Goal: Task Accomplishment & Management: Use online tool/utility

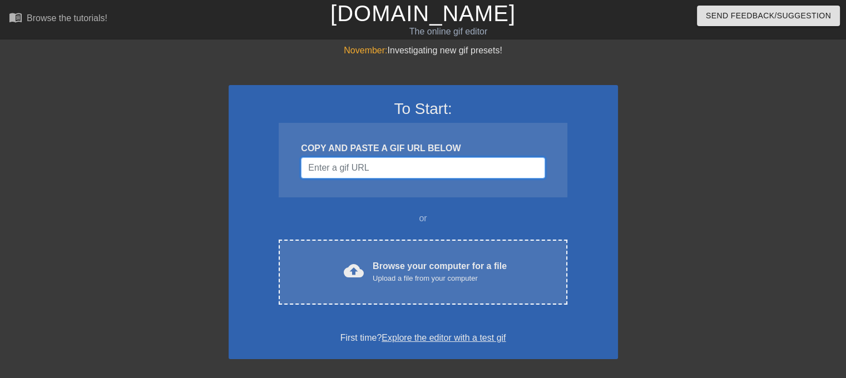
click at [411, 167] on input "Username" at bounding box center [423, 167] width 244 height 21
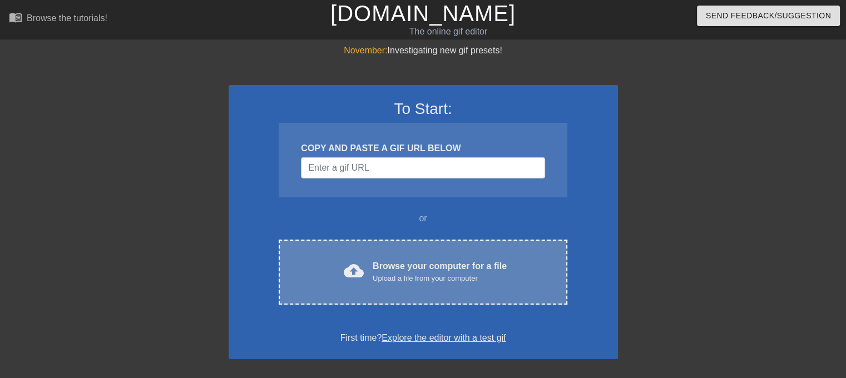
click at [404, 266] on div "Browse your computer for a file Upload a file from your computer" at bounding box center [440, 272] width 134 height 24
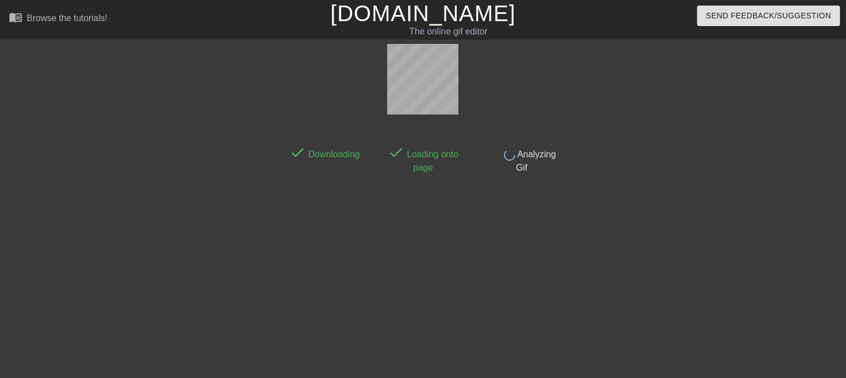
scroll to position [27, 0]
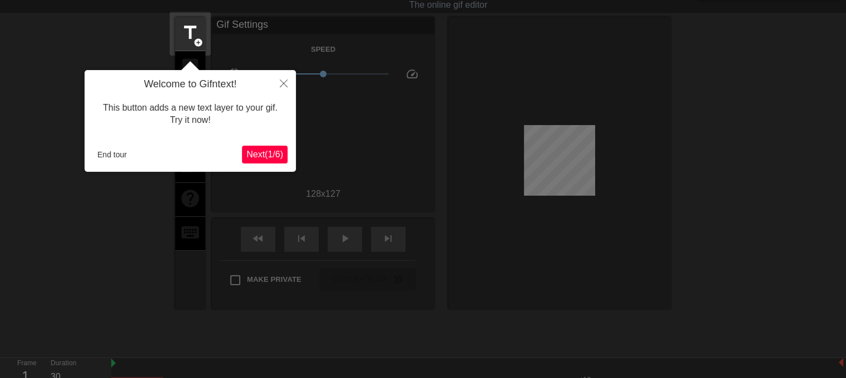
click at [259, 155] on span "Next ( 1 / 6 )" at bounding box center [264, 154] width 37 height 9
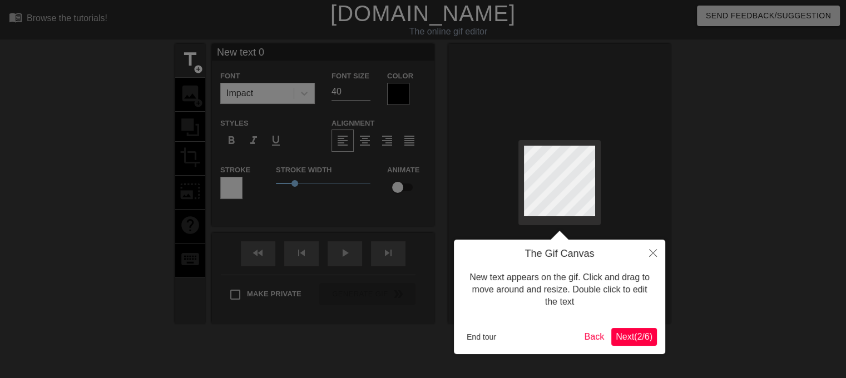
click at [626, 340] on span "Next ( 2 / 6 )" at bounding box center [634, 336] width 37 height 9
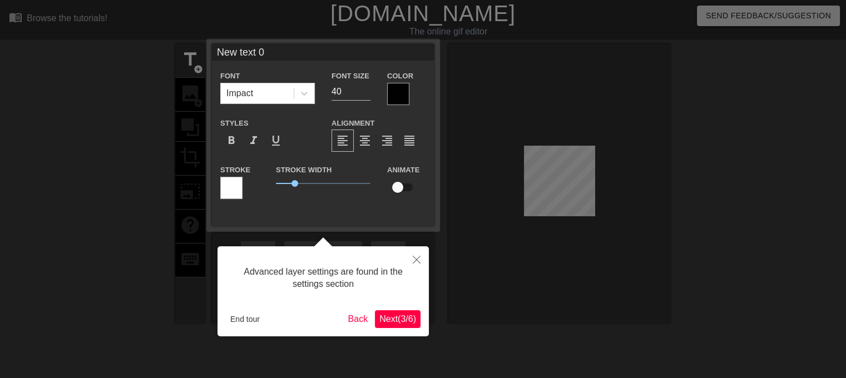
scroll to position [27, 0]
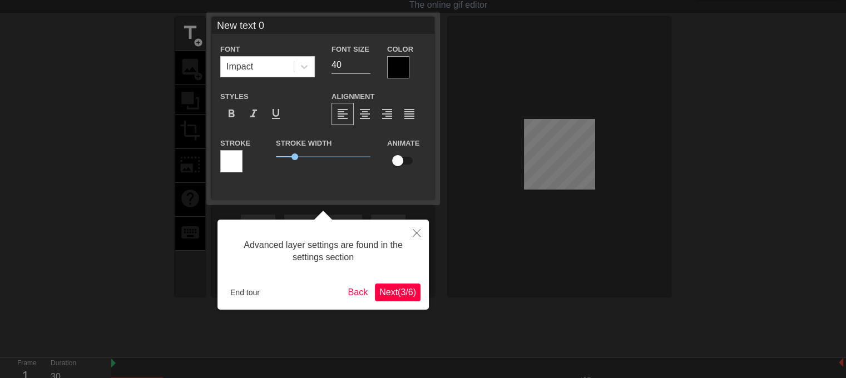
click at [398, 284] on button "Next ( 3 / 6 )" at bounding box center [398, 293] width 46 height 18
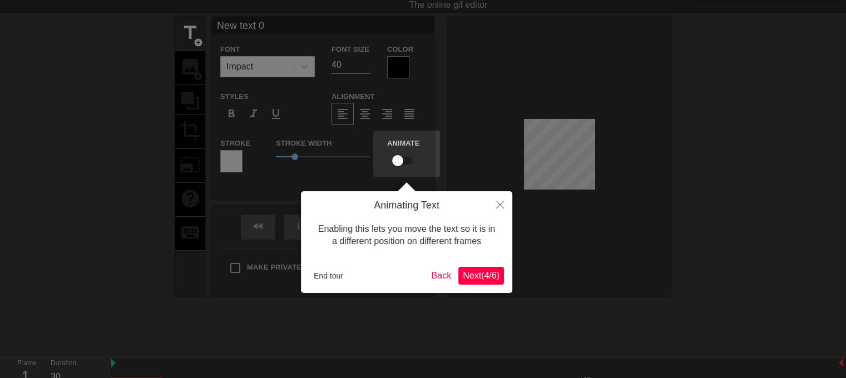
scroll to position [0, 0]
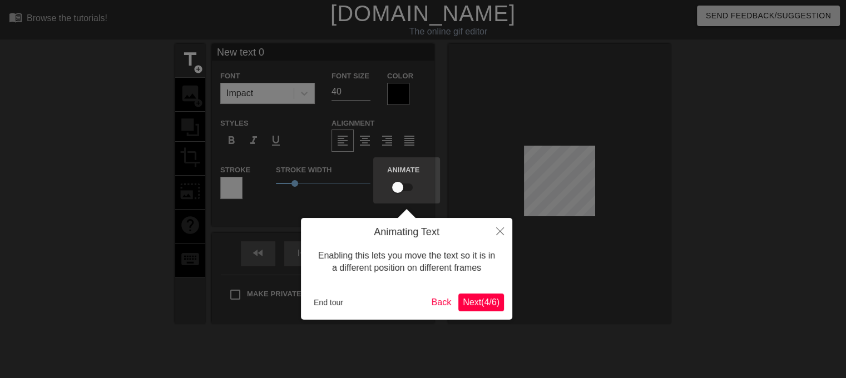
click at [487, 298] on span "Next ( 4 / 6 )" at bounding box center [481, 302] width 37 height 9
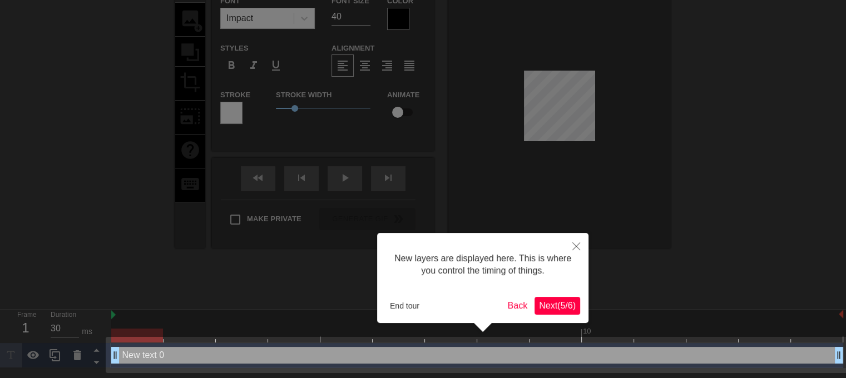
click at [556, 307] on span "Next ( 5 / 6 )" at bounding box center [557, 305] width 37 height 9
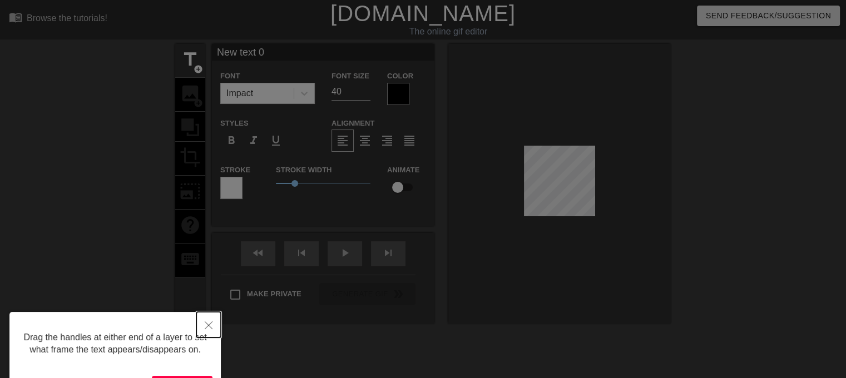
click at [213, 324] on button "Close" at bounding box center [208, 325] width 24 height 26
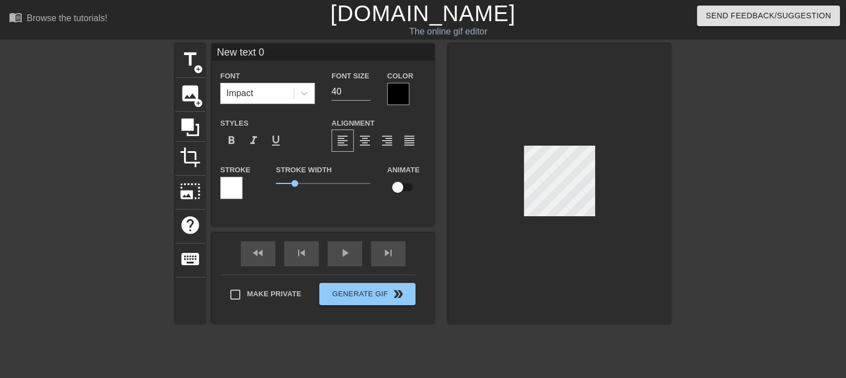
scroll to position [1, 3]
click at [492, 175] on div at bounding box center [559, 184] width 223 height 280
type input "0"
type textarea "0"
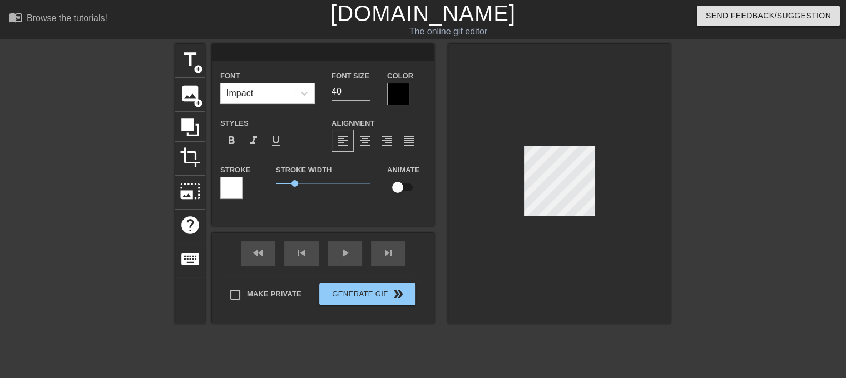
click at [581, 252] on div at bounding box center [559, 184] width 223 height 280
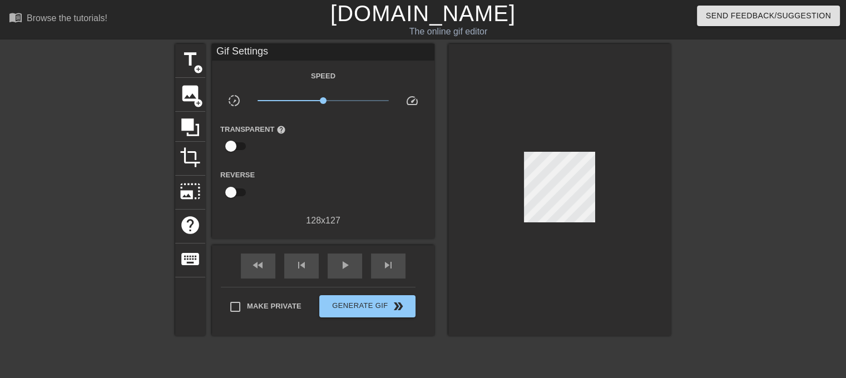
click at [598, 157] on div at bounding box center [559, 190] width 223 height 292
drag, startPoint x: 322, startPoint y: 97, endPoint x: 309, endPoint y: 101, distance: 13.2
click at [309, 101] on span "x0.638" at bounding box center [310, 100] width 7 height 7
click at [234, 140] on input "checkbox" at bounding box center [230, 146] width 63 height 21
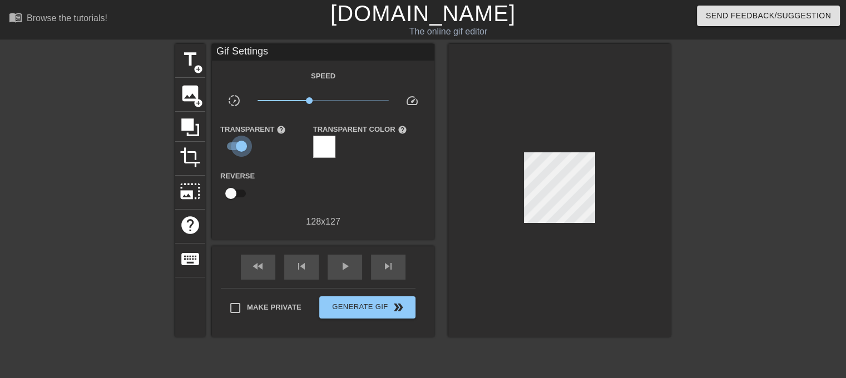
click at [239, 148] on input "checkbox" at bounding box center [241, 146] width 63 height 21
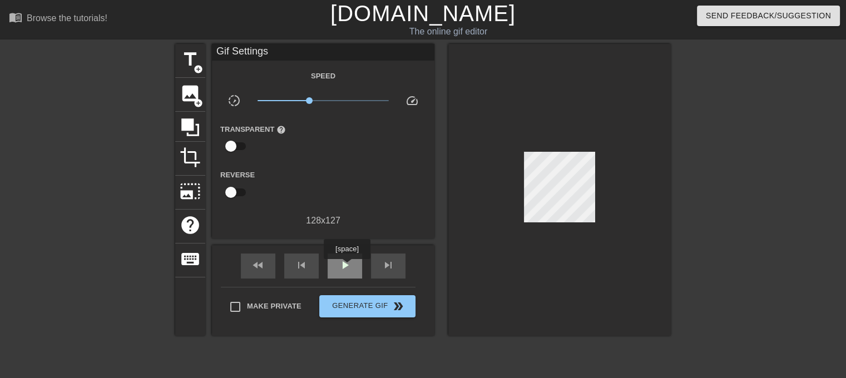
click at [347, 267] on span "play_arrow" at bounding box center [344, 265] width 13 height 13
click at [347, 267] on span "pause" at bounding box center [344, 265] width 13 height 13
drag, startPoint x: 318, startPoint y: 100, endPoint x: 362, endPoint y: 104, distance: 43.6
click at [362, 104] on span "x3.85" at bounding box center [324, 100] width 132 height 13
click at [340, 261] on span "play_arrow" at bounding box center [344, 265] width 13 height 13
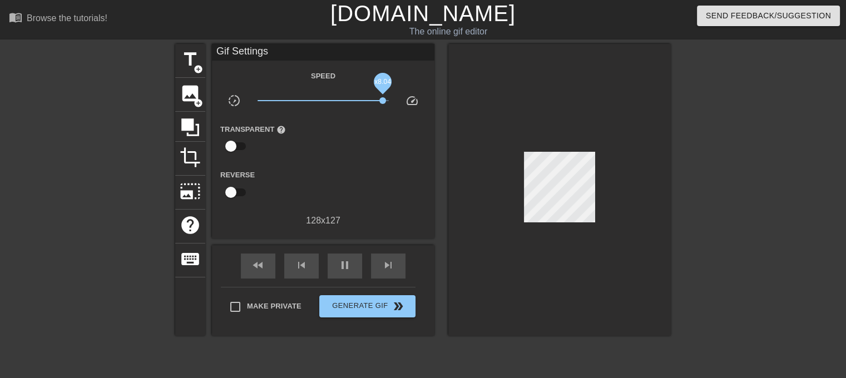
drag, startPoint x: 361, startPoint y: 98, endPoint x: 383, endPoint y: 101, distance: 22.4
click at [383, 101] on span "x8.04" at bounding box center [382, 100] width 7 height 7
click at [339, 263] on span "pause" at bounding box center [344, 265] width 13 height 13
click at [339, 264] on span "play_arrow" at bounding box center [344, 265] width 13 height 13
click at [339, 264] on span "pause" at bounding box center [344, 265] width 13 height 13
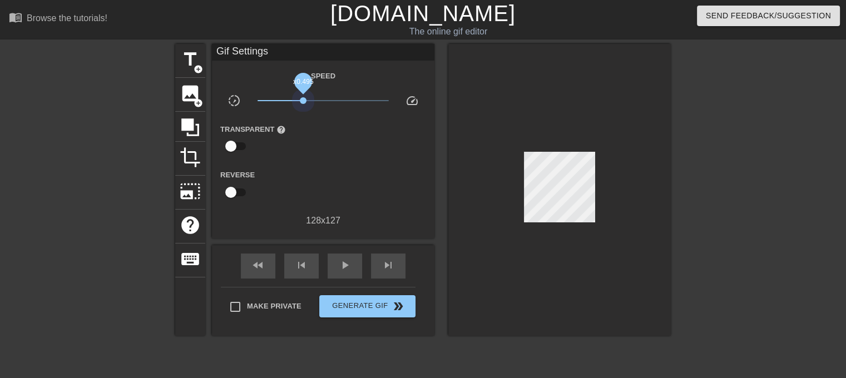
drag, startPoint x: 385, startPoint y: 97, endPoint x: 245, endPoint y: 103, distance: 140.3
click at [245, 103] on div "slow_motion_video x0.100 speed" at bounding box center [323, 102] width 223 height 17
click at [343, 267] on span "play_arrow" at bounding box center [344, 265] width 13 height 13
click at [229, 146] on input "checkbox" at bounding box center [230, 146] width 63 height 21
checkbox input "true"
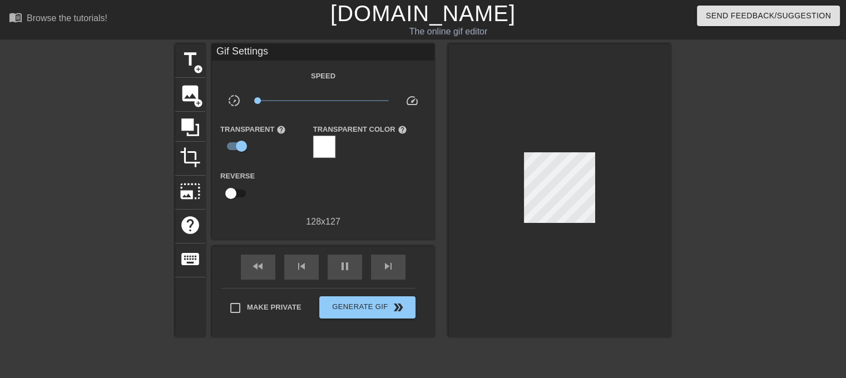
click at [319, 151] on div at bounding box center [324, 147] width 22 height 22
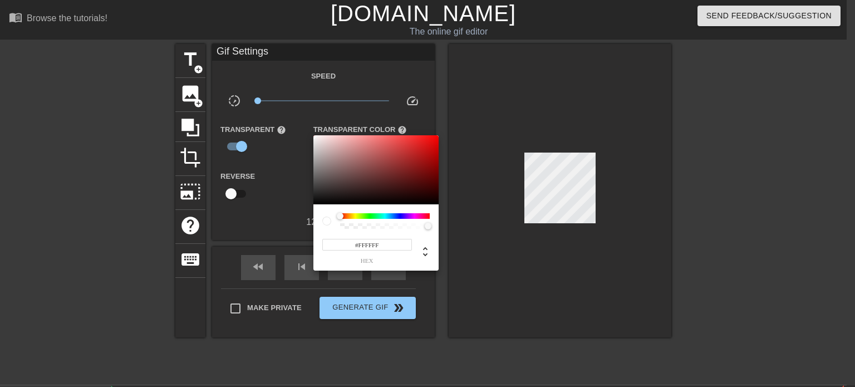
drag, startPoint x: 372, startPoint y: 219, endPoint x: 401, endPoint y: 218, distance: 28.4
click at [401, 218] on div at bounding box center [385, 221] width 90 height 16
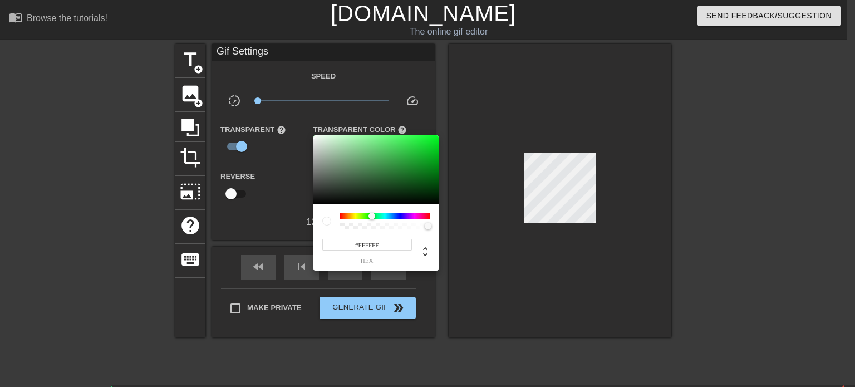
click at [372, 217] on div at bounding box center [371, 216] width 7 height 7
click at [278, 217] on div at bounding box center [427, 193] width 855 height 387
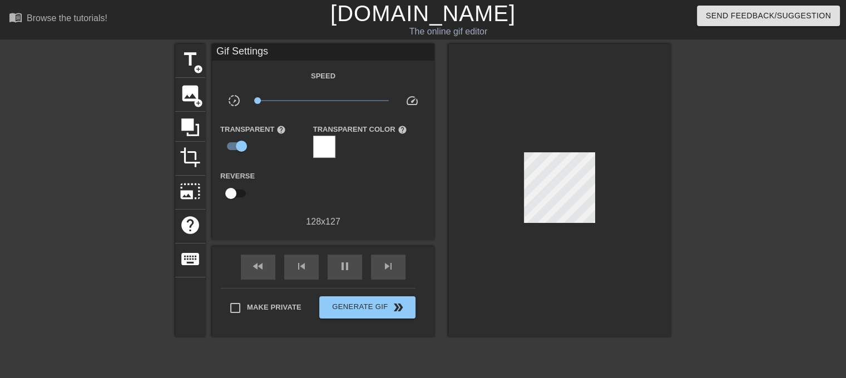
click at [325, 137] on div at bounding box center [324, 147] width 22 height 22
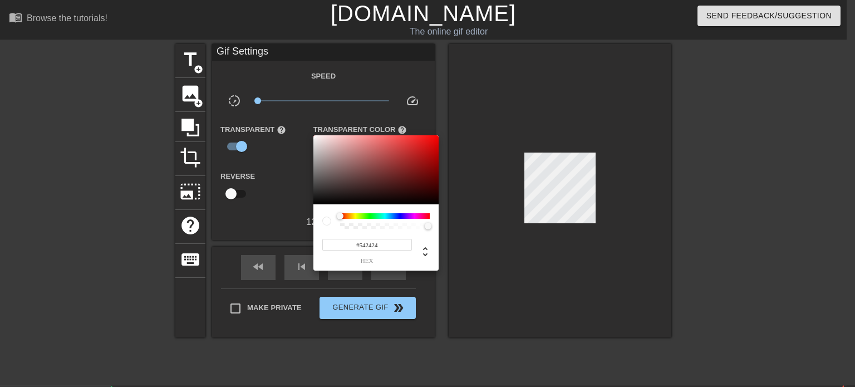
click at [384, 181] on div at bounding box center [375, 169] width 125 height 69
type input "#640000"
drag, startPoint x: 389, startPoint y: 180, endPoint x: 446, endPoint y: 177, distance: 56.3
click at [446, 177] on div "#640000 hex" at bounding box center [427, 193] width 855 height 387
click at [485, 242] on div at bounding box center [427, 193] width 855 height 387
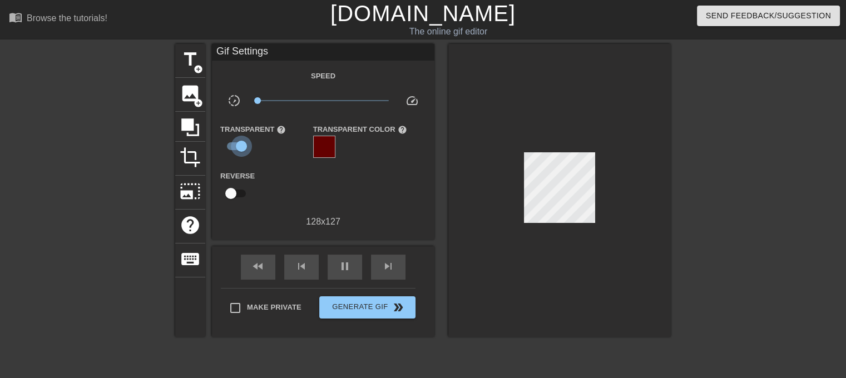
click at [241, 144] on input "checkbox" at bounding box center [241, 146] width 63 height 21
checkbox input "false"
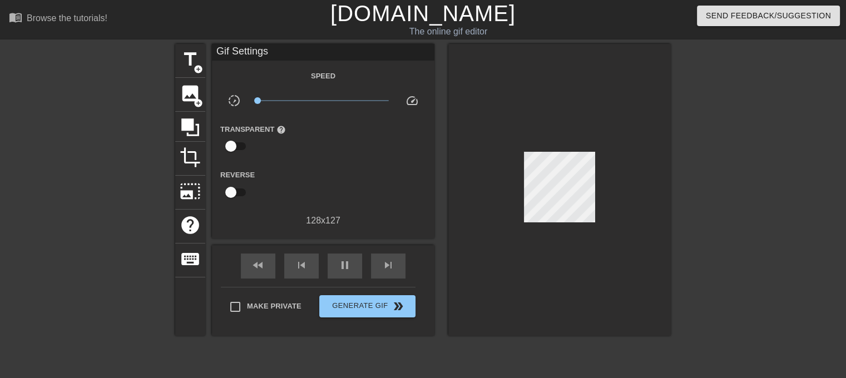
click at [234, 193] on input "checkbox" at bounding box center [230, 192] width 63 height 21
click at [234, 193] on input "checkbox" at bounding box center [241, 192] width 63 height 21
click at [234, 193] on input "checkbox" at bounding box center [230, 192] width 63 height 21
click at [234, 193] on input "checkbox" at bounding box center [241, 192] width 63 height 21
checkbox input "false"
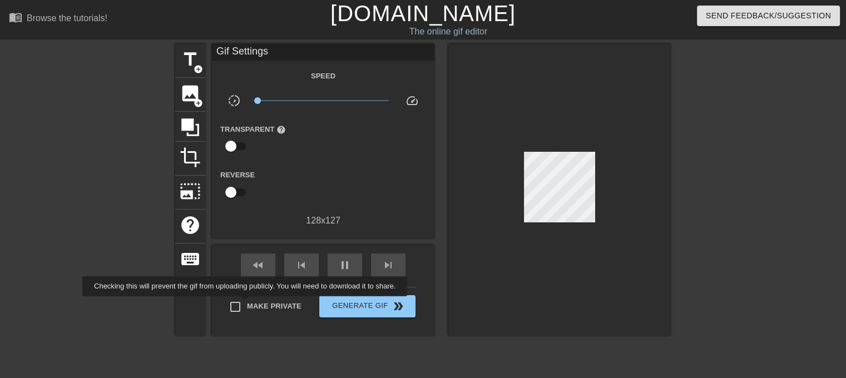
click at [245, 304] on input "Make Private" at bounding box center [235, 306] width 23 height 23
click at [238, 304] on input "Make Private" at bounding box center [235, 306] width 23 height 23
checkbox input "false"
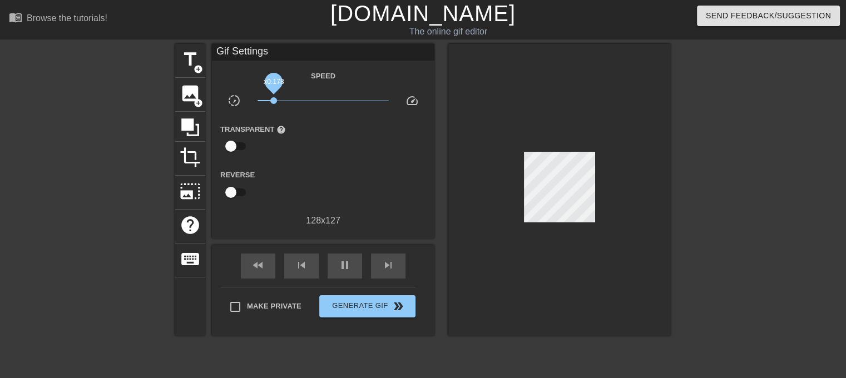
drag, startPoint x: 259, startPoint y: 100, endPoint x: 287, endPoint y: 103, distance: 28.5
click at [277, 103] on span "x0.178" at bounding box center [273, 100] width 7 height 7
drag, startPoint x: 285, startPoint y: 100, endPoint x: 270, endPoint y: 100, distance: 14.5
click at [270, 100] on span "x0.174" at bounding box center [273, 100] width 7 height 7
drag, startPoint x: 270, startPoint y: 100, endPoint x: 238, endPoint y: 102, distance: 32.9
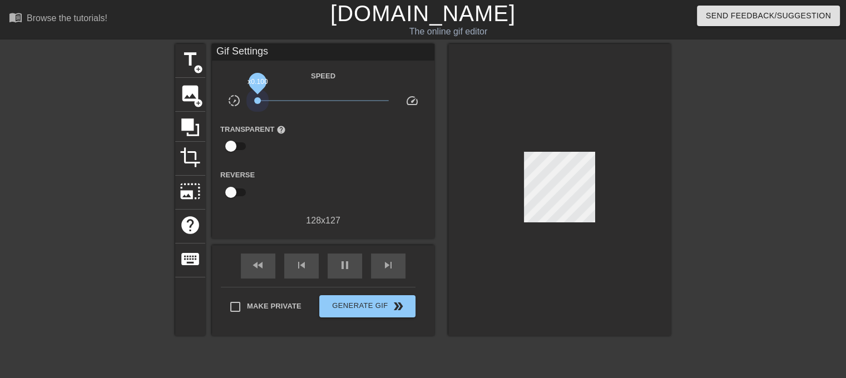
click at [238, 102] on div "slow_motion_video x0.100 speed" at bounding box center [323, 102] width 223 height 17
click at [187, 122] on icon at bounding box center [190, 128] width 18 height 18
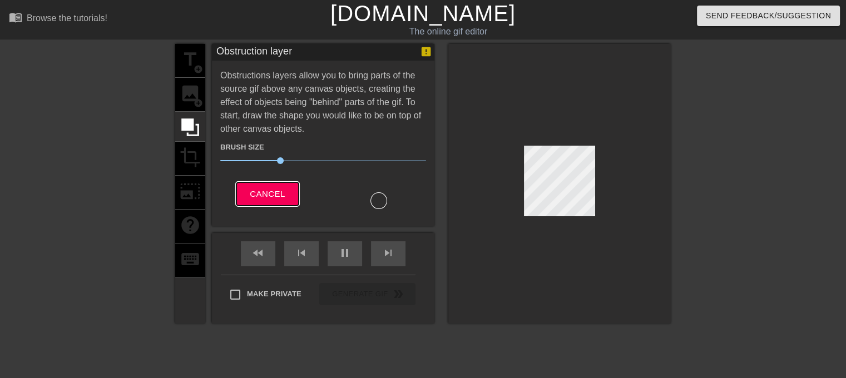
click at [273, 194] on span "Cancel" at bounding box center [267, 194] width 35 height 14
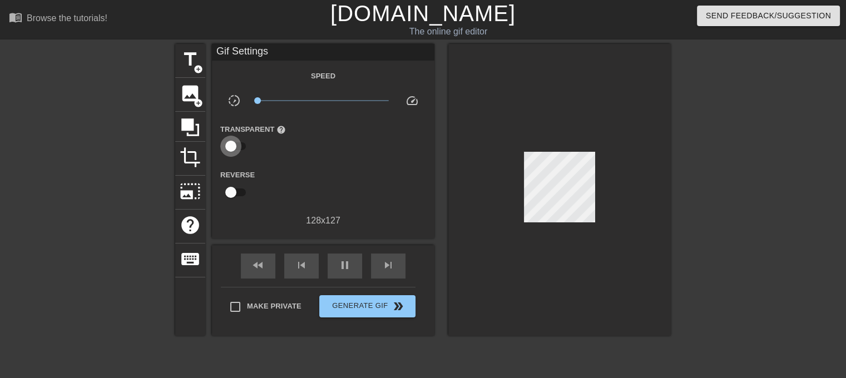
click at [232, 144] on input "checkbox" at bounding box center [230, 146] width 63 height 21
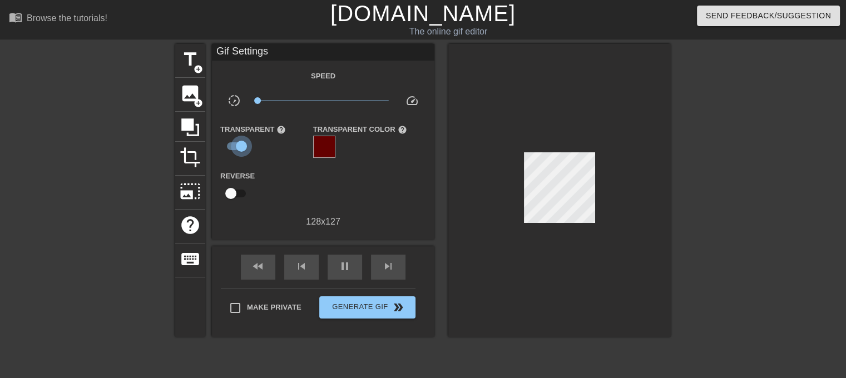
click at [232, 144] on input "checkbox" at bounding box center [241, 146] width 63 height 21
checkbox input "false"
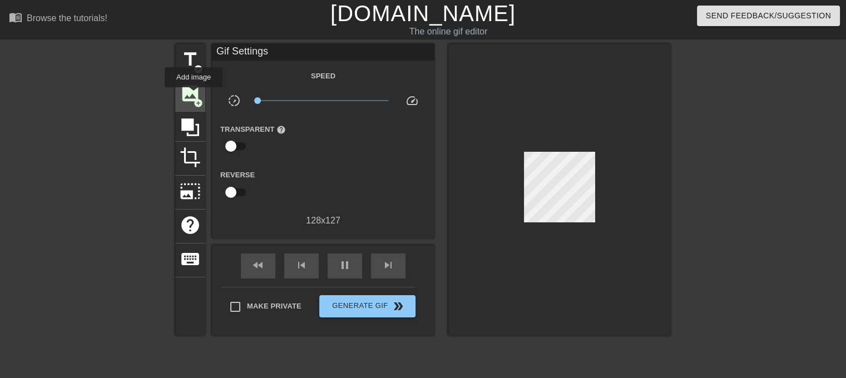
click at [194, 95] on span "image" at bounding box center [190, 93] width 21 height 21
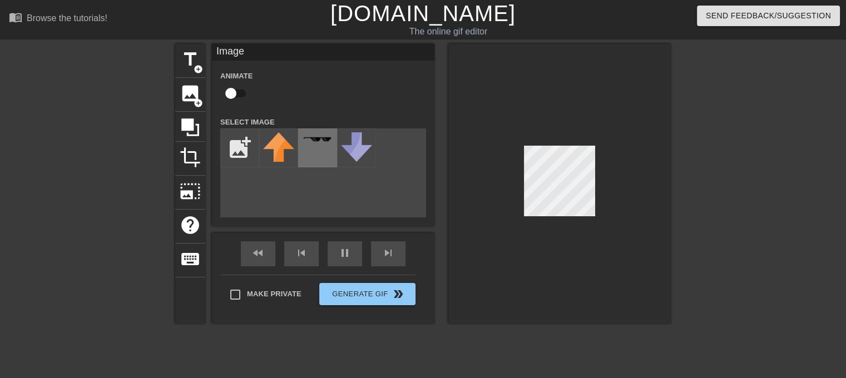
click at [323, 142] on img at bounding box center [317, 139] width 31 height 6
click at [627, 191] on div at bounding box center [559, 184] width 223 height 280
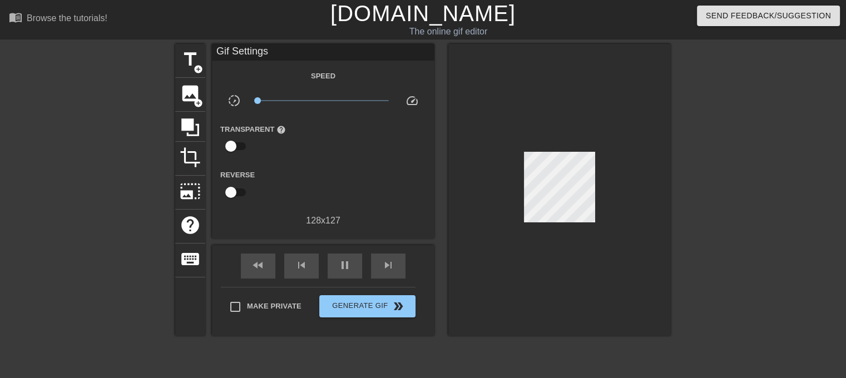
click at [596, 189] on div at bounding box center [559, 190] width 223 height 292
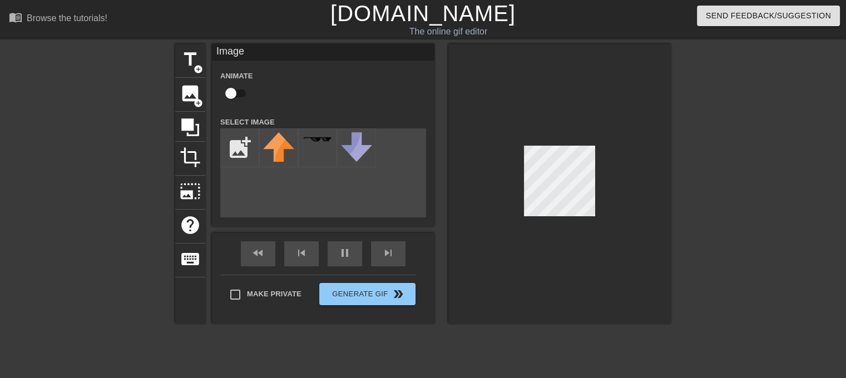
click at [625, 187] on div at bounding box center [559, 184] width 223 height 280
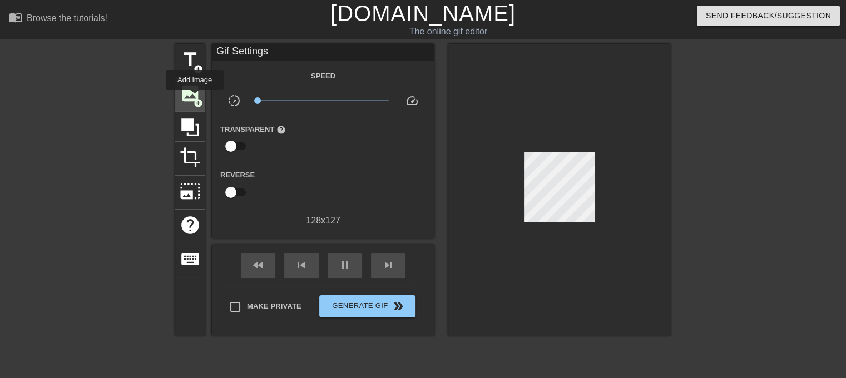
click at [195, 98] on span "add_circle" at bounding box center [198, 102] width 9 height 9
click at [196, 98] on span "add_circle" at bounding box center [198, 102] width 9 height 9
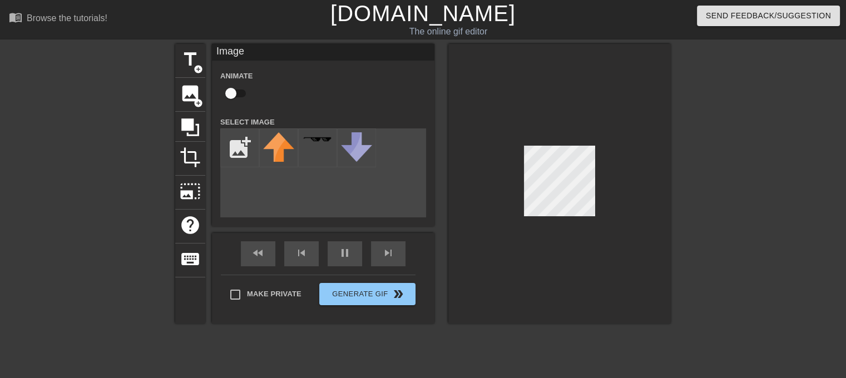
click at [634, 131] on div at bounding box center [559, 184] width 223 height 280
click at [363, 145] on img at bounding box center [356, 146] width 31 height 29
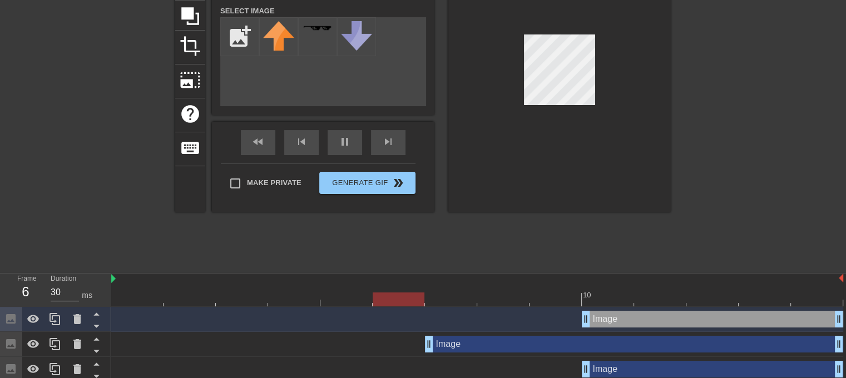
scroll to position [0, 0]
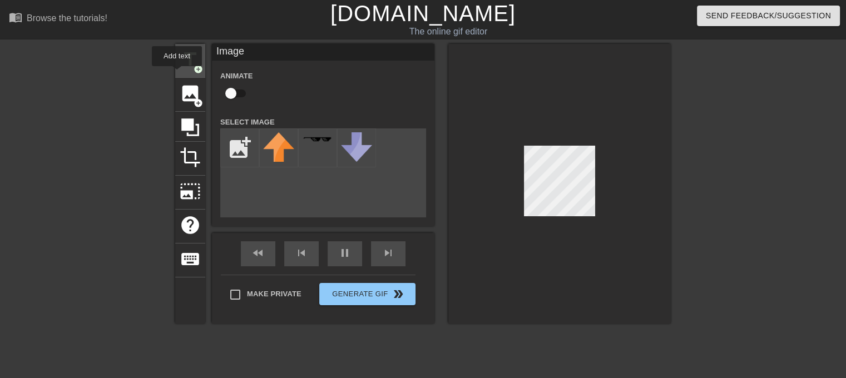
click at [185, 66] on span "title" at bounding box center [190, 59] width 21 height 21
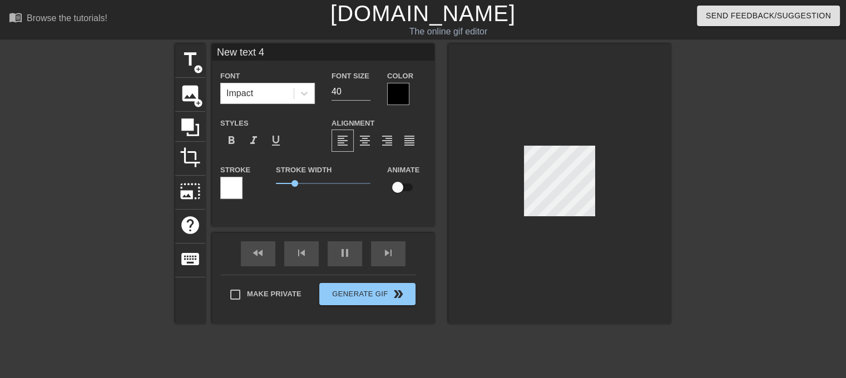
scroll to position [2, 1]
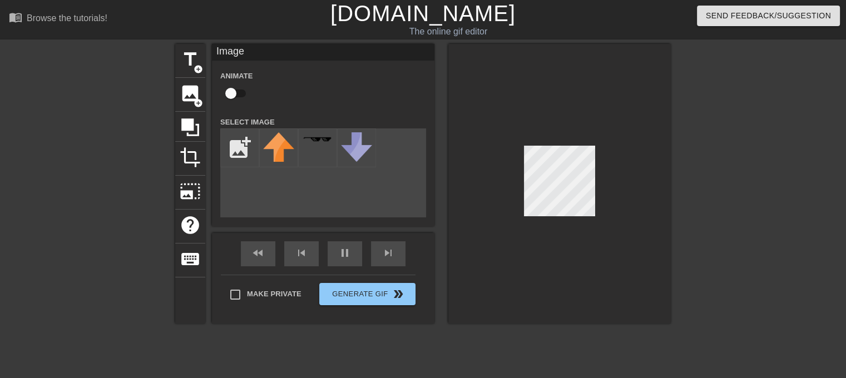
click at [536, 262] on div at bounding box center [559, 184] width 223 height 280
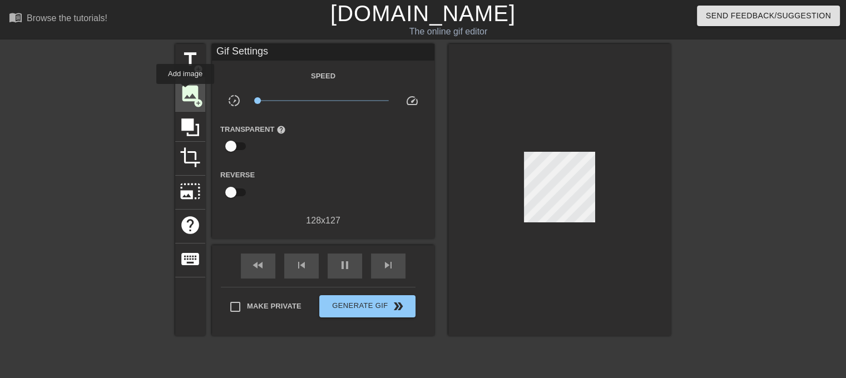
click at [185, 91] on span "image" at bounding box center [190, 93] width 21 height 21
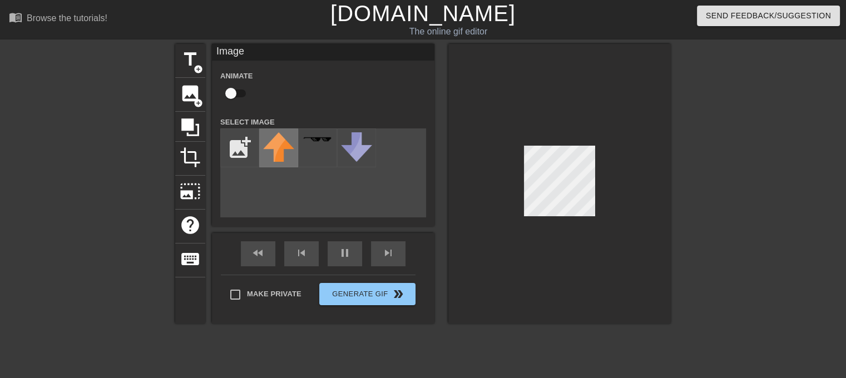
click at [277, 151] on img at bounding box center [278, 146] width 31 height 29
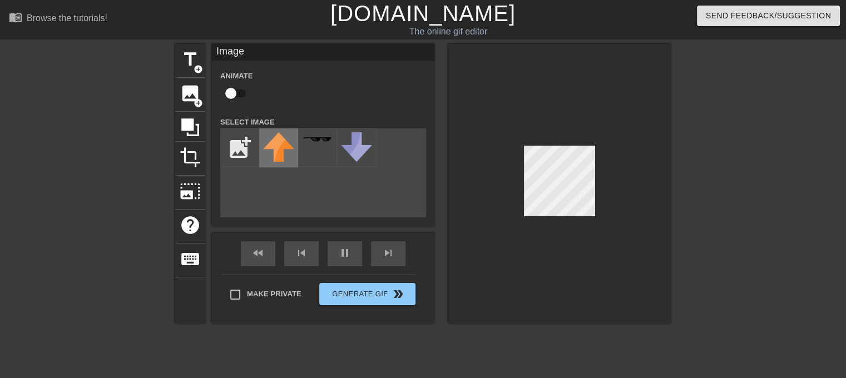
click at [277, 151] on img at bounding box center [278, 146] width 31 height 29
click at [263, 256] on div "fast_rewind" at bounding box center [258, 253] width 34 height 25
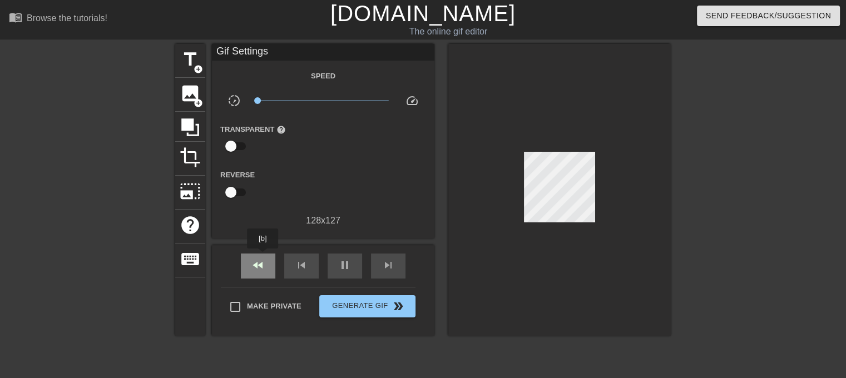
click at [263, 256] on div "fast_rewind" at bounding box center [258, 266] width 34 height 25
click at [265, 269] on div "fast_rewind" at bounding box center [258, 266] width 34 height 25
drag, startPoint x: 265, startPoint y: 269, endPoint x: 254, endPoint y: 226, distance: 44.4
click at [267, 267] on div "fast_rewind" at bounding box center [258, 266] width 34 height 25
click at [180, 85] on span "image" at bounding box center [190, 93] width 21 height 21
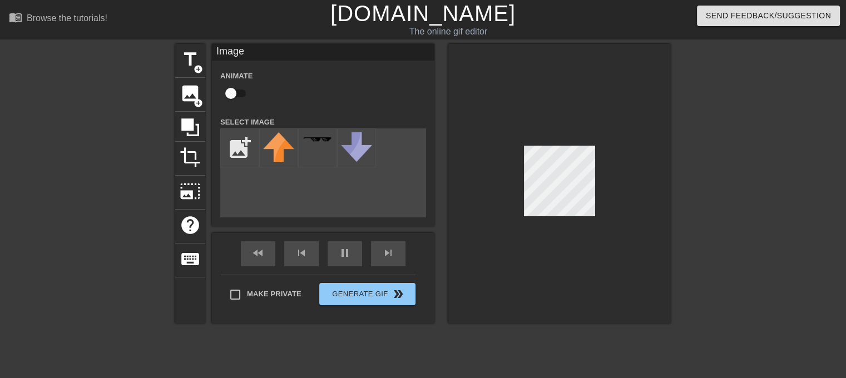
click at [229, 88] on input "checkbox" at bounding box center [230, 93] width 63 height 21
checkbox input "true"
click at [194, 122] on icon at bounding box center [190, 128] width 18 height 18
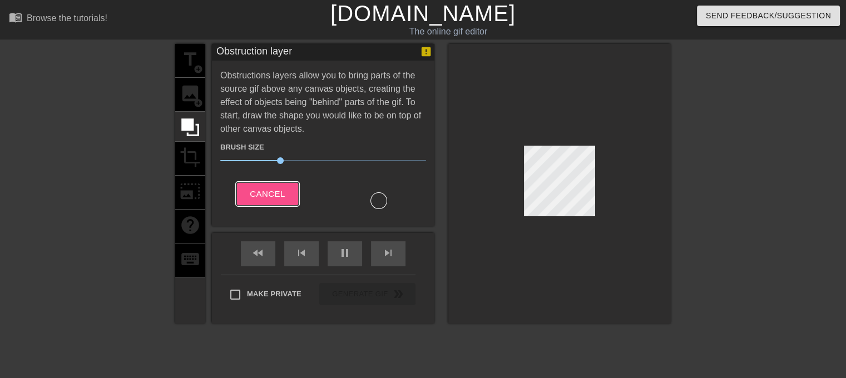
click at [269, 191] on span "Cancel" at bounding box center [267, 194] width 35 height 14
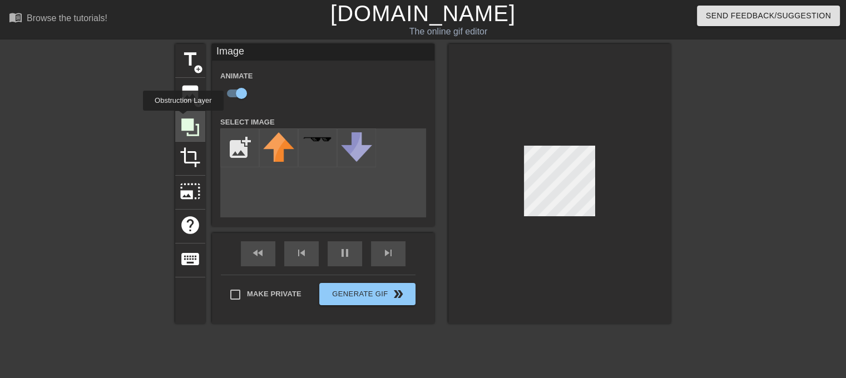
click at [183, 119] on icon at bounding box center [190, 128] width 18 height 18
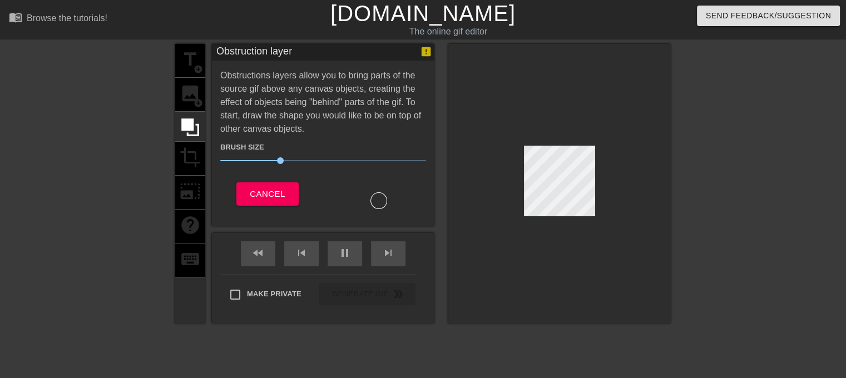
drag, startPoint x: 277, startPoint y: 153, endPoint x: 297, endPoint y: 154, distance: 20.1
click at [297, 154] on div "Brush Size 30" at bounding box center [323, 155] width 223 height 31
drag, startPoint x: 277, startPoint y: 155, endPoint x: 262, endPoint y: 151, distance: 15.1
click at [262, 154] on span "21" at bounding box center [323, 160] width 206 height 13
click at [282, 192] on span "Cancel" at bounding box center [267, 194] width 35 height 14
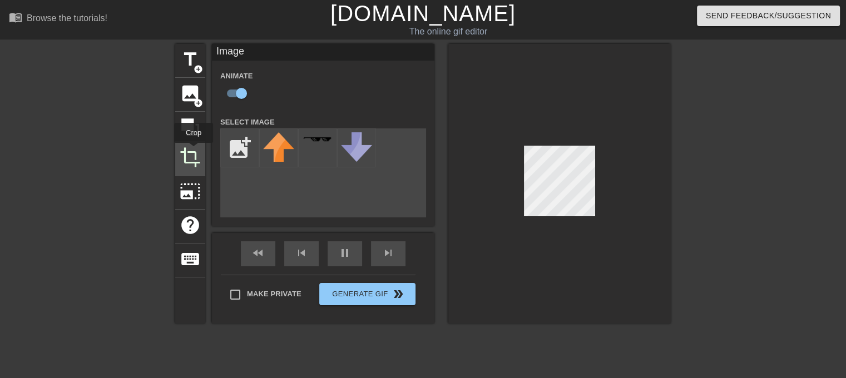
click at [194, 151] on span "crop" at bounding box center [190, 157] width 21 height 21
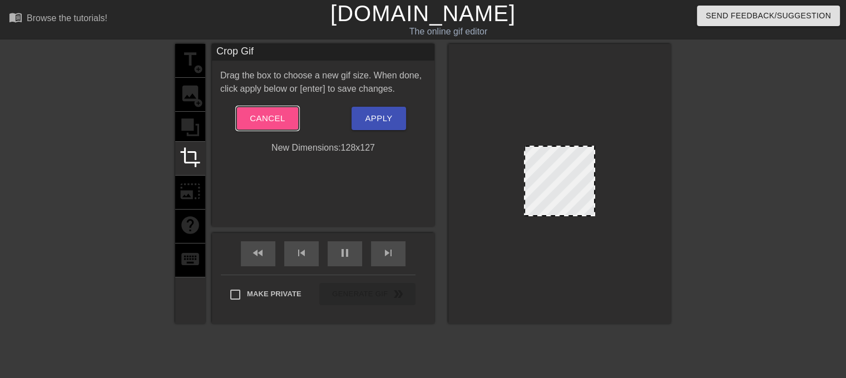
click at [276, 117] on span "Cancel" at bounding box center [267, 118] width 35 height 14
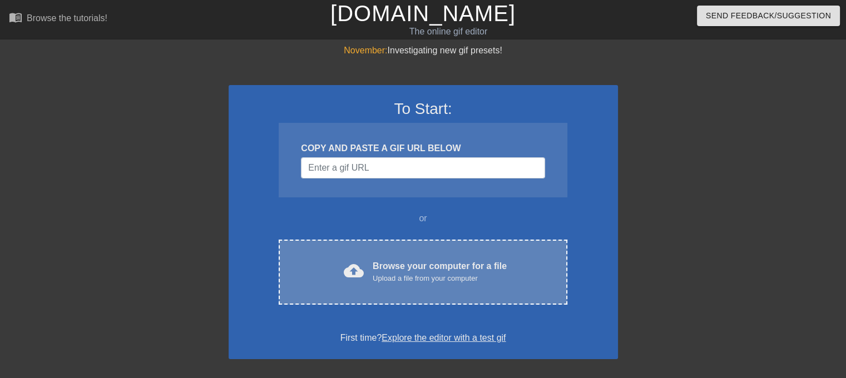
click at [389, 270] on div "Browse your computer for a file Upload a file from your computer" at bounding box center [440, 272] width 134 height 24
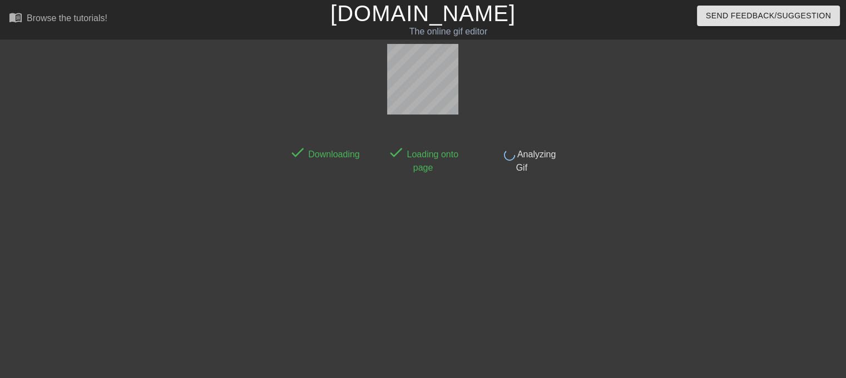
scroll to position [27, 0]
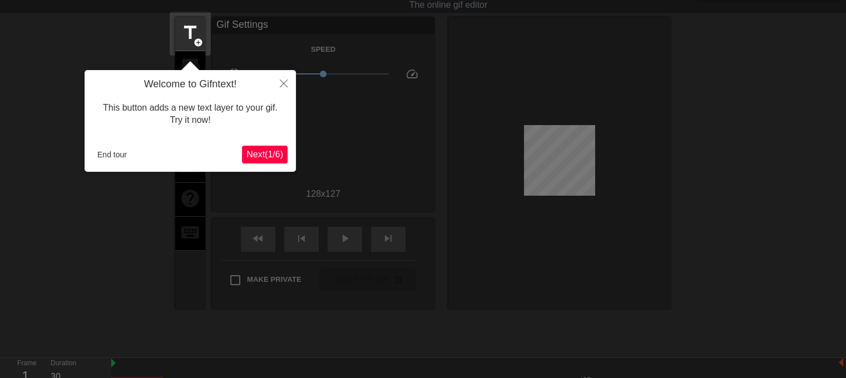
click at [265, 151] on span "Next ( 1 / 6 )" at bounding box center [264, 154] width 37 height 9
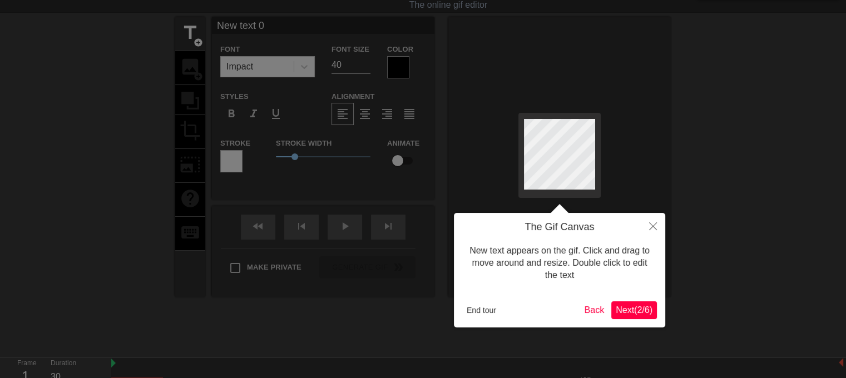
scroll to position [0, 0]
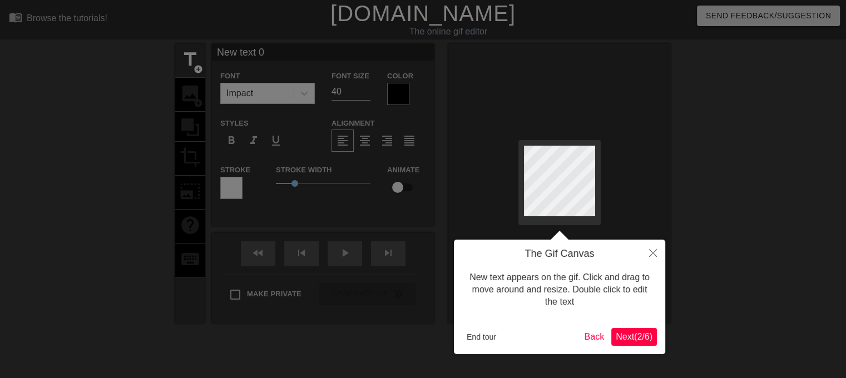
click at [637, 333] on span "Next ( 2 / 6 )" at bounding box center [634, 336] width 37 height 9
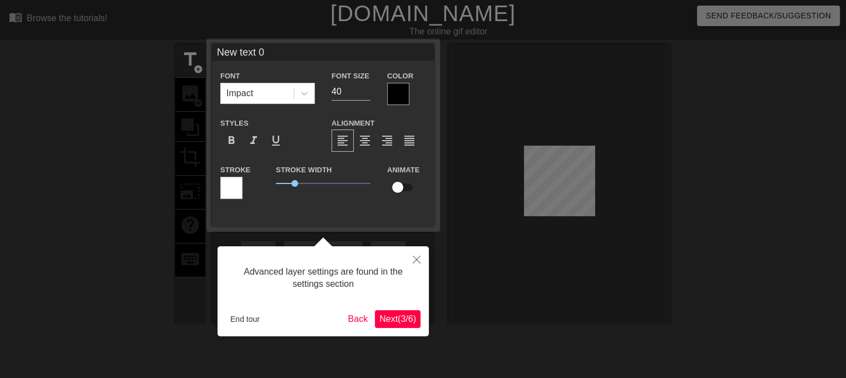
scroll to position [27, 0]
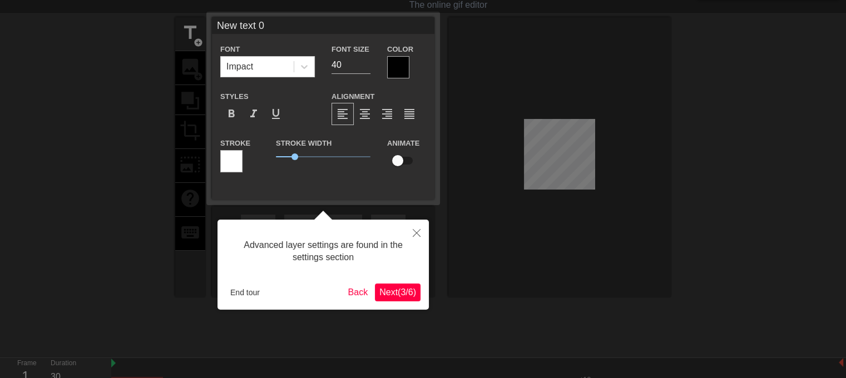
click at [415, 291] on span "Next ( 3 / 6 )" at bounding box center [397, 292] width 37 height 9
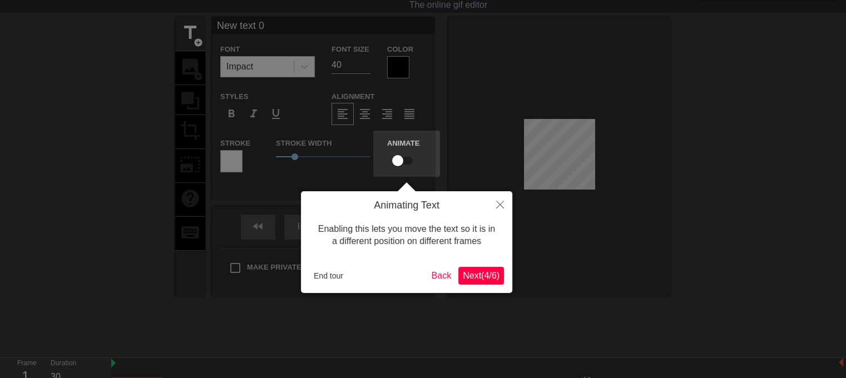
scroll to position [0, 0]
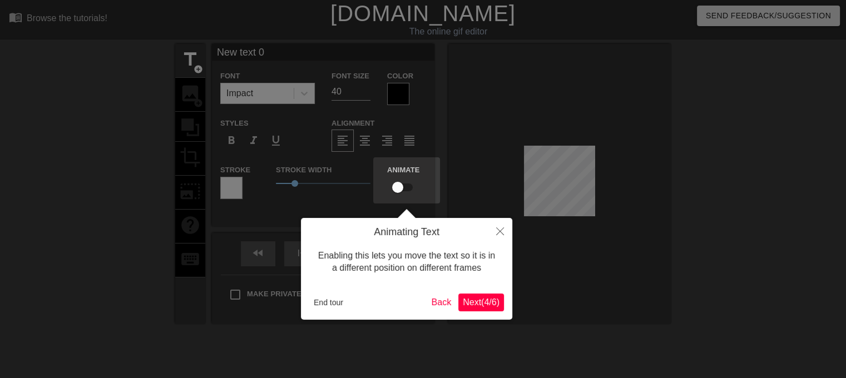
click at [474, 295] on button "Next ( 4 / 6 )" at bounding box center [481, 303] width 46 height 18
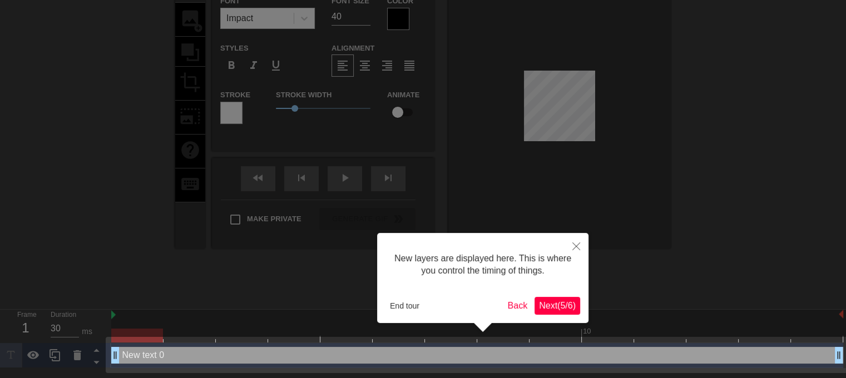
click at [552, 306] on span "Next ( 5 / 6 )" at bounding box center [557, 305] width 37 height 9
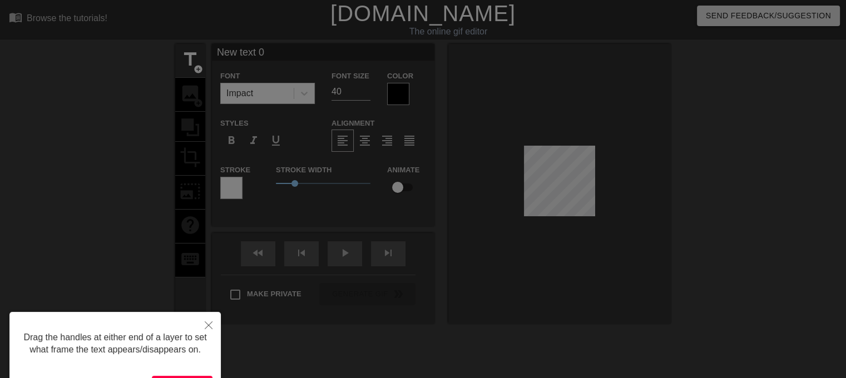
click at [184, 378] on button "Let's go! ( 6 / 6 )" at bounding box center [182, 385] width 61 height 18
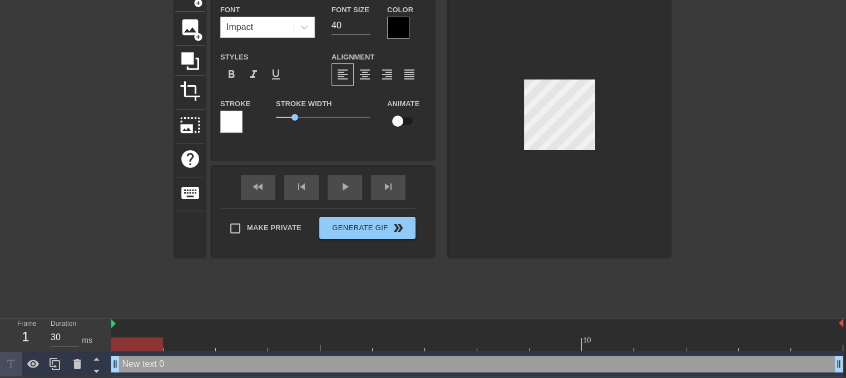
scroll to position [1, 2]
click at [135, 365] on div "New text 0 drag_handle drag_handle" at bounding box center [477, 364] width 732 height 17
click at [146, 365] on div "New text 0 drag_handle drag_handle" at bounding box center [477, 364] width 732 height 17
click at [86, 362] on div at bounding box center [77, 364] width 22 height 24
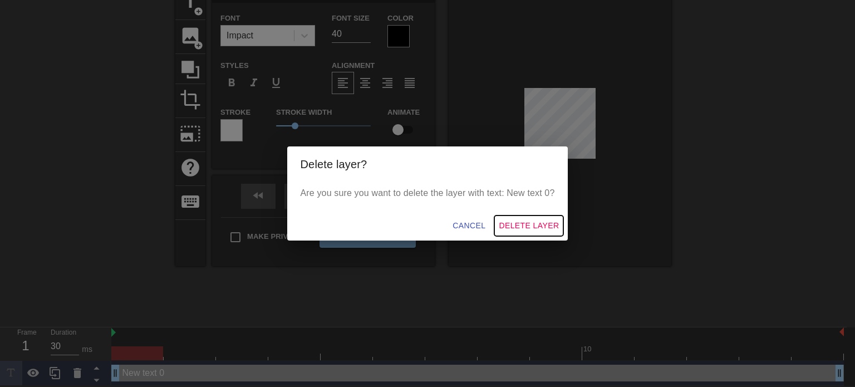
click at [532, 226] on span "Delete Layer" at bounding box center [529, 226] width 60 height 14
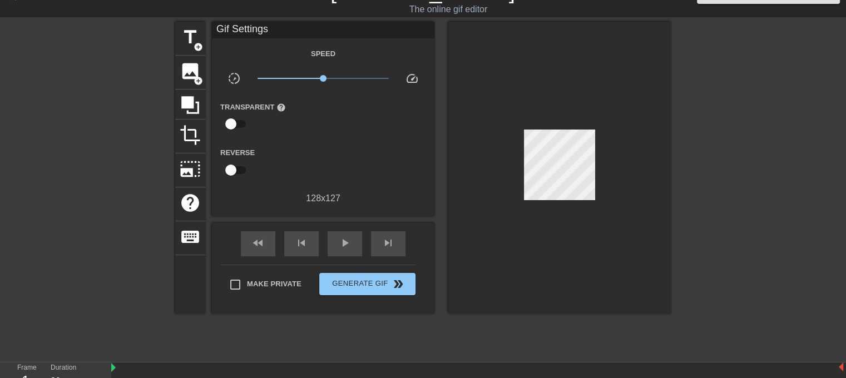
scroll to position [3, 0]
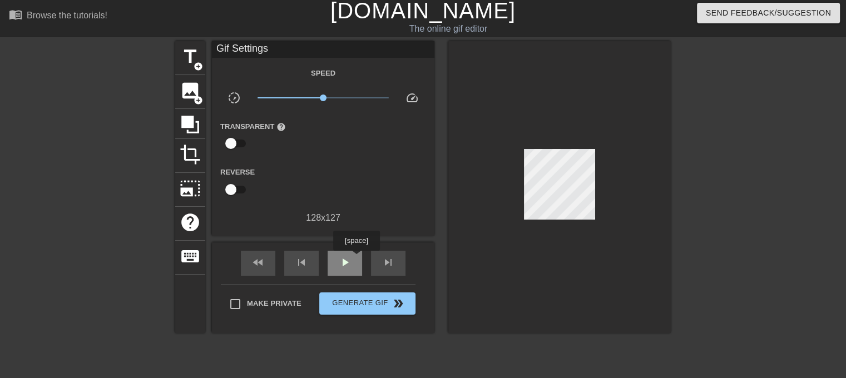
click at [356, 259] on div "play_arrow" at bounding box center [345, 263] width 34 height 25
drag, startPoint x: 320, startPoint y: 97, endPoint x: 290, endPoint y: 96, distance: 30.0
click at [290, 96] on span "x0.313" at bounding box center [290, 98] width 7 height 7
drag, startPoint x: 294, startPoint y: 97, endPoint x: 254, endPoint y: 97, distance: 39.5
click at [258, 97] on span "x0.100" at bounding box center [324, 97] width 132 height 13
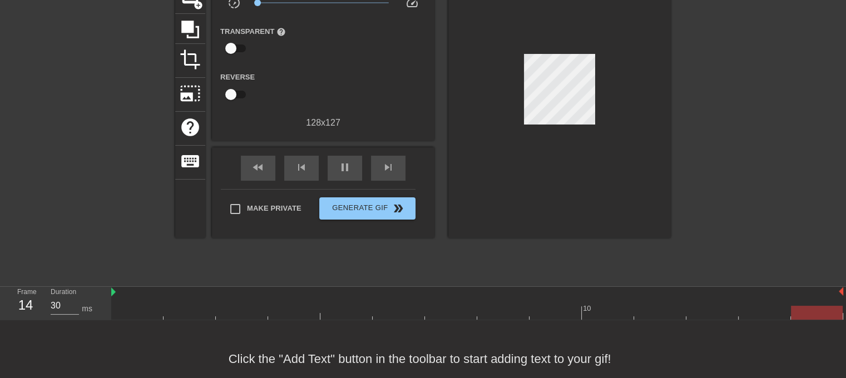
scroll to position [117, 0]
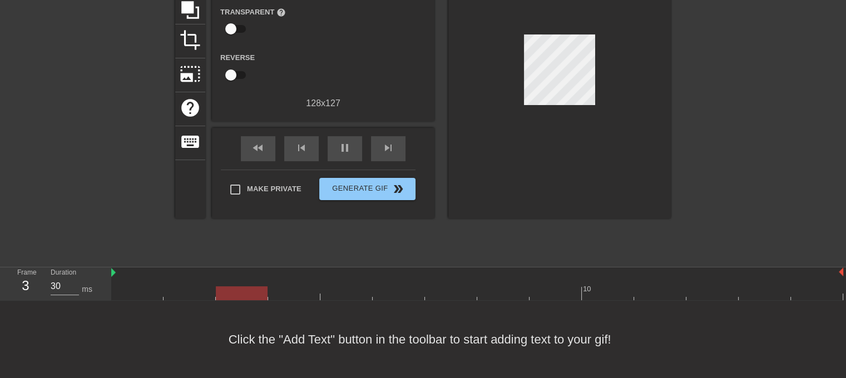
click at [240, 342] on div "Click the "Add Text" button in the toolbar to start adding text to your gif!" at bounding box center [423, 339] width 846 height 77
click at [290, 340] on div "Click the "Add Text" button in the toolbar to start adding text to your gif!" at bounding box center [423, 339] width 846 height 77
click at [605, 241] on div "title add_circle image add_circle crop photo_size_select_large help keyboard Gi…" at bounding box center [423, 94] width 496 height 334
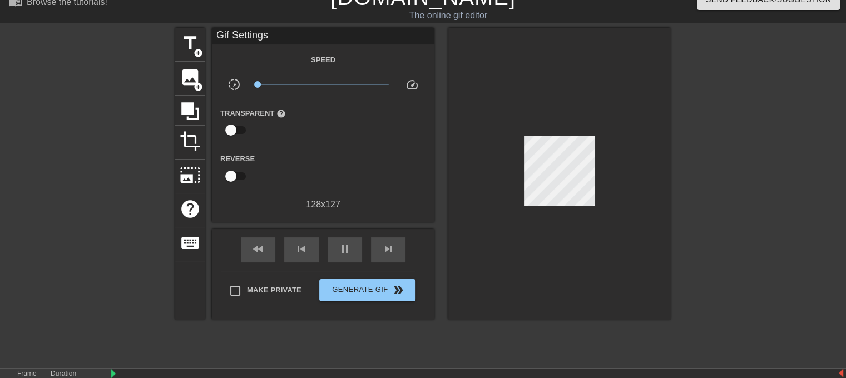
scroll to position [0, 0]
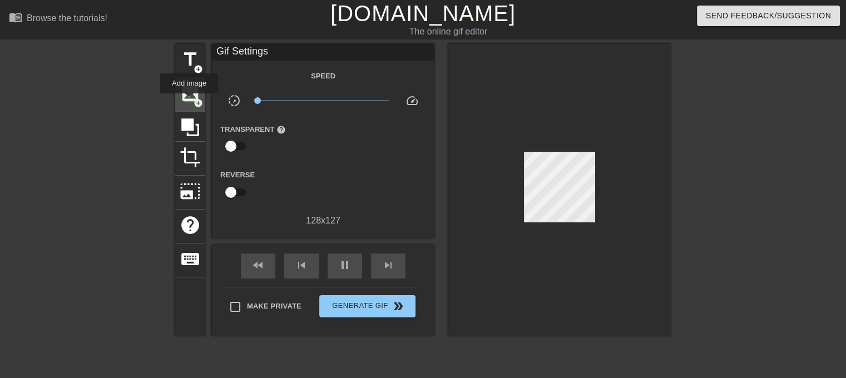
click at [189, 101] on span "image" at bounding box center [190, 93] width 21 height 21
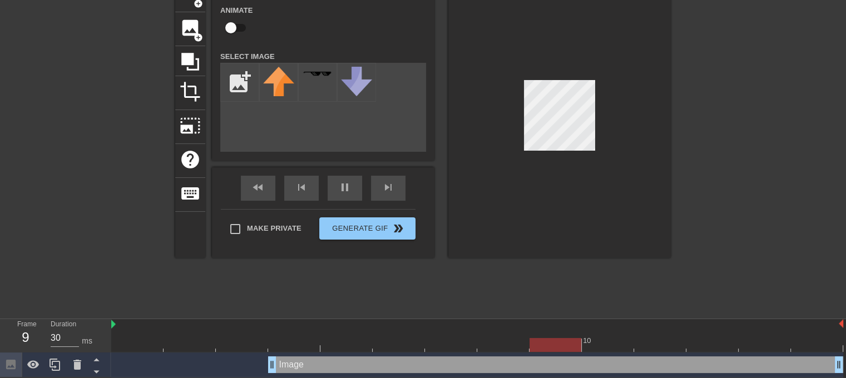
scroll to position [67, 0]
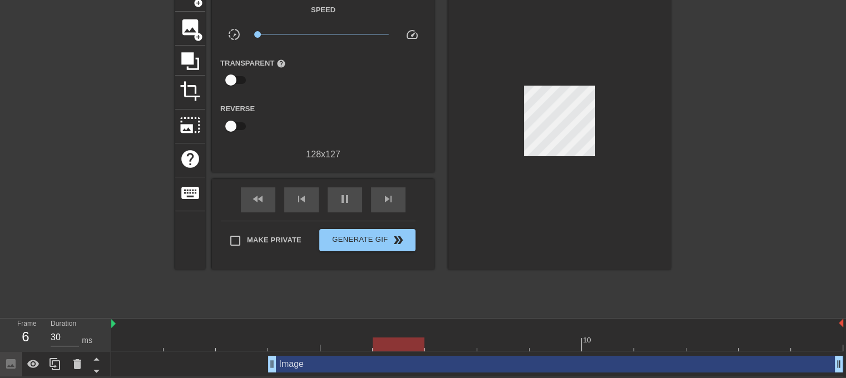
click at [191, 369] on div "Image drag_handle drag_handle" at bounding box center [477, 364] width 732 height 17
click at [77, 362] on icon at bounding box center [77, 364] width 8 height 10
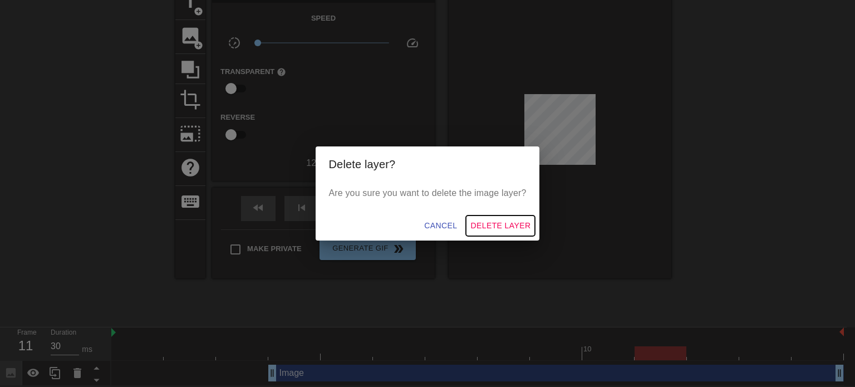
click at [495, 225] on span "Delete Layer" at bounding box center [500, 226] width 60 height 14
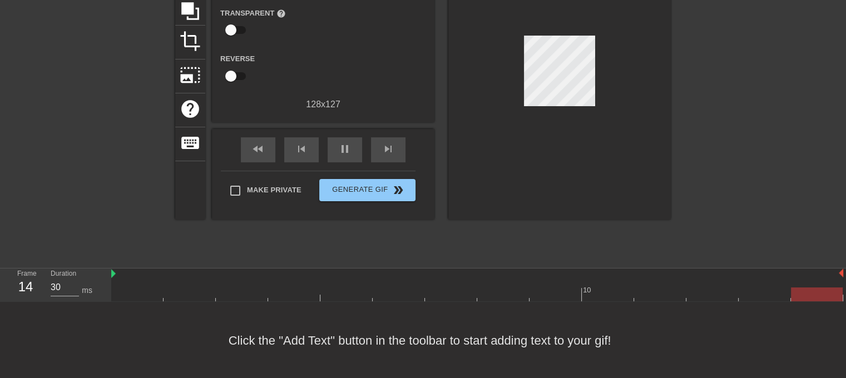
scroll to position [117, 0]
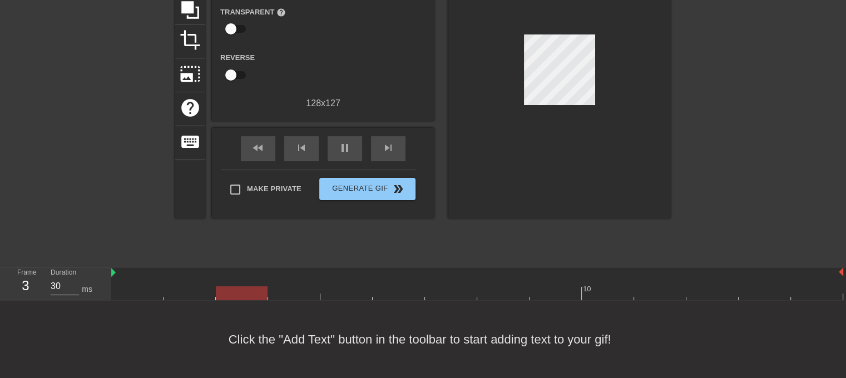
drag, startPoint x: 95, startPoint y: 318, endPoint x: 141, endPoint y: 346, distance: 53.9
click at [110, 339] on div "Click the "Add Text" button in the toolbar to start adding text to your gif!" at bounding box center [423, 339] width 846 height 77
click at [283, 342] on div "Click the "Add Text" button in the toolbar to start adding text to your gif!" at bounding box center [423, 339] width 846 height 77
drag, startPoint x: 67, startPoint y: 282, endPoint x: 47, endPoint y: 278, distance: 20.5
click at [47, 278] on div "Duration 30 ms" at bounding box center [75, 284] width 67 height 32
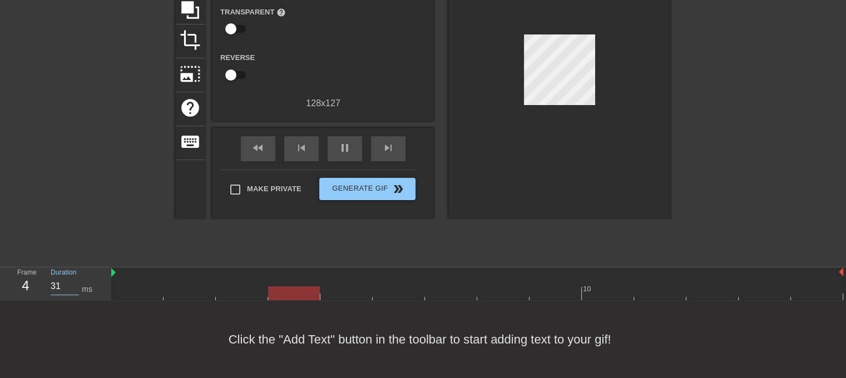
click at [78, 284] on input "31" at bounding box center [65, 287] width 28 height 18
click at [76, 283] on input "31" at bounding box center [65, 287] width 28 height 18
click at [76, 283] on input "30" at bounding box center [65, 287] width 28 height 18
click at [75, 282] on input "31" at bounding box center [65, 287] width 28 height 18
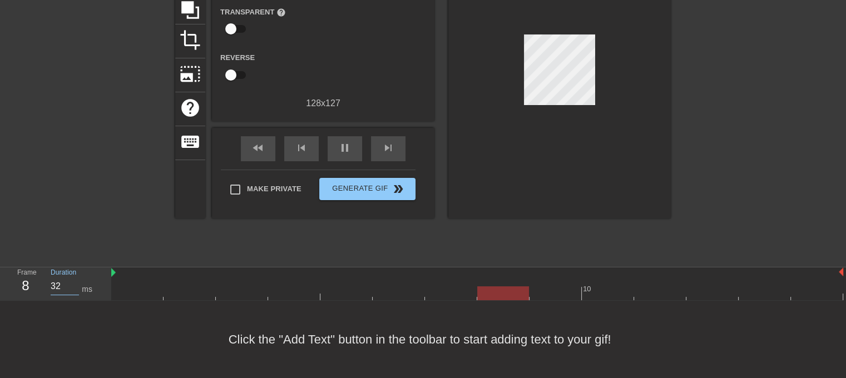
click at [75, 282] on input "30" at bounding box center [65, 287] width 28 height 18
click at [75, 282] on input "31" at bounding box center [65, 287] width 28 height 18
click at [75, 282] on input "30" at bounding box center [65, 287] width 28 height 18
click at [75, 282] on input "31" at bounding box center [65, 287] width 28 height 18
drag, startPoint x: 58, startPoint y: 284, endPoint x: 30, endPoint y: 287, distance: 28.5
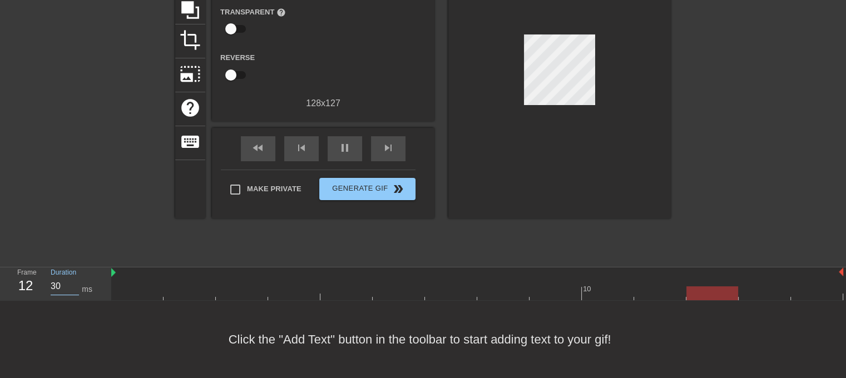
click at [30, 287] on div "Frame 12 Duration 30 ms" at bounding box center [59, 284] width 100 height 32
click at [119, 178] on div at bounding box center [78, 94] width 167 height 334
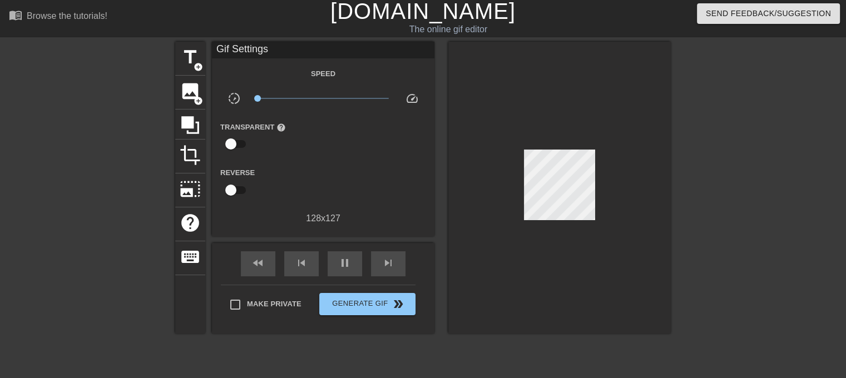
scroll to position [0, 0]
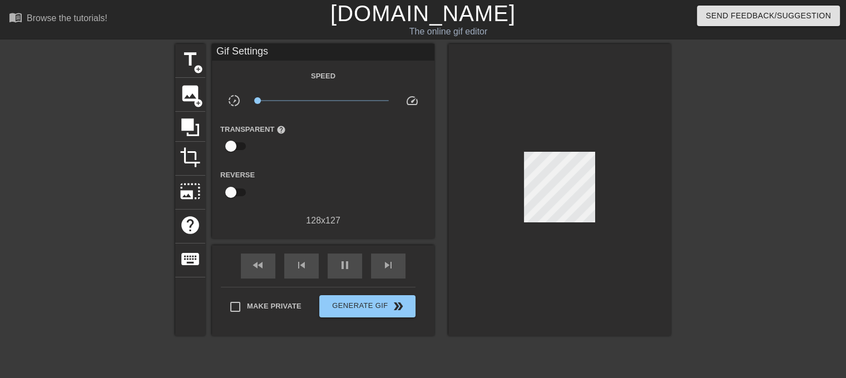
type input "30"
click at [238, 142] on input "checkbox" at bounding box center [230, 146] width 63 height 21
checkbox input "true"
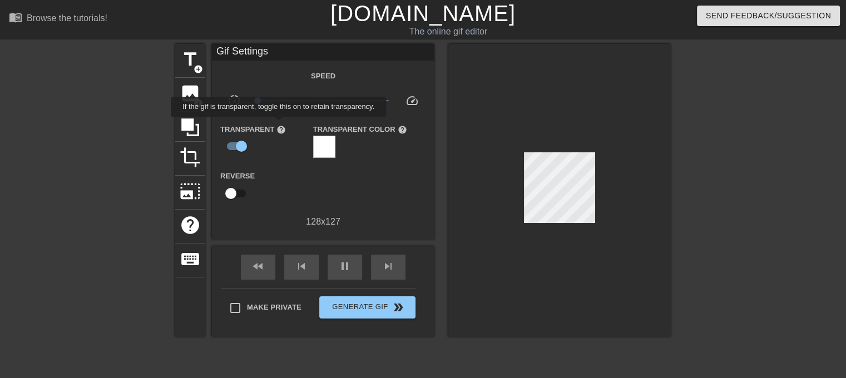
click at [279, 125] on span "help" at bounding box center [281, 129] width 9 height 9
type input "300"
click at [241, 140] on input "checkbox" at bounding box center [241, 146] width 63 height 21
checkbox input "false"
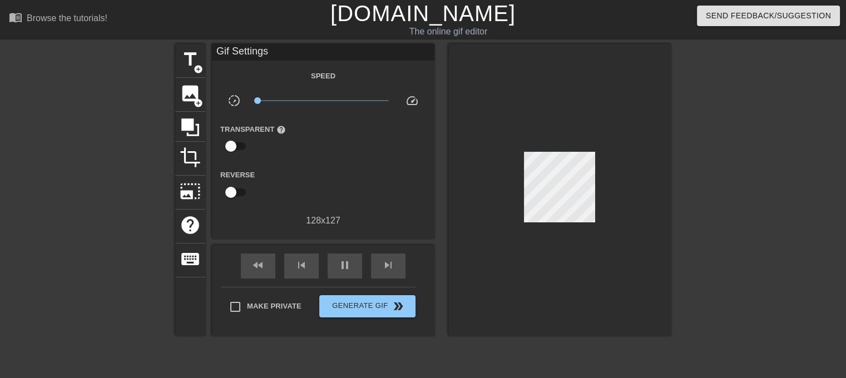
click at [237, 190] on input "checkbox" at bounding box center [230, 192] width 63 height 21
checkbox input "true"
type input "300"
click at [237, 190] on input "checkbox" at bounding box center [241, 192] width 63 height 21
checkbox input "false"
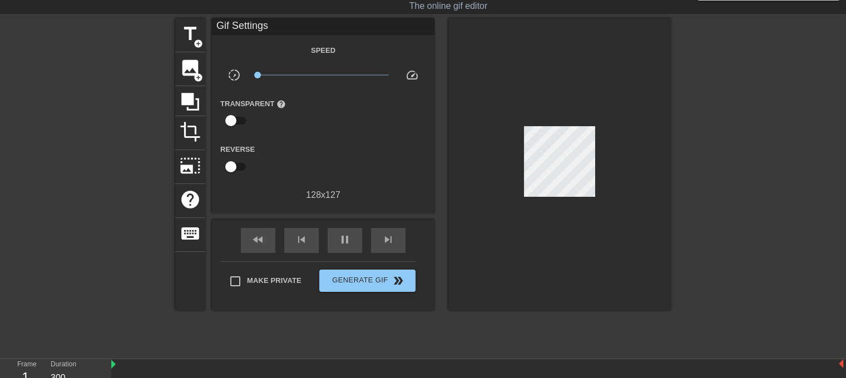
scroll to position [6, 0]
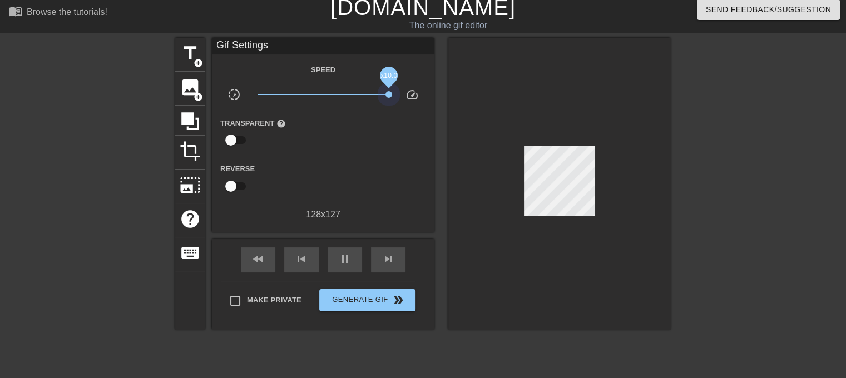
drag, startPoint x: 260, startPoint y: 93, endPoint x: 394, endPoint y: 90, distance: 134.1
click at [394, 90] on div "x10.0" at bounding box center [323, 96] width 149 height 17
drag, startPoint x: 387, startPoint y: 90, endPoint x: 401, endPoint y: 94, distance: 13.9
click at [401, 94] on div "slow_motion_video x10.0 speed" at bounding box center [323, 96] width 223 height 17
drag, startPoint x: 392, startPoint y: 93, endPoint x: 302, endPoint y: 92, distance: 90.7
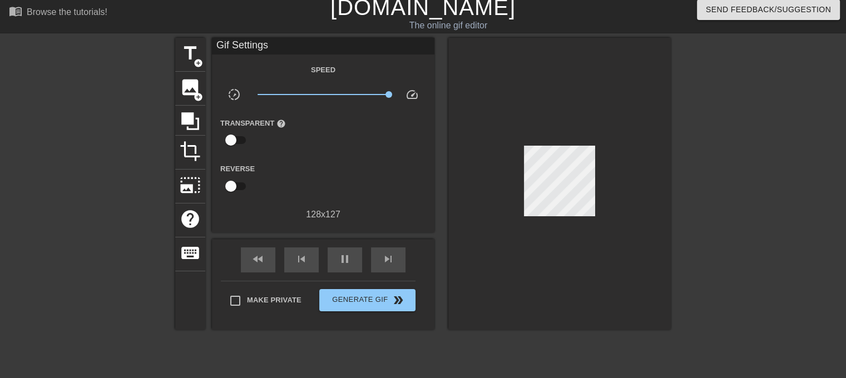
click at [252, 92] on div "x10.0" at bounding box center [323, 96] width 149 height 17
drag, startPoint x: 389, startPoint y: 95, endPoint x: 227, endPoint y: 97, distance: 162.5
click at [227, 97] on div "slow_motion_video x0.100 speed" at bounding box center [323, 96] width 223 height 17
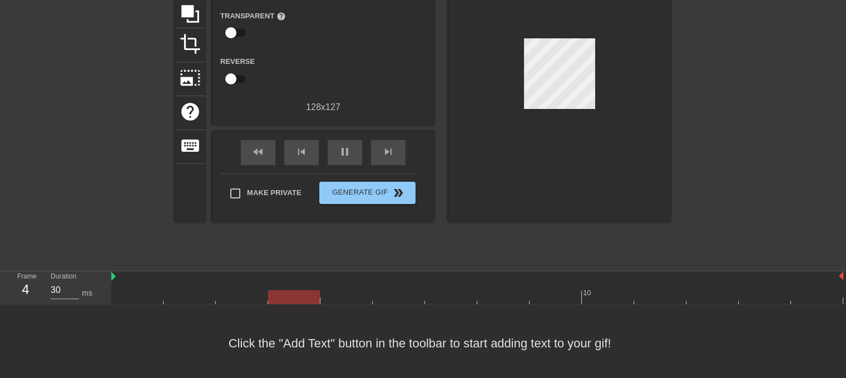
scroll to position [117, 0]
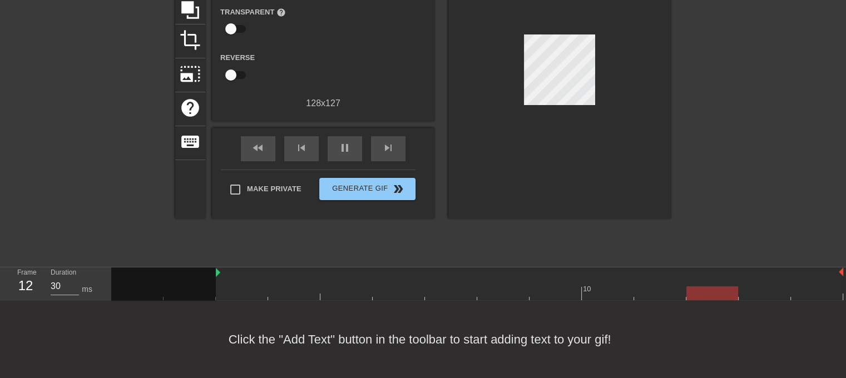
drag, startPoint x: 111, startPoint y: 273, endPoint x: 228, endPoint y: 275, distance: 116.3
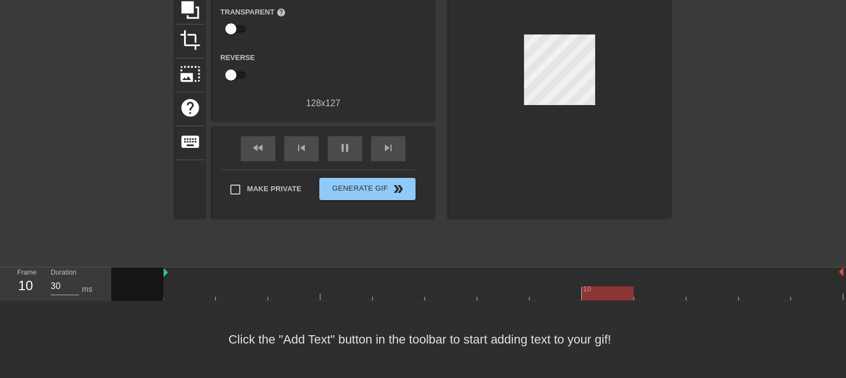
drag, startPoint x: 218, startPoint y: 274, endPoint x: 162, endPoint y: 279, distance: 56.4
click at [162, 279] on div "10" at bounding box center [477, 284] width 732 height 33
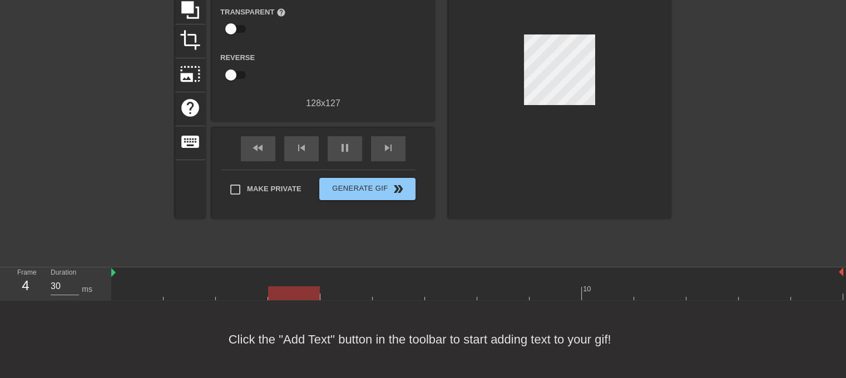
drag, startPoint x: 166, startPoint y: 271, endPoint x: 101, endPoint y: 278, distance: 65.4
click at [101, 278] on div "Frame 4 Duration 30 ms 10" at bounding box center [423, 284] width 846 height 33
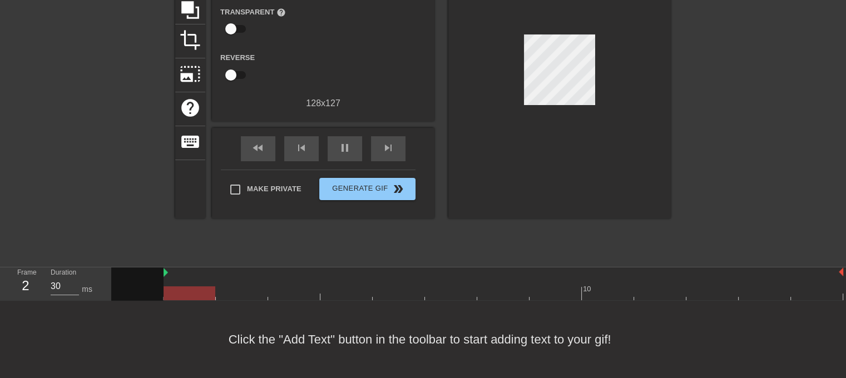
drag, startPoint x: 112, startPoint y: 270, endPoint x: 160, endPoint y: 276, distance: 48.2
click at [160, 276] on div "10" at bounding box center [477, 284] width 732 height 33
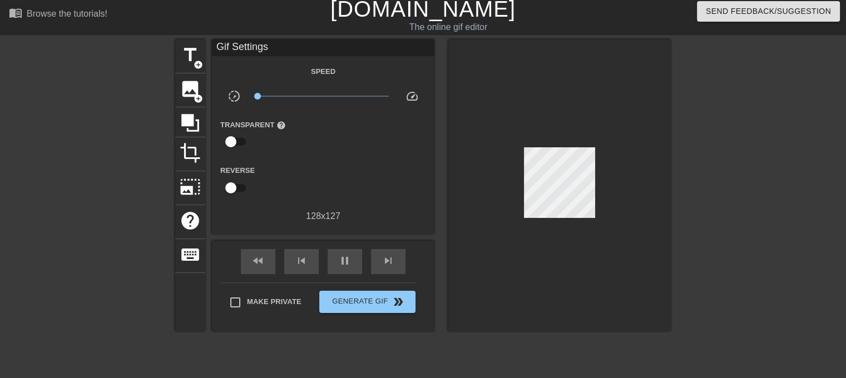
scroll to position [0, 0]
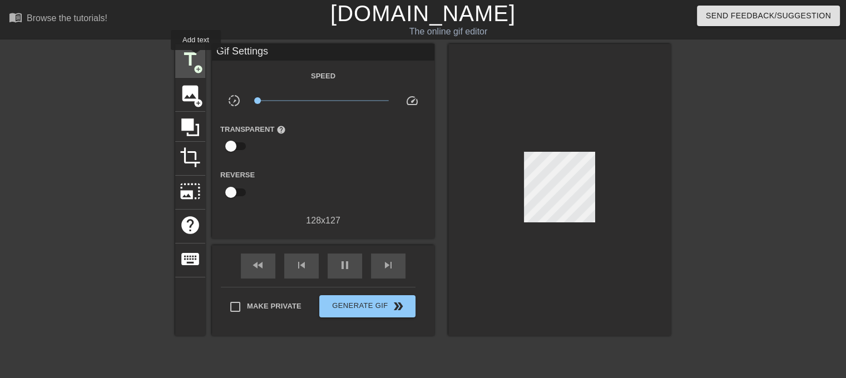
click at [196, 58] on span "title" at bounding box center [190, 59] width 21 height 21
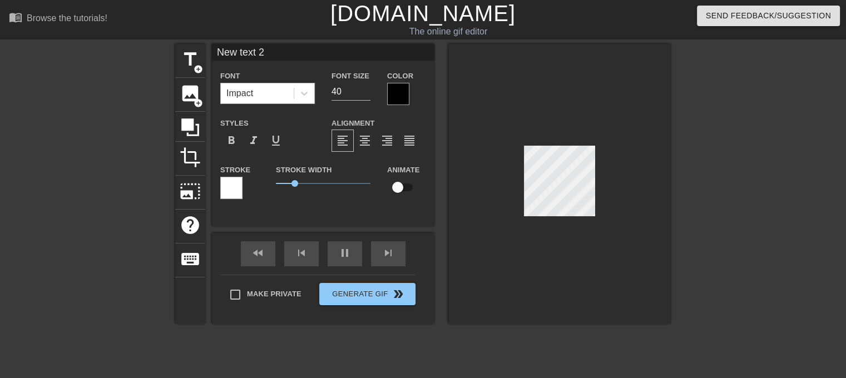
click at [264, 91] on div "Impact" at bounding box center [257, 93] width 73 height 20
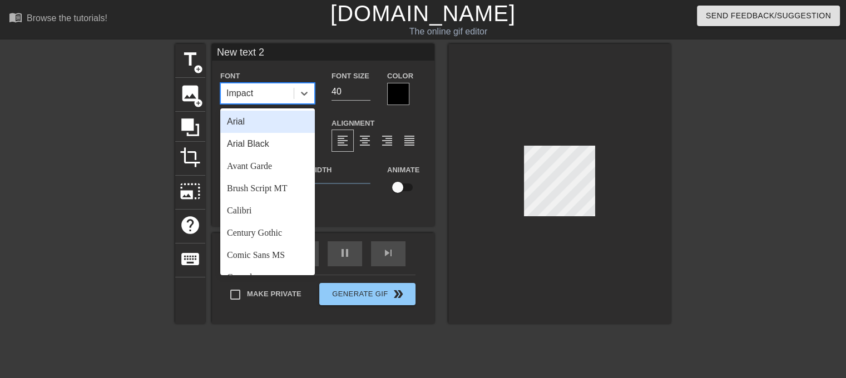
type input "30"
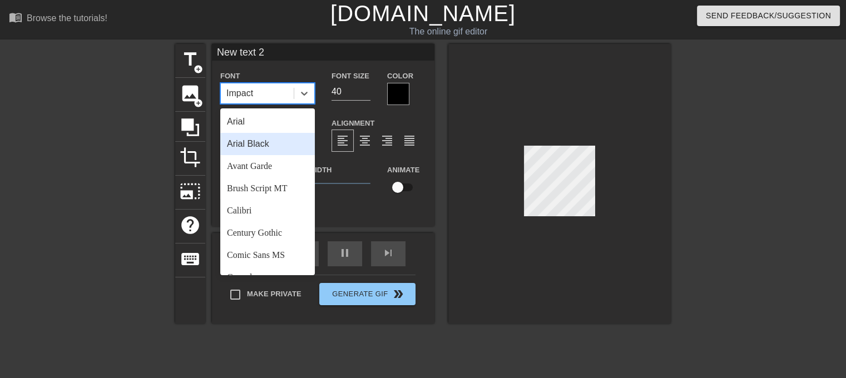
click at [253, 149] on div "Arial Black" at bounding box center [267, 144] width 95 height 22
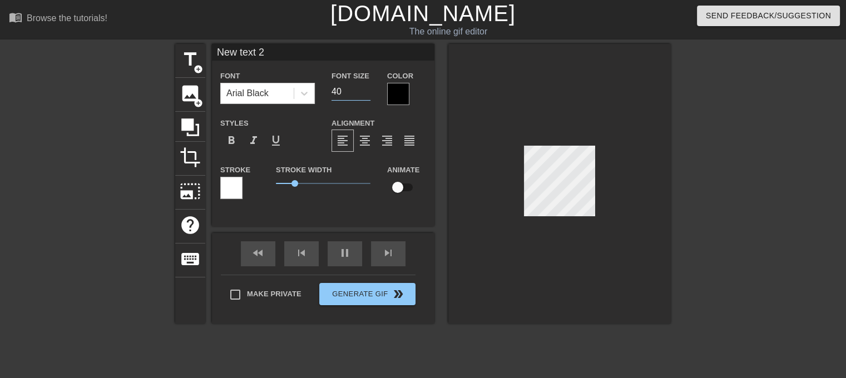
drag, startPoint x: 346, startPoint y: 92, endPoint x: 317, endPoint y: 92, distance: 28.4
click at [317, 92] on div "Font Arial Black Font Size 40 Color" at bounding box center [323, 87] width 223 height 36
type input "2"
type input "20"
type input "1"
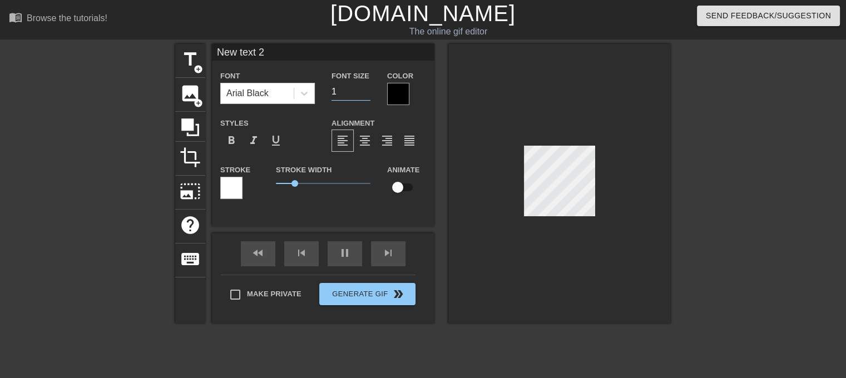
type input "30"
type input "15"
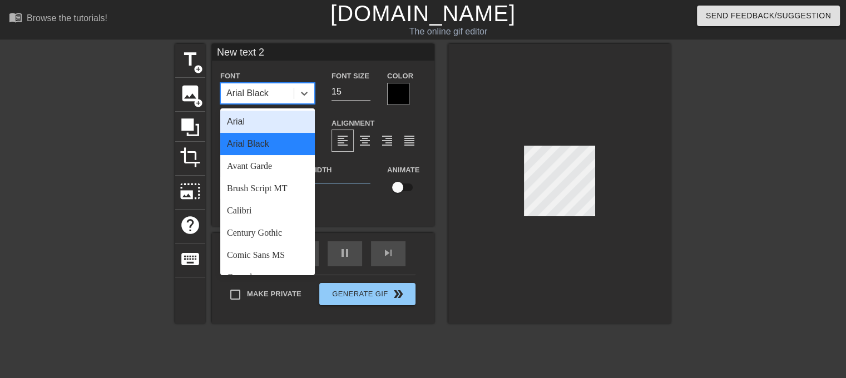
click at [282, 93] on div "Arial Black" at bounding box center [257, 93] width 73 height 20
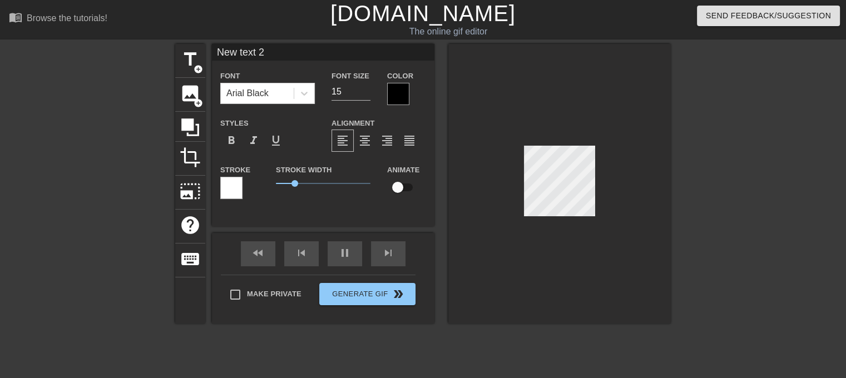
click at [279, 82] on div "Font Arial Black" at bounding box center [267, 86] width 95 height 35
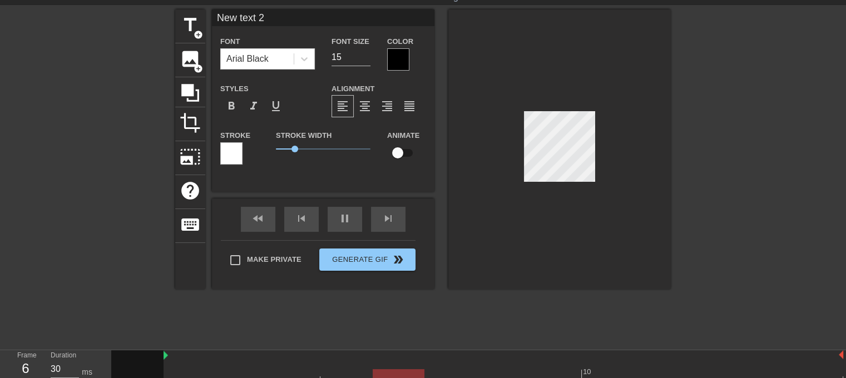
scroll to position [67, 0]
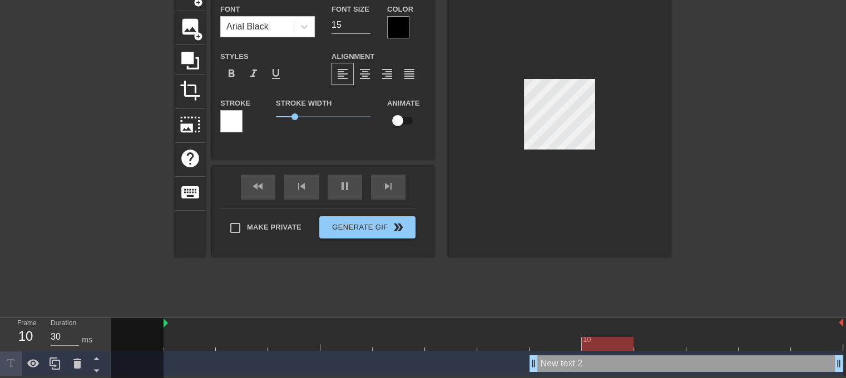
click at [579, 363] on div "New text 2 drag_handle drag_handle" at bounding box center [687, 364] width 314 height 17
click at [592, 366] on div "New text 2 drag_handle drag_handle" at bounding box center [687, 364] width 314 height 17
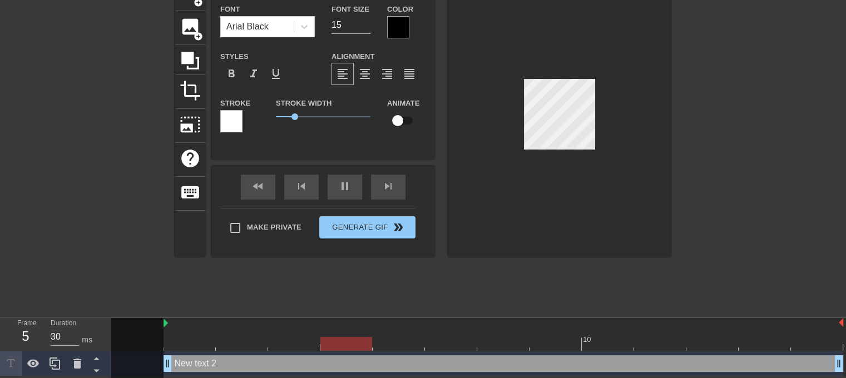
drag, startPoint x: 536, startPoint y: 364, endPoint x: 156, endPoint y: 365, distance: 380.6
click at [156, 365] on div "10 New text 2 drag_handle drag_handle" at bounding box center [478, 347] width 735 height 58
type input "30"
type input "N"
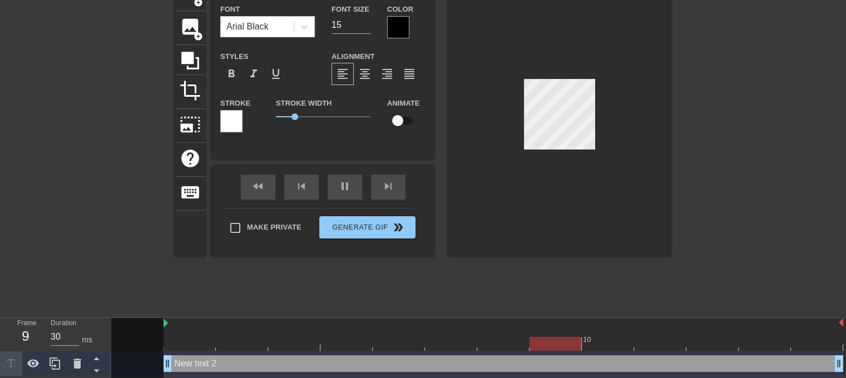
type textarea "N"
type input "NA"
type textarea "NA"
type input "NAm"
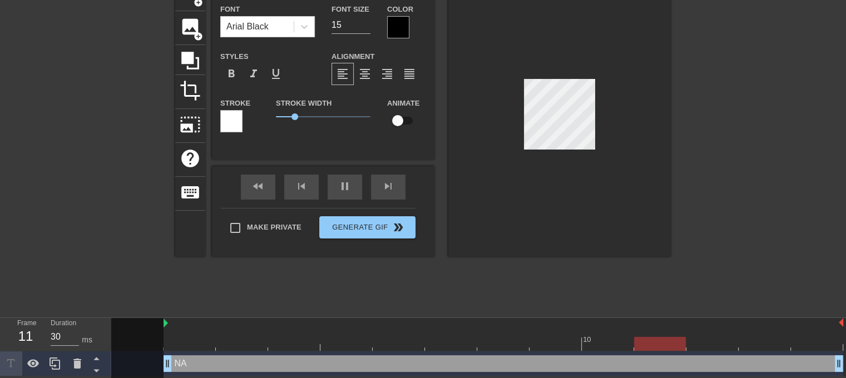
type textarea "NAm"
type input "20"
type input "NA"
type textarea "NA"
type input "30"
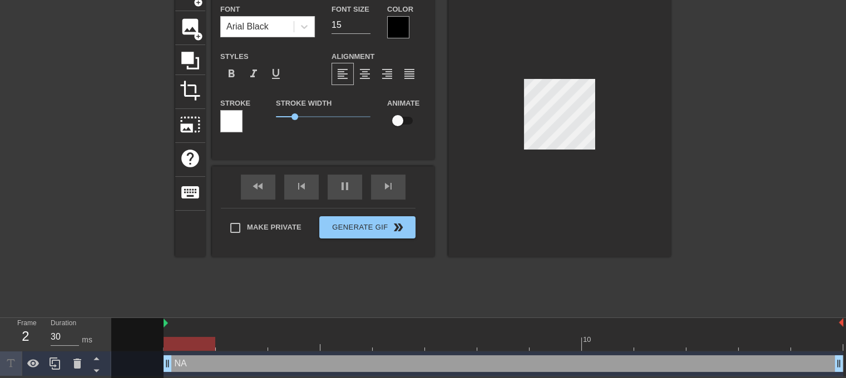
type input "NAM"
type textarea "NAM"
type input "NAM"
type textarea "NAM"
type input "30"
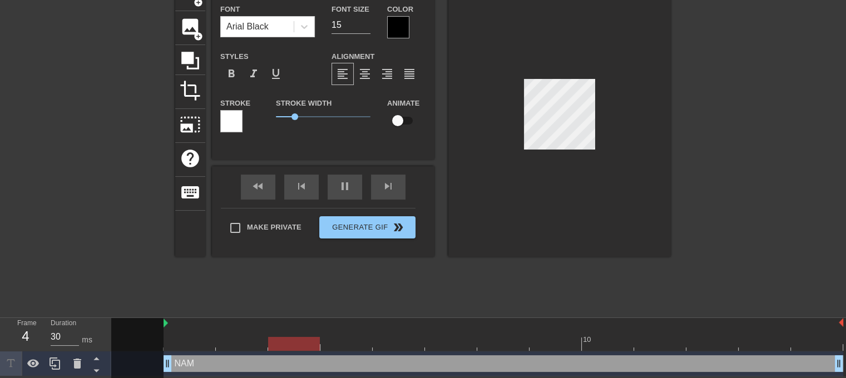
type input "NAM V"
type textarea "NAM V"
type input "NAM VI"
type textarea "NAM VI"
type input "NAM VIP"
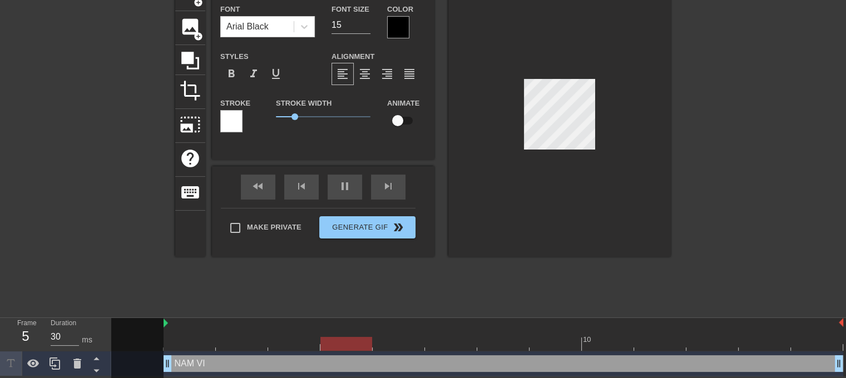
type textarea "NAM VIP"
type input "NAM VIPP"
type textarea "NAM VIPP"
type input "NAM VIPPO"
type textarea "NAM VIPPO"
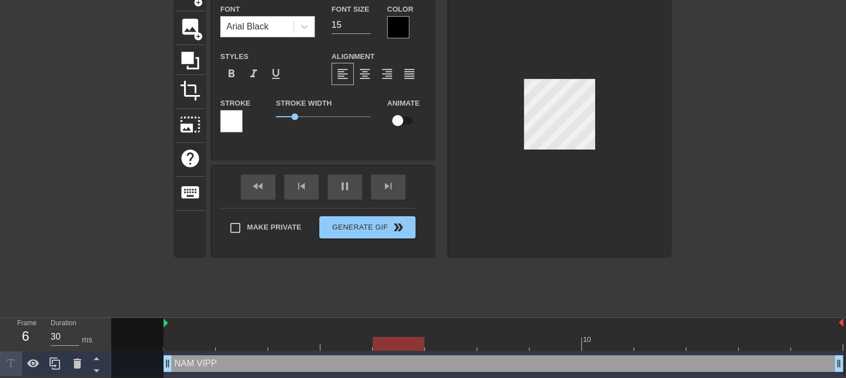
type input "NAM VIPPOR"
type textarea "NAM VIPPOR"
type input "NAM VIPPO"
type textarea "NAM VIPPO"
type input "NAM VIPP"
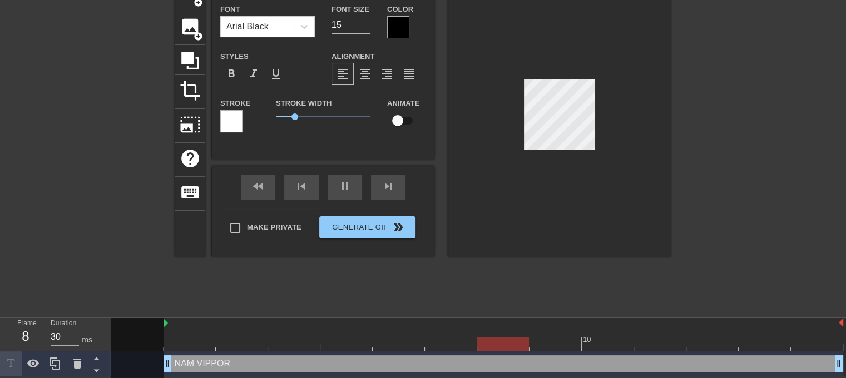
type textarea "NAM VIPP"
type input "NAM VIP"
type textarea "NAM VIP"
type input "NAM VIPR"
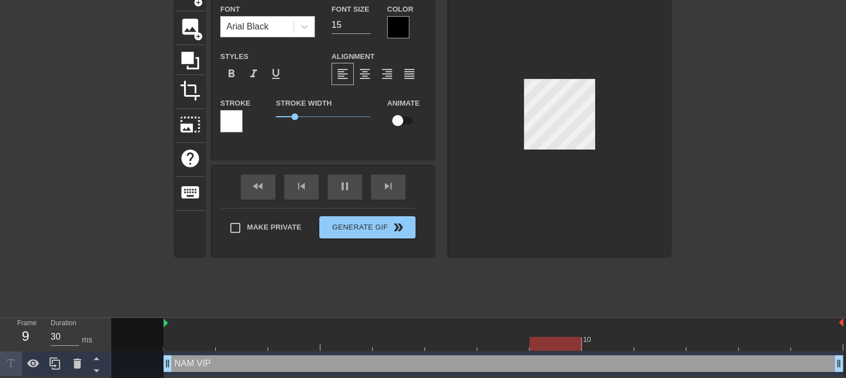
type textarea "NAM VIPR"
type input "NAM VIPRO"
type textarea "NAM VIPRO"
type input "NAM VIPR"
type textarea "NAM VIPR"
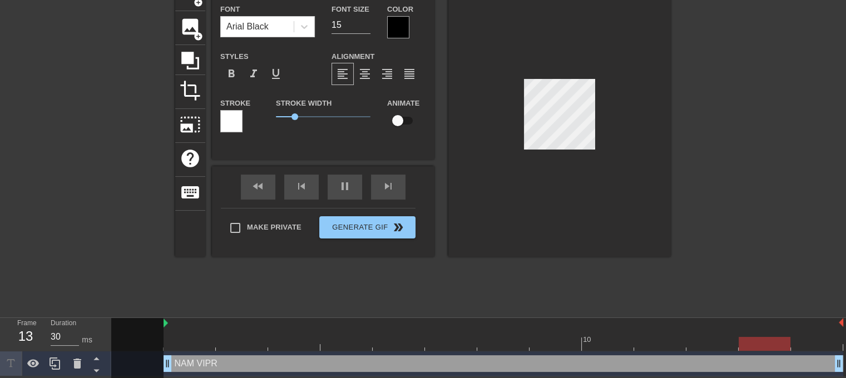
type input "20"
type input "NAM VIP"
type textarea "NAM VIP"
type input "NAM VIPR"
type textarea "NAM VIPR"
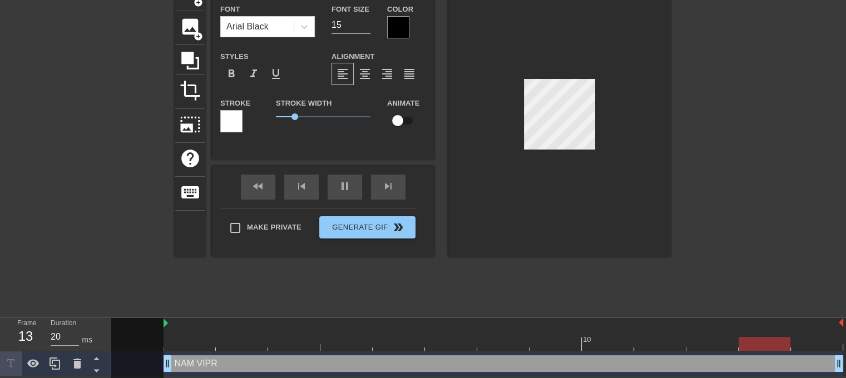
type input "30"
type input "NAM VIPRO"
type textarea "NAM VIPRO"
type input "NAM VIPR"
type textarea "NAM VIPR"
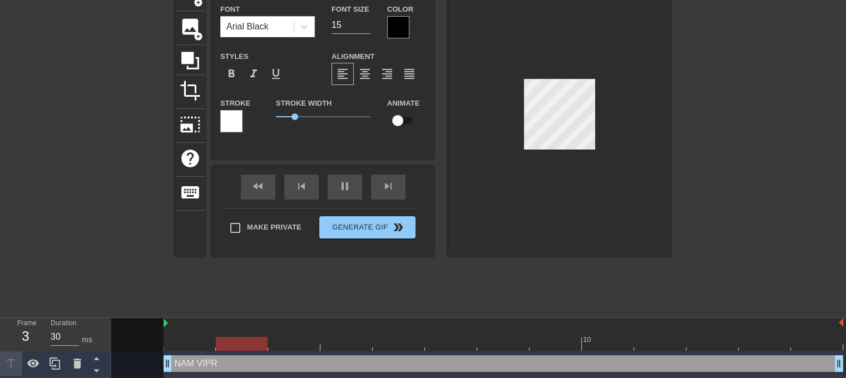
type input "3"
type input "NAM VIP"
type textarea "NAM VIP"
type input "NAM VI"
type textarea "NAM VI"
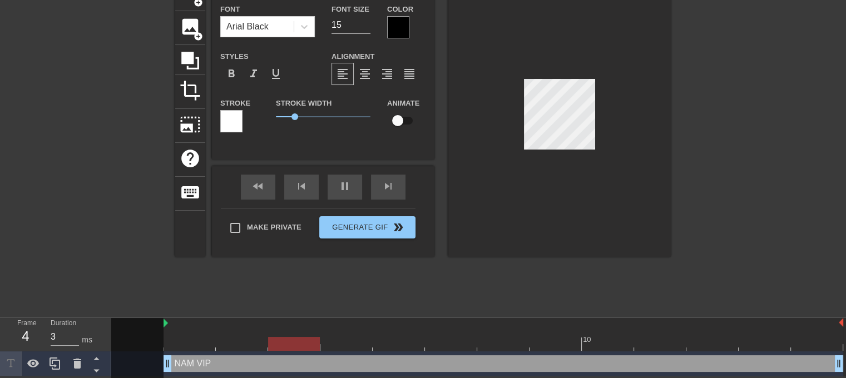
type input "30"
type input "NAM V"
type textarea "NAM V"
type input "NAM"
type textarea "NAM"
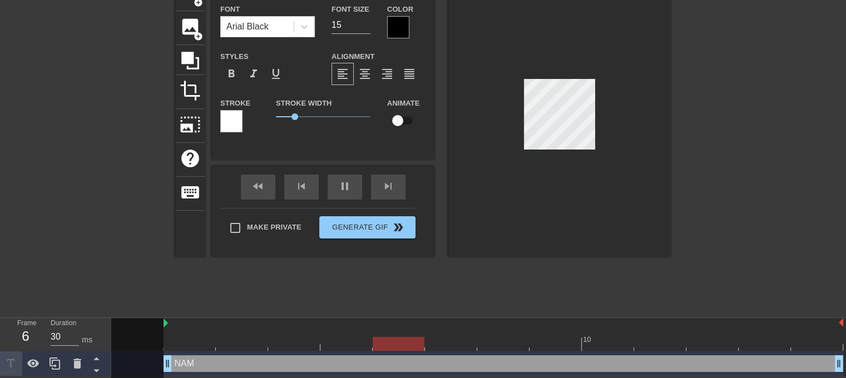
type input "NAM"
type textarea "NAM"
type input "NA"
type textarea "NA"
type input "N"
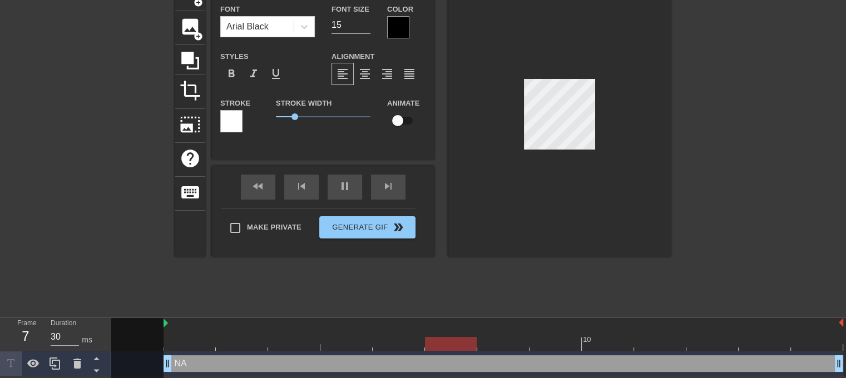
type textarea "N"
type input "I"
type textarea "I"
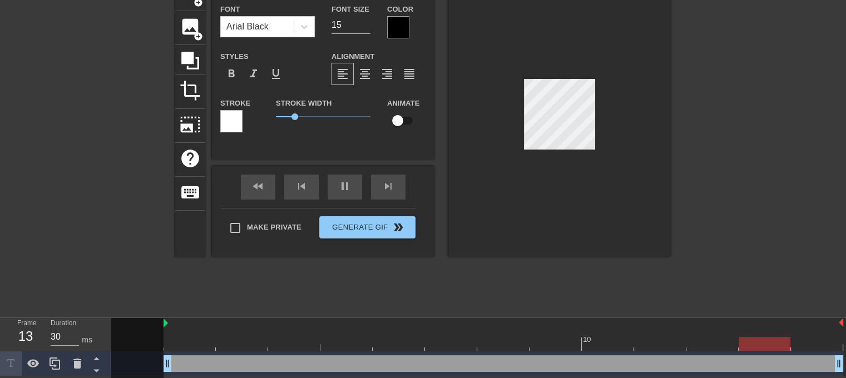
type input "20"
type input "L"
type textarea "L"
type input "30"
type input "LA"
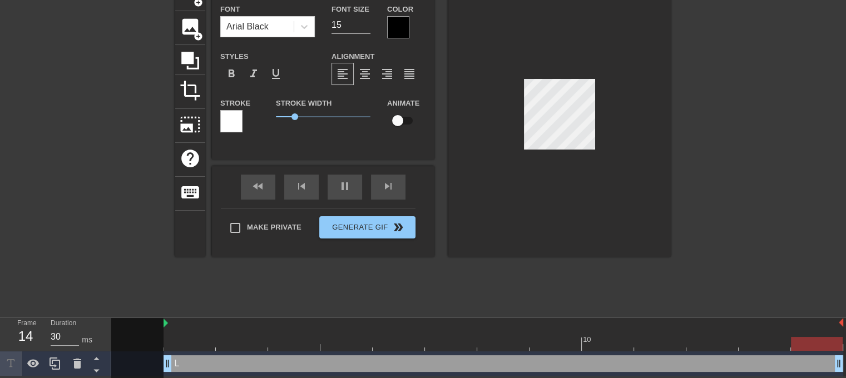
type textarea "LA"
type input "30"
type input "LAZ"
type textarea "LAZ"
type input "LAZZ"
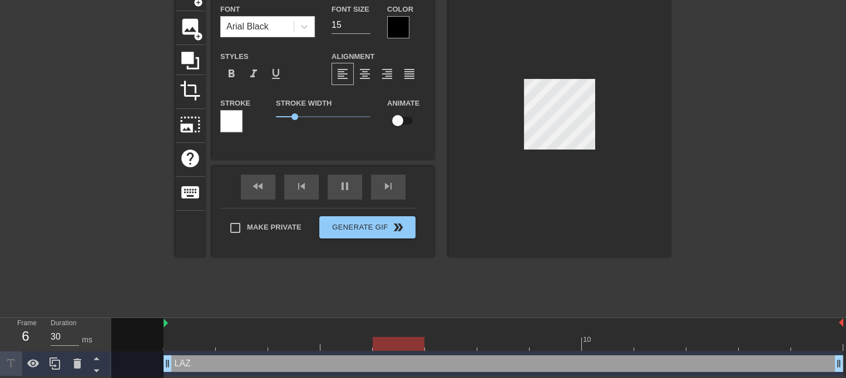
type textarea "LAZZ"
type input "LAZZY"
type textarea "LAZZY"
type input "30"
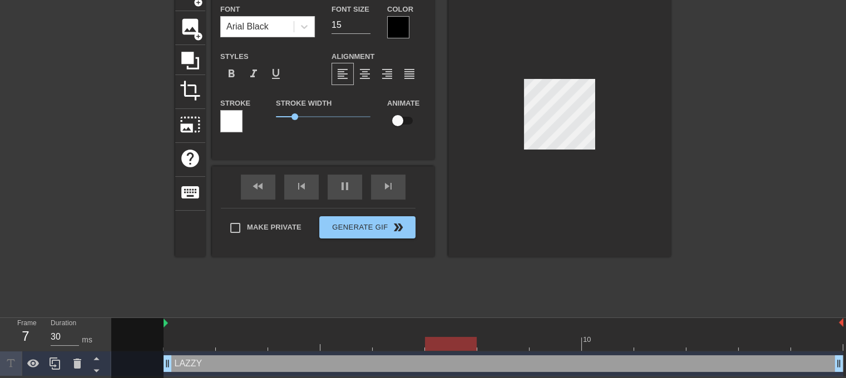
type textarea "LAZZY"
click at [680, 105] on div "title add_circle image add_circle crop photo_size_select_large help keyboard LA…" at bounding box center [423, 144] width 846 height 334
click at [741, 120] on div at bounding box center [767, 144] width 167 height 334
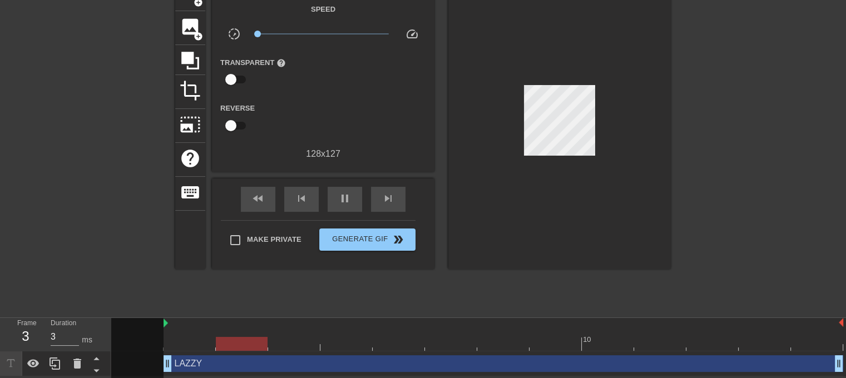
click at [568, 153] on div at bounding box center [559, 123] width 223 height 292
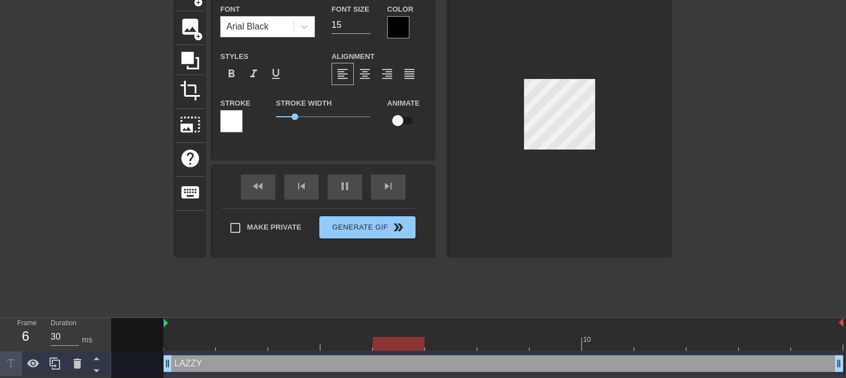
scroll to position [11, 0]
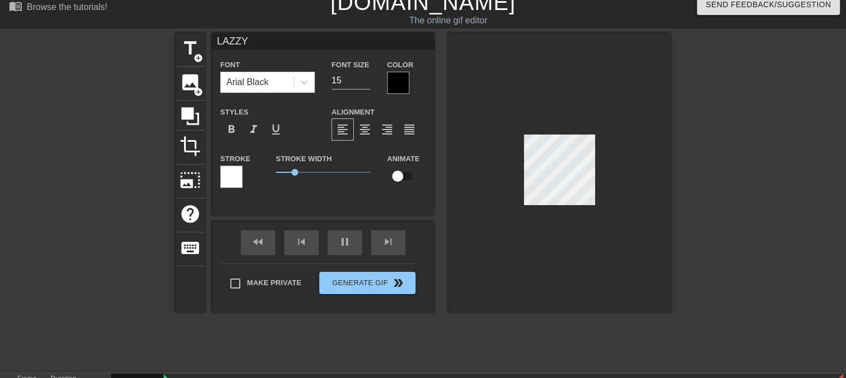
click at [235, 170] on div at bounding box center [231, 177] width 22 height 22
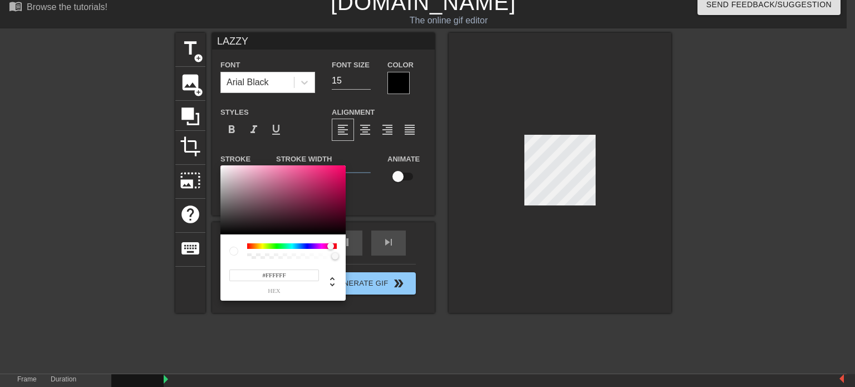
drag, startPoint x: 268, startPoint y: 245, endPoint x: 307, endPoint y: 255, distance: 40.2
click at [331, 248] on div at bounding box center [292, 246] width 90 height 6
type input "30"
type input "255"
type input "1"
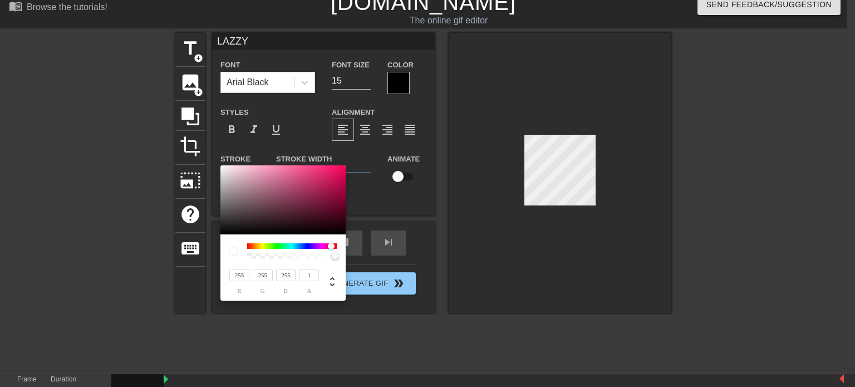
click at [337, 260] on div at bounding box center [338, 256] width 7 height 7
type input "105"
type input "40"
type input "64"
click at [298, 206] on div at bounding box center [282, 199] width 125 height 69
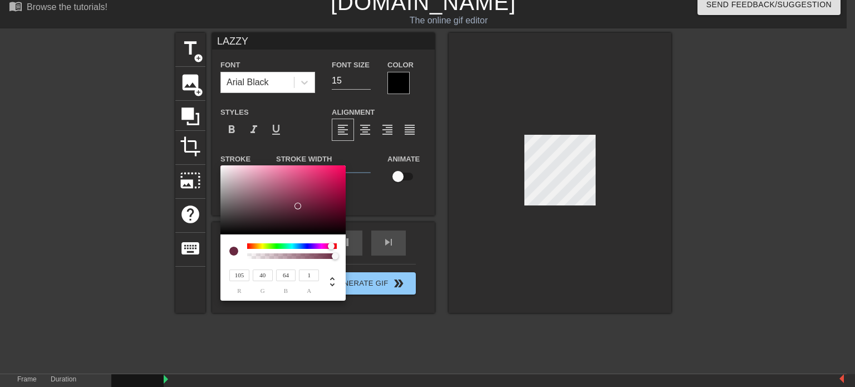
type input "113"
type input "42"
type input "68"
type input "142"
type input "21"
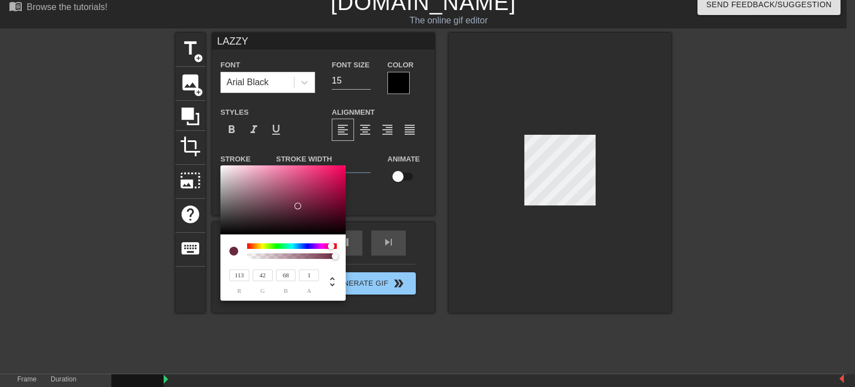
type input "65"
type input "154"
type input "5"
type input "59"
drag, startPoint x: 299, startPoint y: 204, endPoint x: 342, endPoint y: 193, distance: 44.1
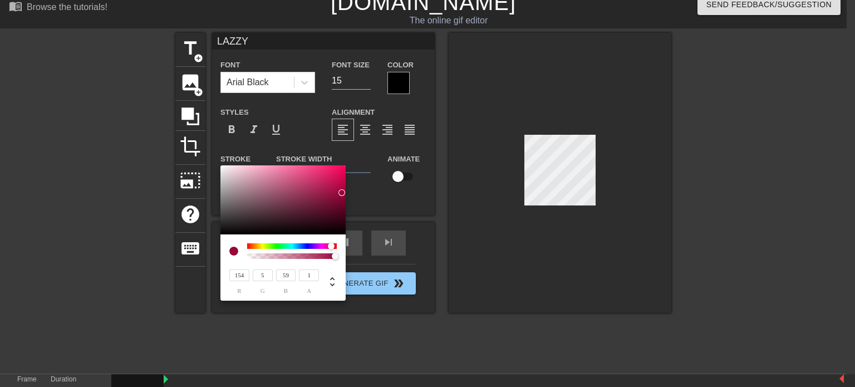
click at [342, 193] on div at bounding box center [341, 192] width 7 height 7
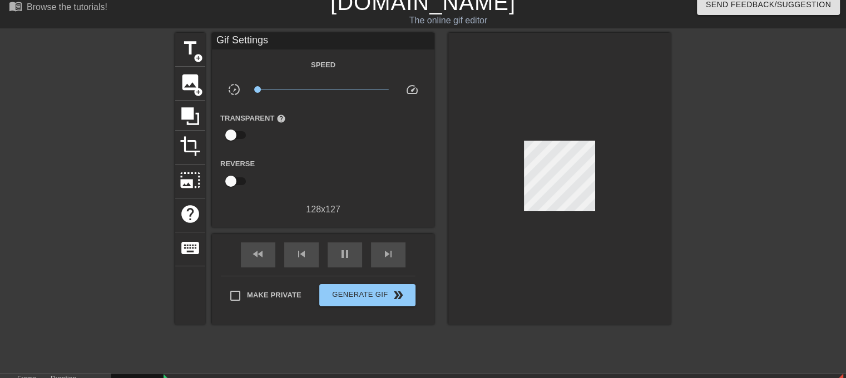
type input "30"
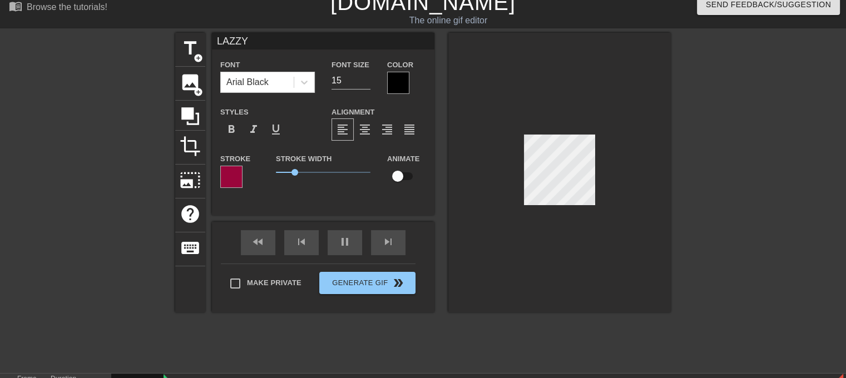
click at [576, 205] on div at bounding box center [559, 173] width 223 height 280
click at [229, 169] on div at bounding box center [231, 177] width 22 height 22
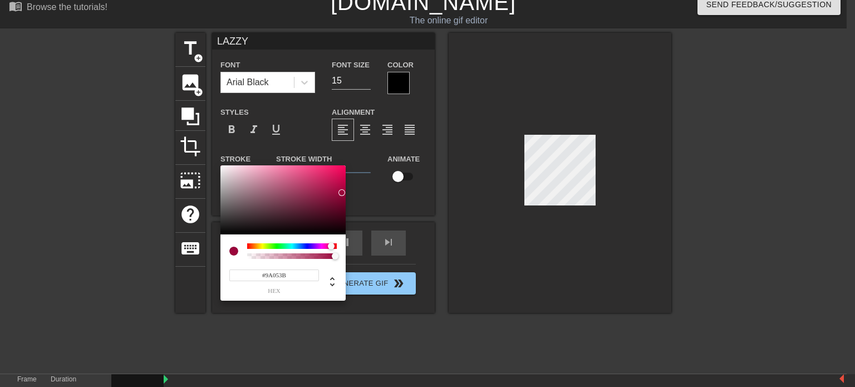
type input "#9A0548"
type input "20"
type input "#9A057A"
type input "30"
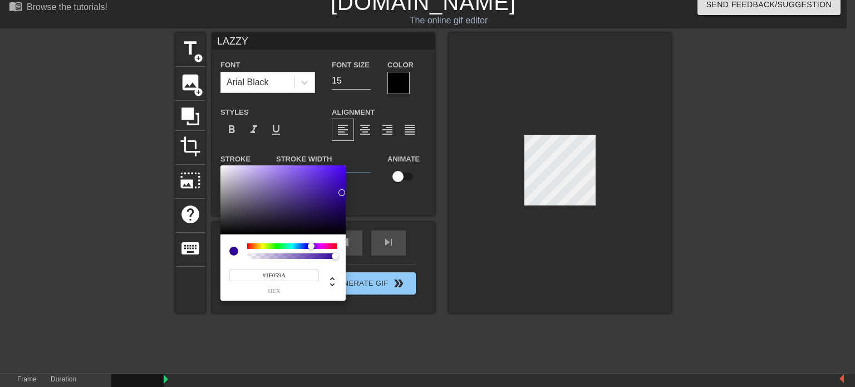
type input "#14059A"
type input "3"
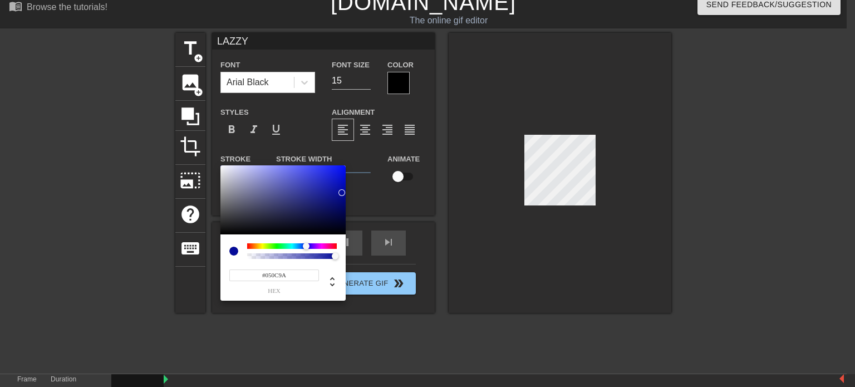
type input "#05129A"
type input "30"
drag, startPoint x: 330, startPoint y: 244, endPoint x: 305, endPoint y: 243, distance: 24.5
click at [305, 243] on div at bounding box center [305, 246] width 7 height 7
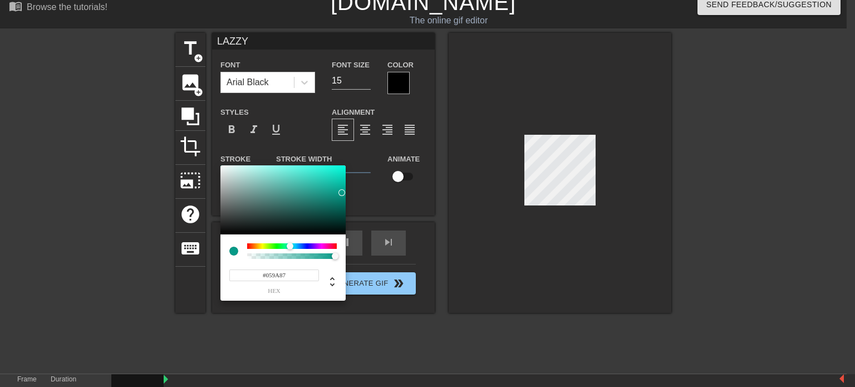
type input "#059A81"
drag, startPoint x: 305, startPoint y: 243, endPoint x: 289, endPoint y: 243, distance: 16.1
click at [289, 243] on div at bounding box center [289, 246] width 7 height 7
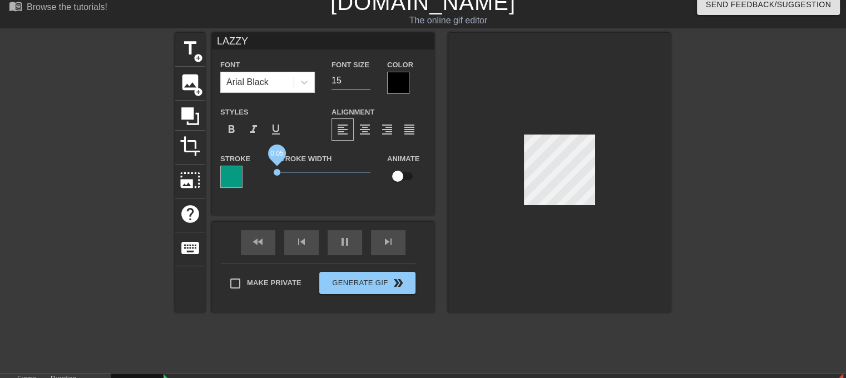
type input "30"
drag, startPoint x: 296, startPoint y: 167, endPoint x: 401, endPoint y: 181, distance: 105.4
click at [295, 173] on span "0.9" at bounding box center [323, 172] width 95 height 13
click at [398, 176] on input "checkbox" at bounding box center [397, 176] width 63 height 21
checkbox input "true"
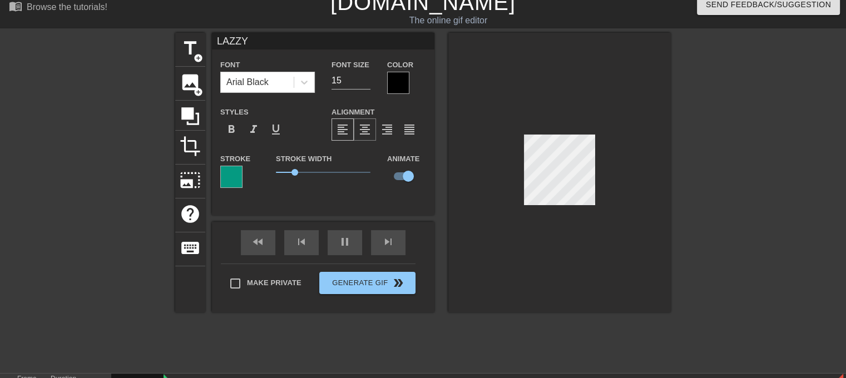
click at [368, 132] on span "format_align_center" at bounding box center [364, 129] width 13 height 13
click at [396, 78] on div at bounding box center [398, 83] width 22 height 22
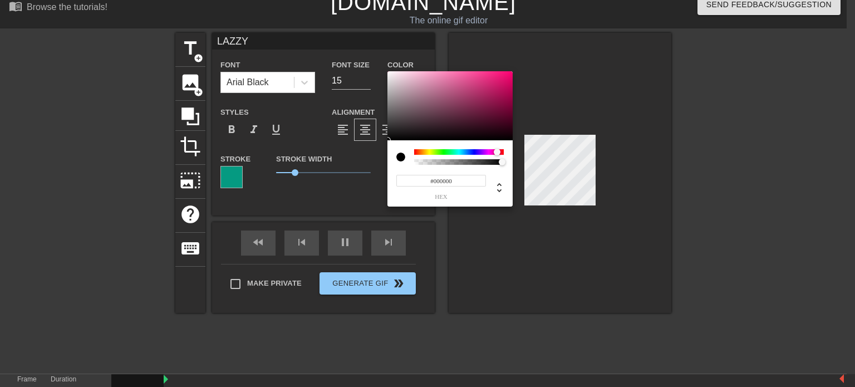
drag, startPoint x: 414, startPoint y: 150, endPoint x: 497, endPoint y: 153, distance: 82.9
click at [497, 153] on div at bounding box center [497, 152] width 7 height 7
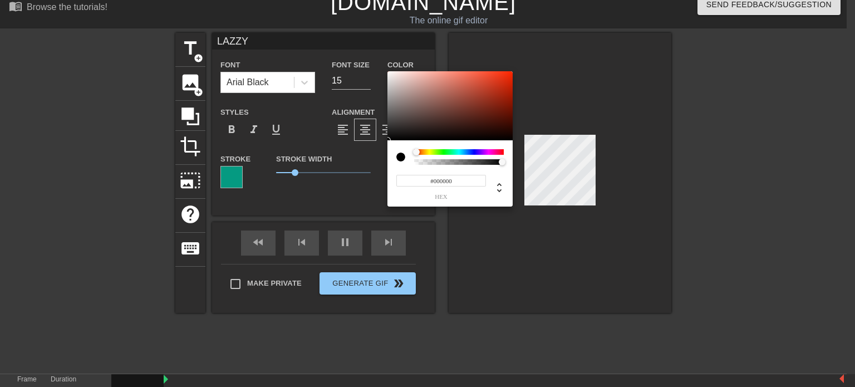
type input "30"
drag, startPoint x: 495, startPoint y: 151, endPoint x: 418, endPoint y: 151, distance: 76.2
click at [418, 151] on div at bounding box center [418, 152] width 7 height 7
type input "#5C1C04"
drag, startPoint x: 480, startPoint y: 122, endPoint x: 507, endPoint y: 115, distance: 28.1
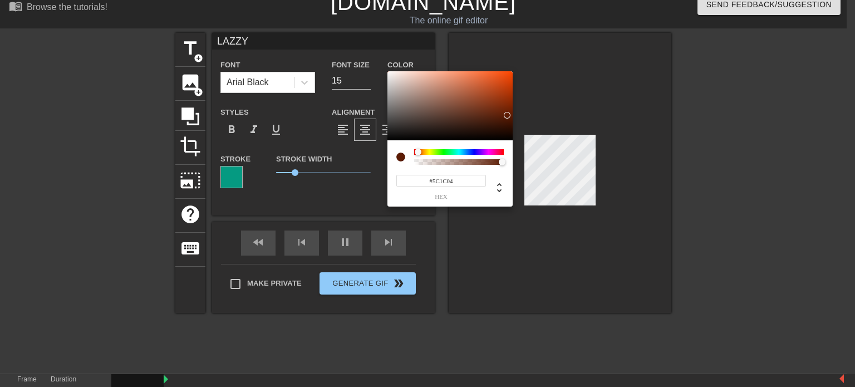
click at [507, 115] on div at bounding box center [449, 105] width 125 height 69
type input "20"
type input "#5C0404"
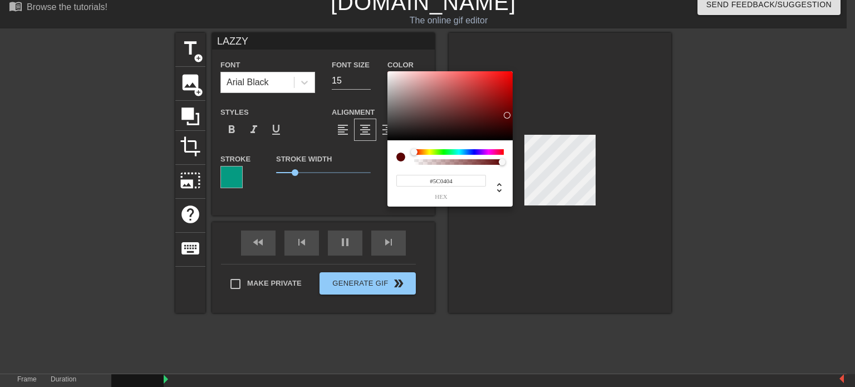
drag, startPoint x: 418, startPoint y: 151, endPoint x: 408, endPoint y: 149, distance: 10.3
click at [408, 149] on div at bounding box center [449, 157] width 107 height 16
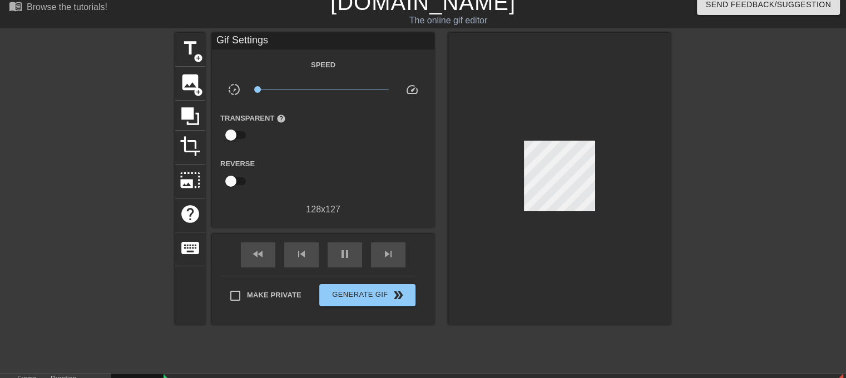
type input "30"
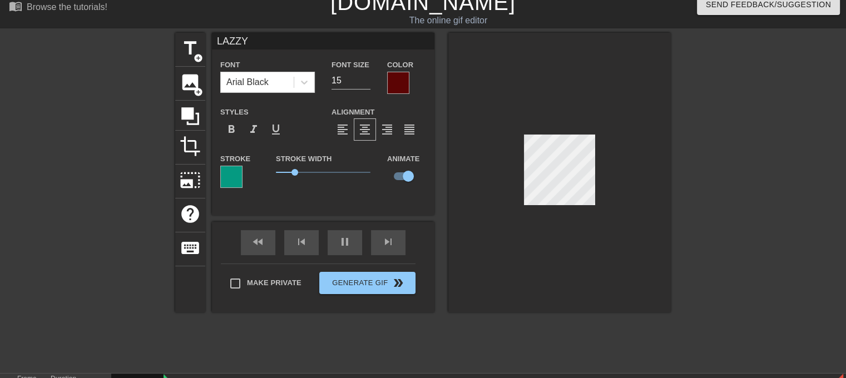
scroll to position [1, 2]
paste textarea "lazy"
type input "lazy"
type textarea "lazy"
click at [712, 191] on div at bounding box center [767, 200] width 167 height 334
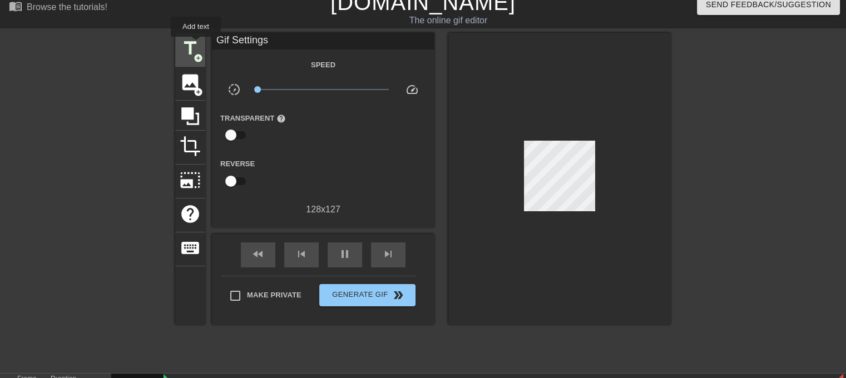
click at [196, 45] on span "title" at bounding box center [190, 48] width 21 height 21
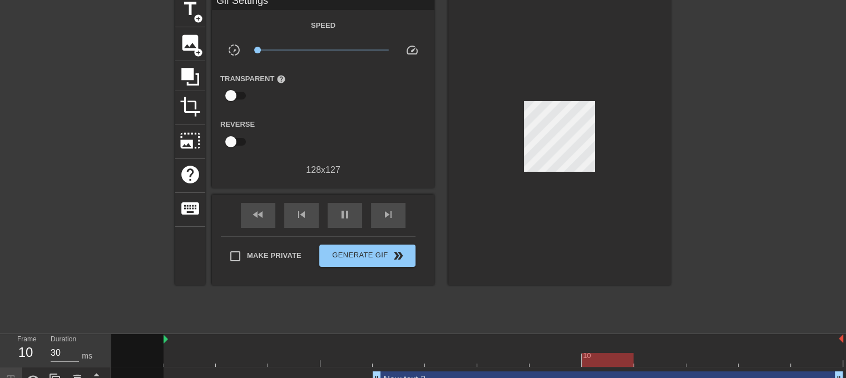
scroll to position [67, 0]
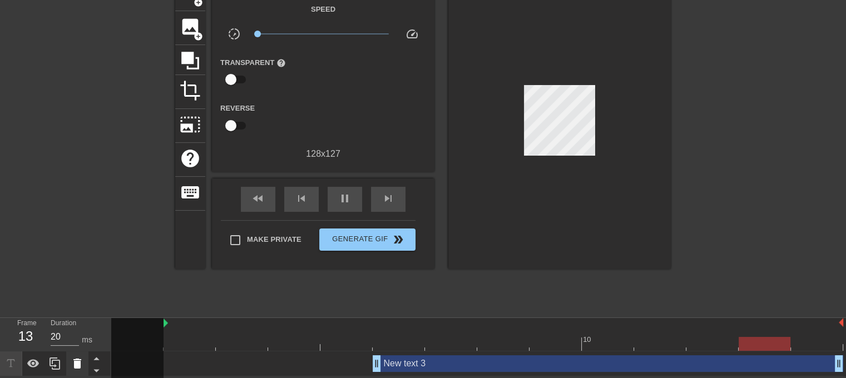
click at [76, 363] on icon at bounding box center [77, 364] width 8 height 10
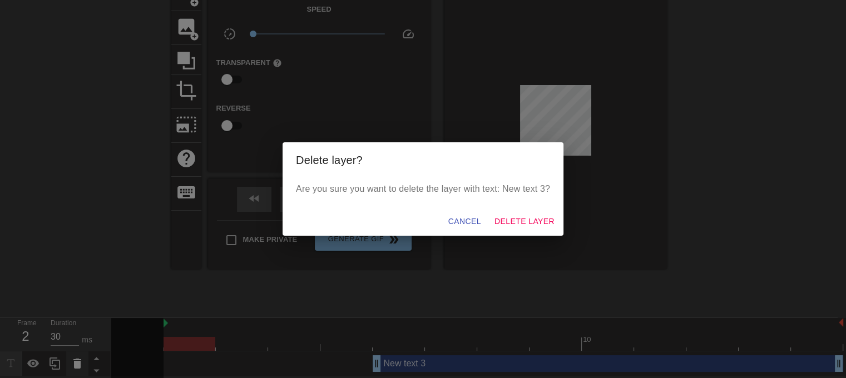
scroll to position [58, 0]
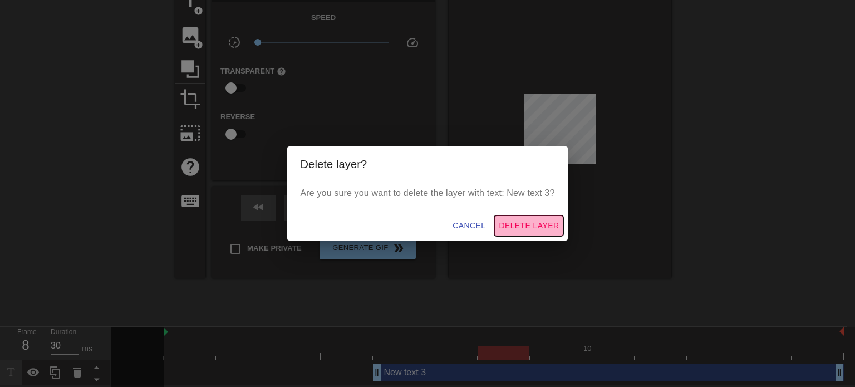
click at [532, 222] on span "Delete Layer" at bounding box center [529, 226] width 60 height 14
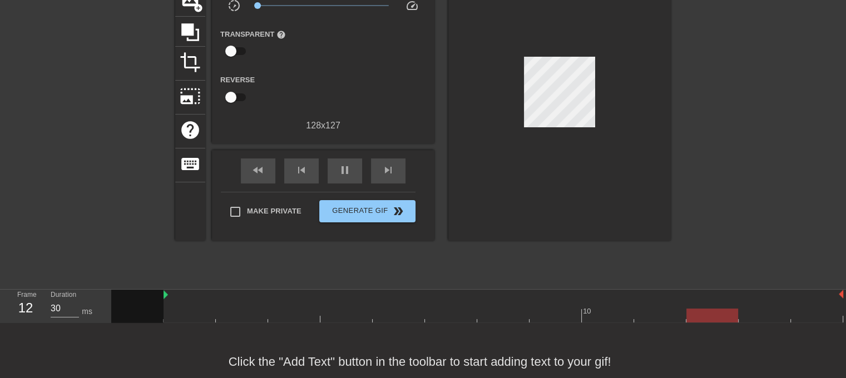
scroll to position [117, 0]
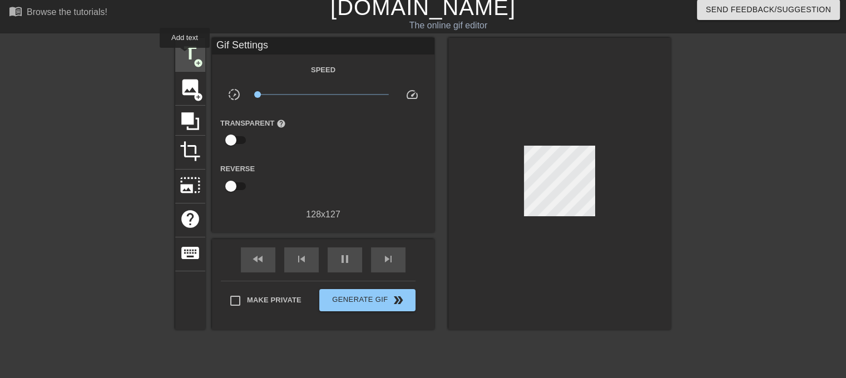
click at [185, 50] on span "title" at bounding box center [190, 53] width 21 height 21
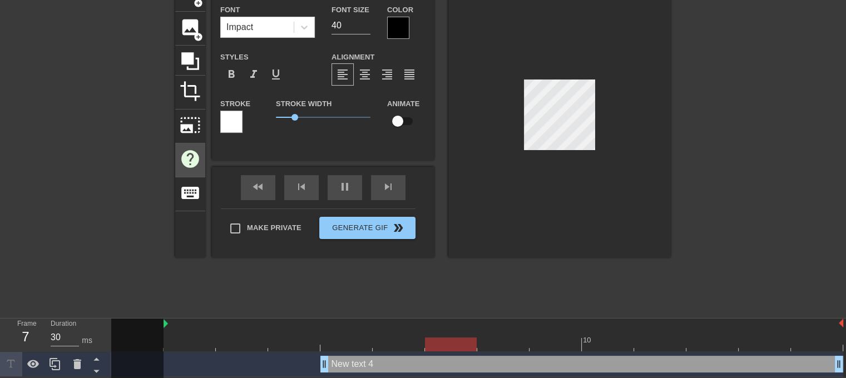
scroll to position [67, 0]
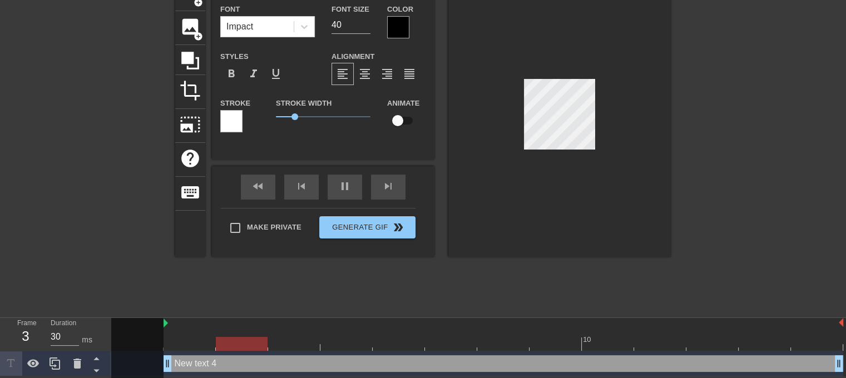
drag, startPoint x: 323, startPoint y: 363, endPoint x: 156, endPoint y: 362, distance: 167.5
click at [156, 362] on div "10 New text 4 drag_handle drag_handle" at bounding box center [478, 347] width 735 height 58
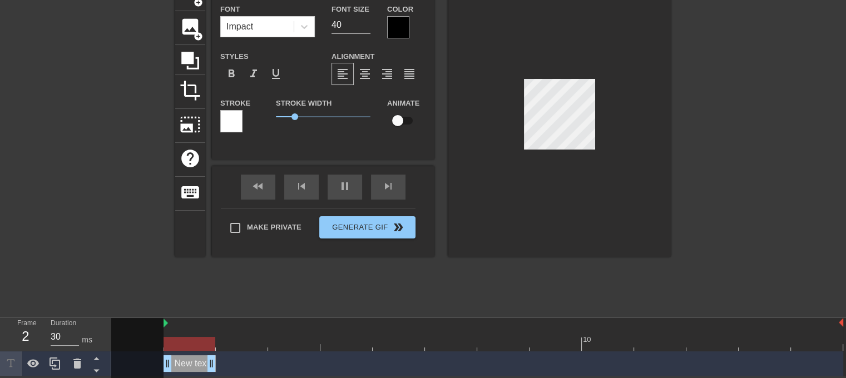
drag, startPoint x: 837, startPoint y: 363, endPoint x: 211, endPoint y: 362, distance: 625.4
click at [186, 363] on div "New text 4 drag_handle drag_handle" at bounding box center [190, 364] width 52 height 17
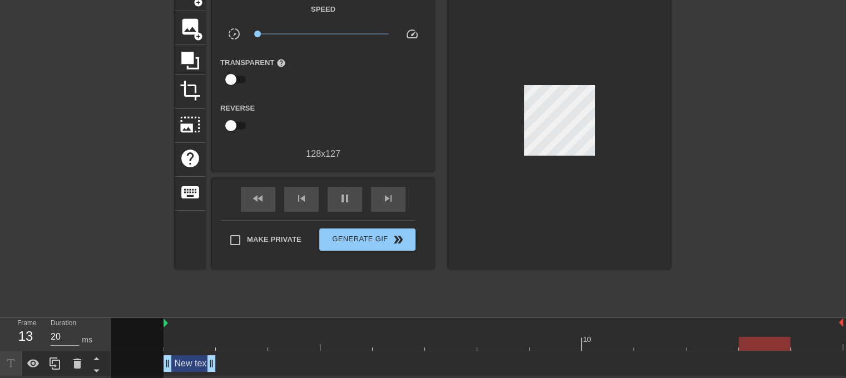
click at [194, 361] on div "New text 4 drag_handle drag_handle" at bounding box center [190, 364] width 52 height 17
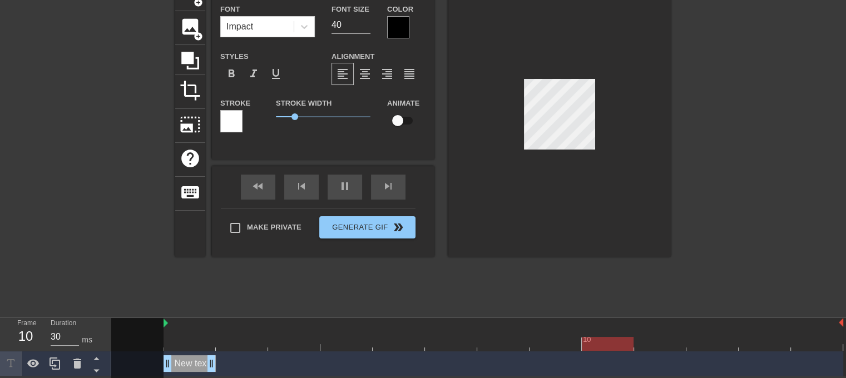
click at [189, 364] on div "New text 4 drag_handle drag_handle" at bounding box center [190, 364] width 52 height 17
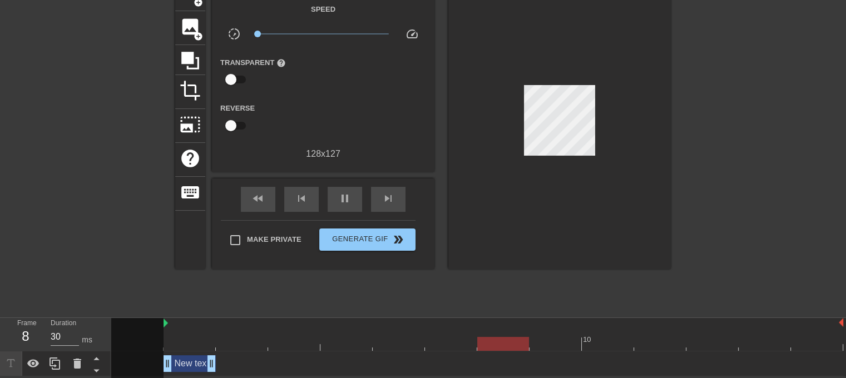
click at [178, 363] on div "New text 4 drag_handle drag_handle" at bounding box center [190, 364] width 52 height 17
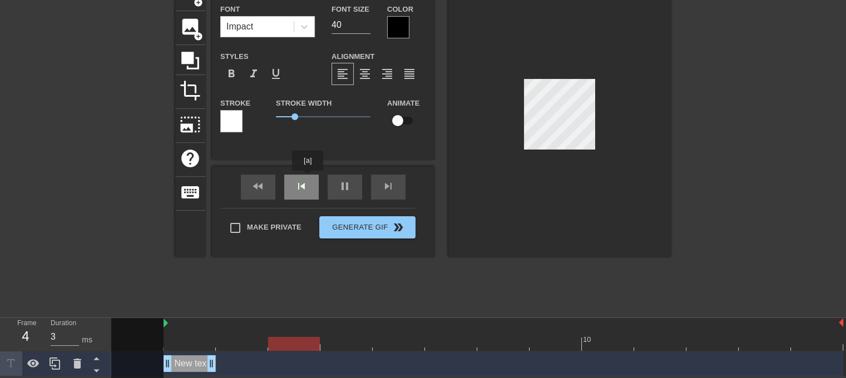
type input "30"
click at [349, 182] on div "fast_rewind skip_previous pause skip_next" at bounding box center [323, 187] width 181 height 42
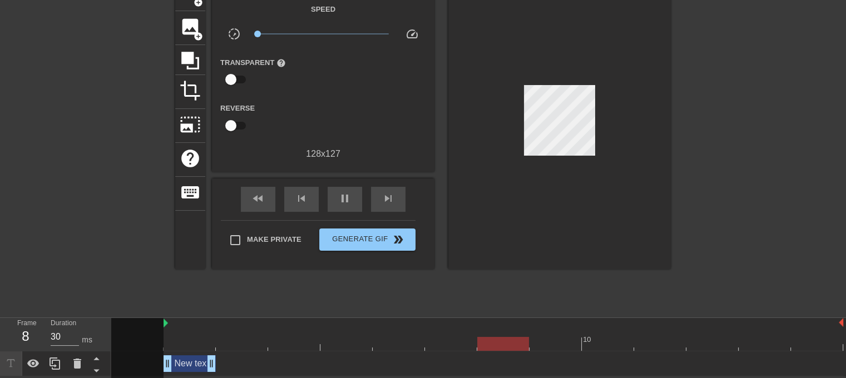
click at [200, 346] on div at bounding box center [477, 344] width 732 height 14
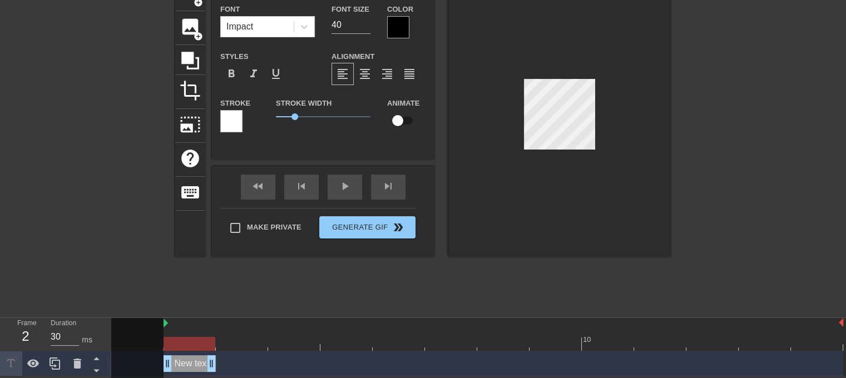
scroll to position [2, 1]
type input "M"
type textarea "M"
type input "MO"
type textarea "MO"
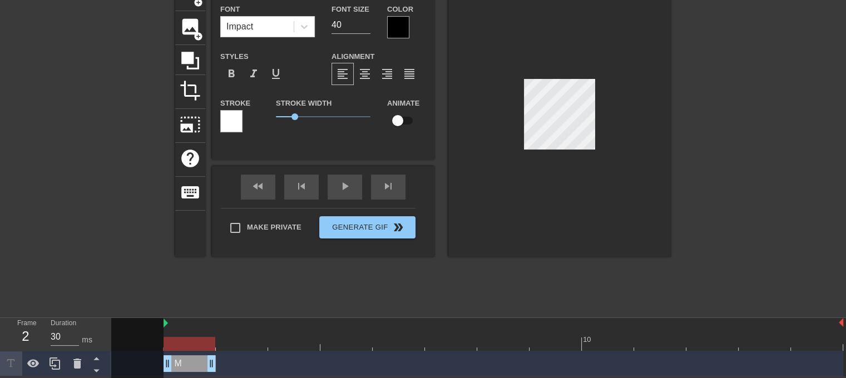
type input "MOT"
type textarea "MOT"
type input "MO"
type textarea "MO"
type input "M"
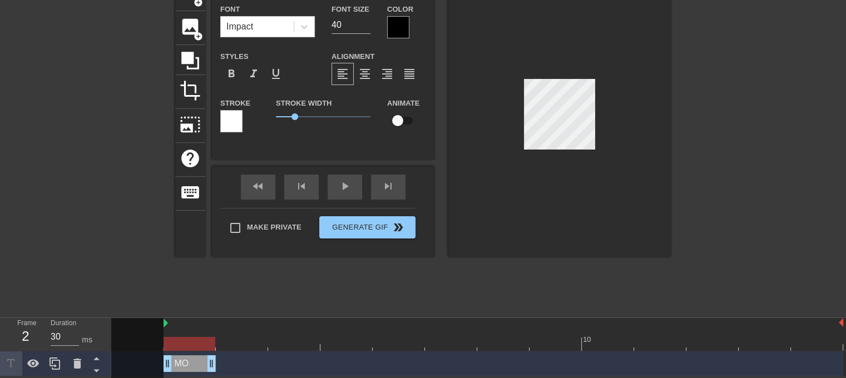
type textarea "M"
type input "MO"
type textarea "MÔ"
type input "MÔT"
type textarea "MỘT"
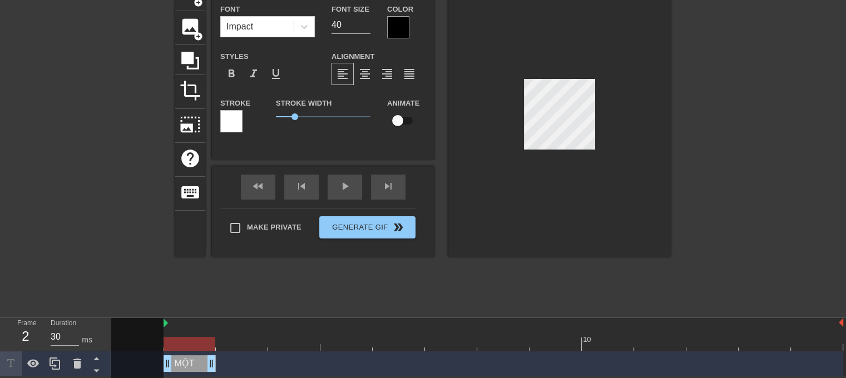
type input "MỘ"
type textarea "MỘ"
type input "M"
type textarea "M"
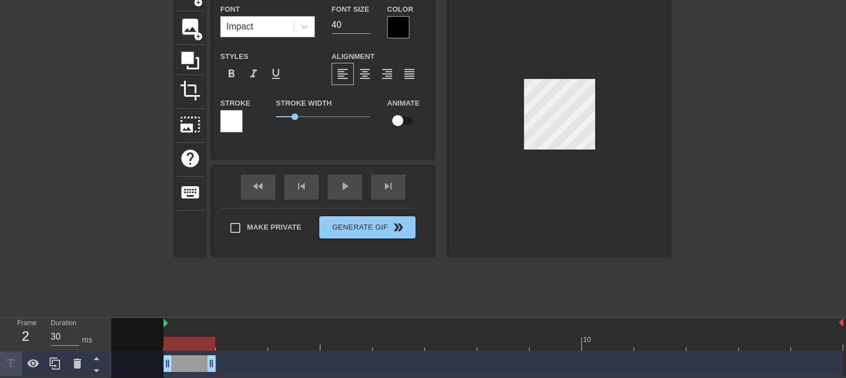
click at [260, 21] on div "Impact" at bounding box center [257, 27] width 73 height 20
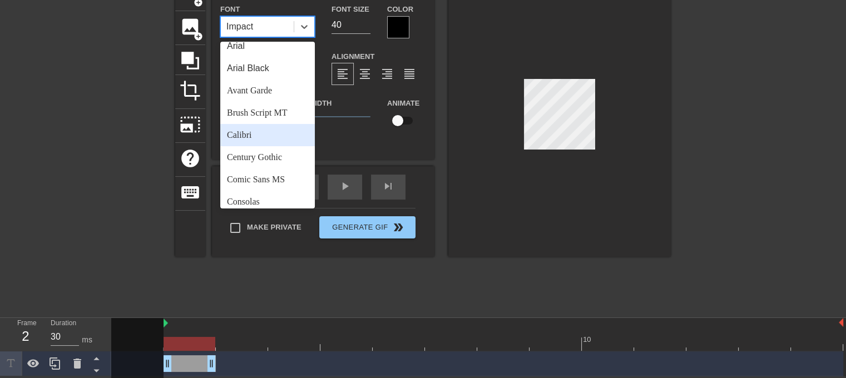
scroll to position [0, 0]
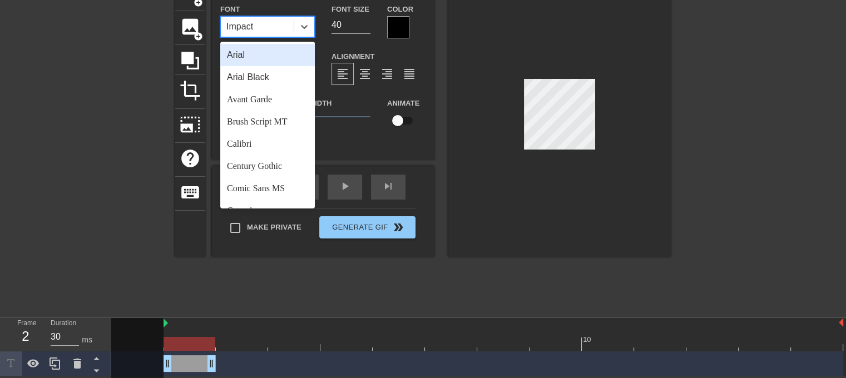
click at [263, 52] on div "Arial" at bounding box center [267, 55] width 95 height 22
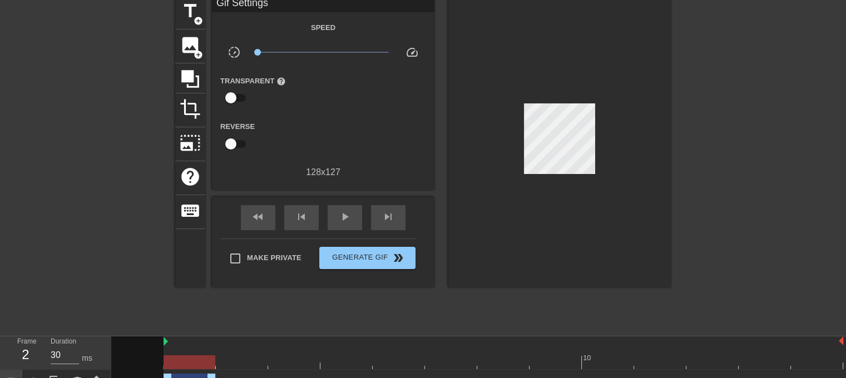
scroll to position [67, 0]
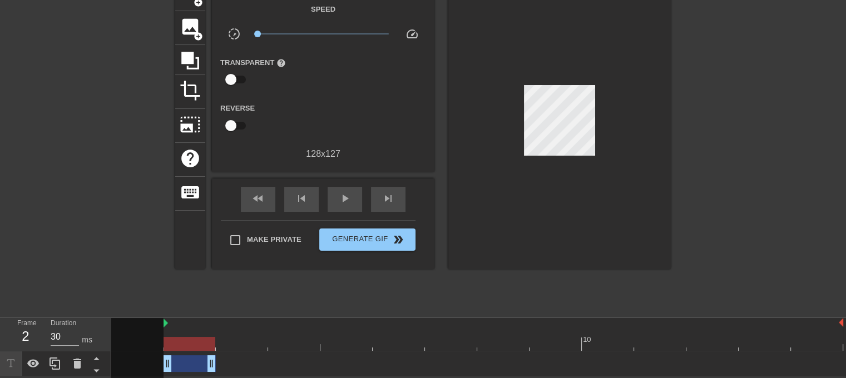
click at [199, 358] on div "drag_handle drag_handle" at bounding box center [190, 364] width 52 height 17
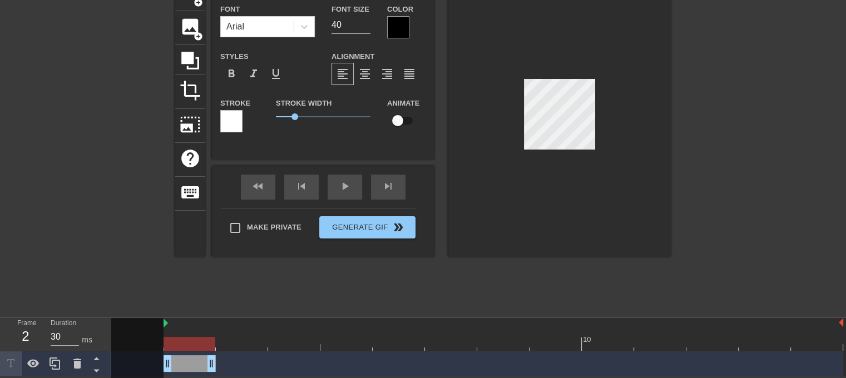
scroll to position [2, 1]
type input "M"
type textarea "M"
type input "MO"
type textarea "MÔ"
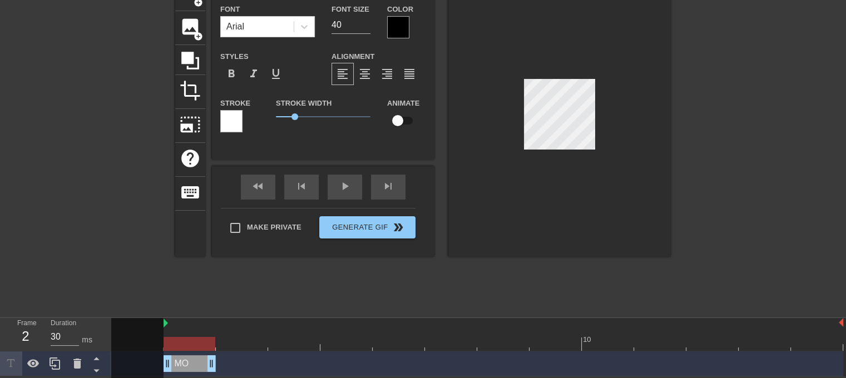
type input "MÔT"
type textarea "MỘT"
type input "MỘT"
type textarea "MỘT"
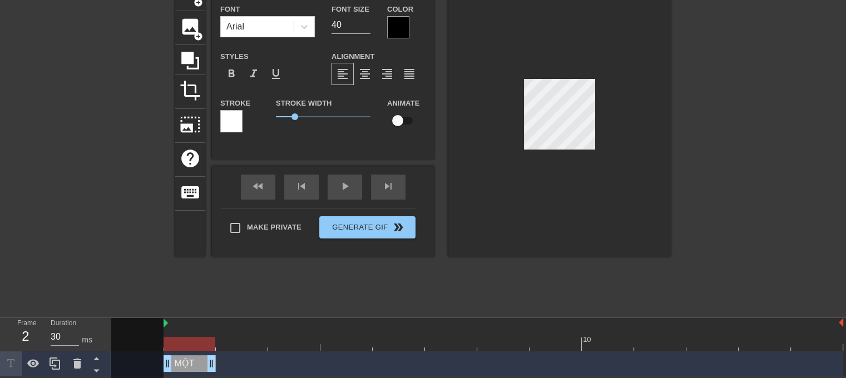
click at [499, 126] on div at bounding box center [559, 117] width 223 height 280
click at [78, 370] on icon at bounding box center [77, 363] width 13 height 13
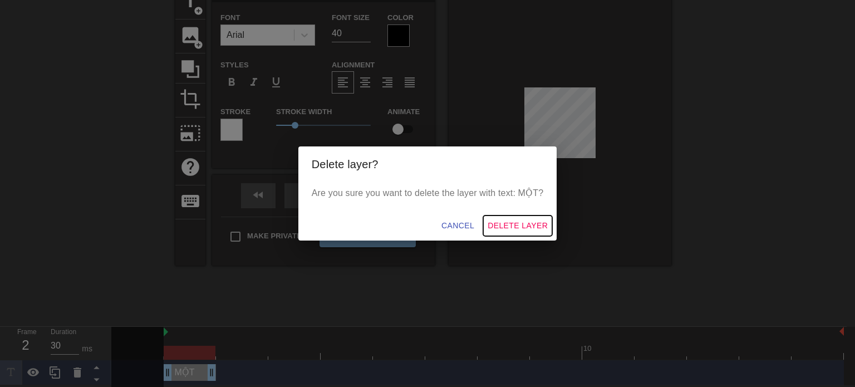
click at [520, 224] on span "Delete Layer" at bounding box center [517, 226] width 60 height 14
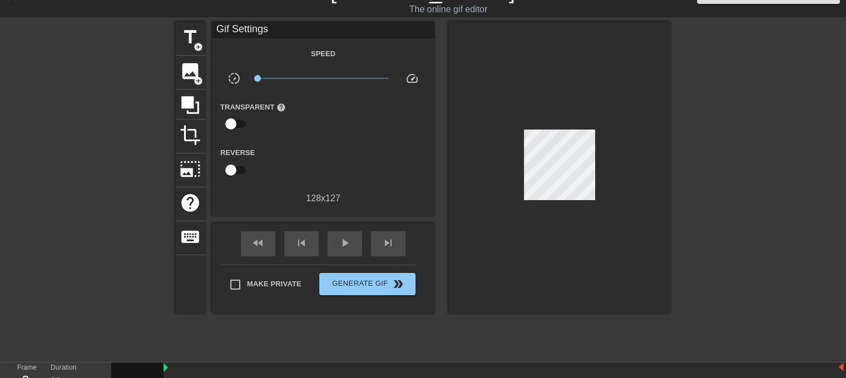
scroll to position [3, 0]
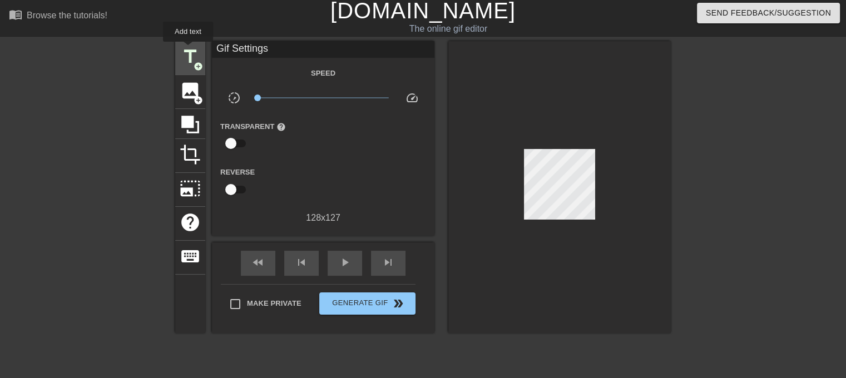
click at [188, 50] on span "title" at bounding box center [190, 56] width 21 height 21
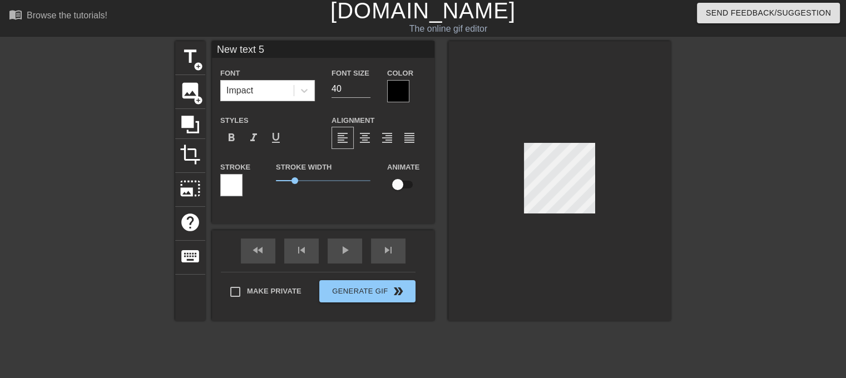
scroll to position [2, 1]
click at [240, 88] on div "Impact" at bounding box center [239, 90] width 27 height 13
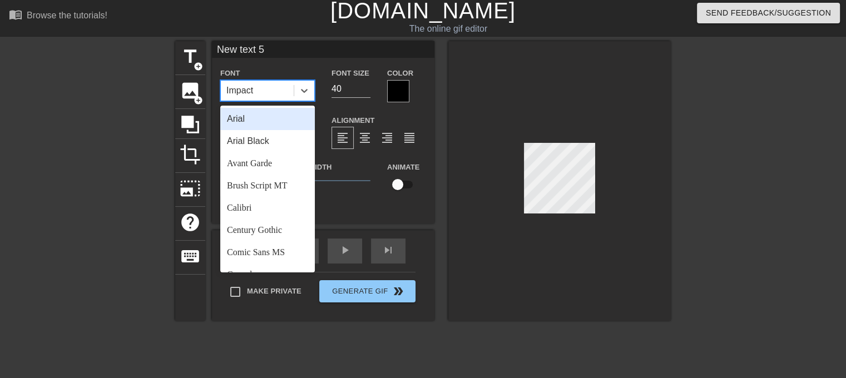
click at [252, 116] on div "Arial" at bounding box center [267, 119] width 95 height 22
type input "A"
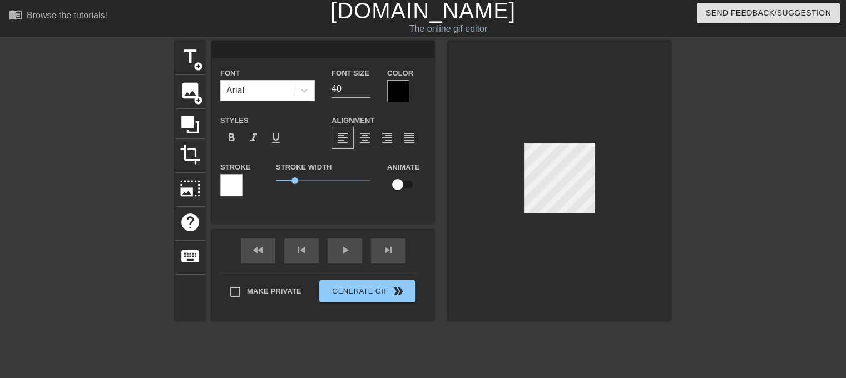
type input "M"
type textarea "M"
type input "MO"
type textarea "MÔ"
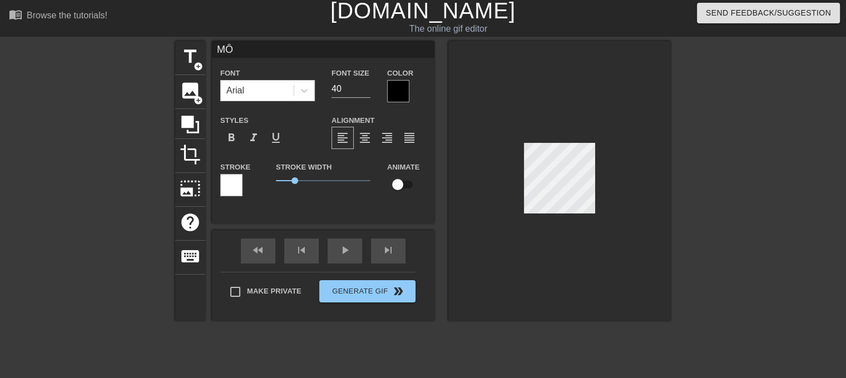
type input "MÔT"
type textarea "MỘT"
type input "MỘ"
type textarea "MỘ"
type input "M"
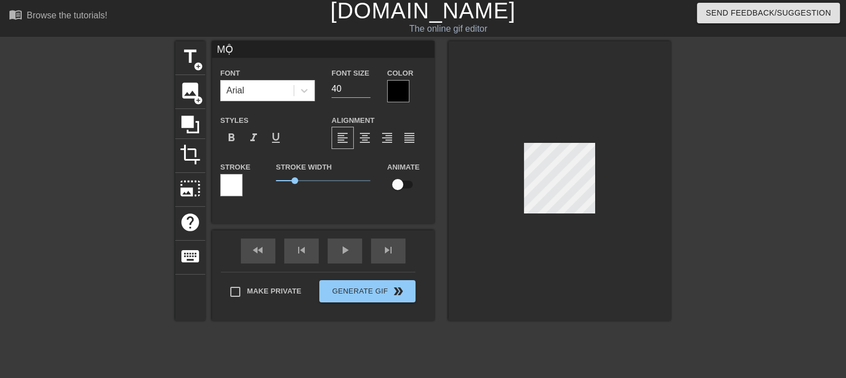
type textarea "M"
type input "I"
type textarea "I"
type input "I'"
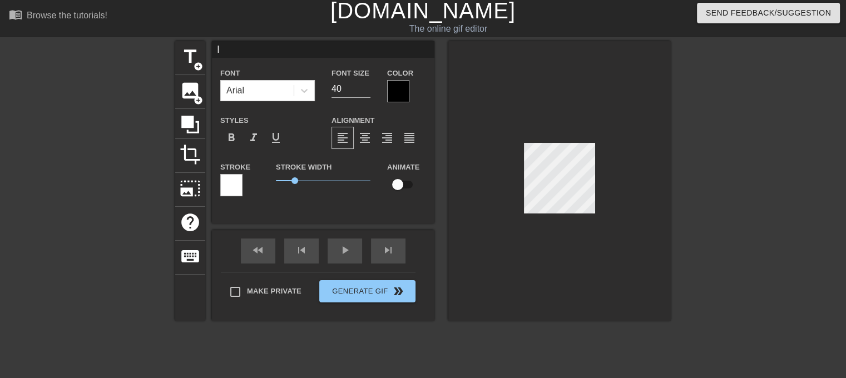
type textarea "I'"
type input "I'm"
type textarea "I'm"
click at [752, 223] on div at bounding box center [767, 208] width 167 height 334
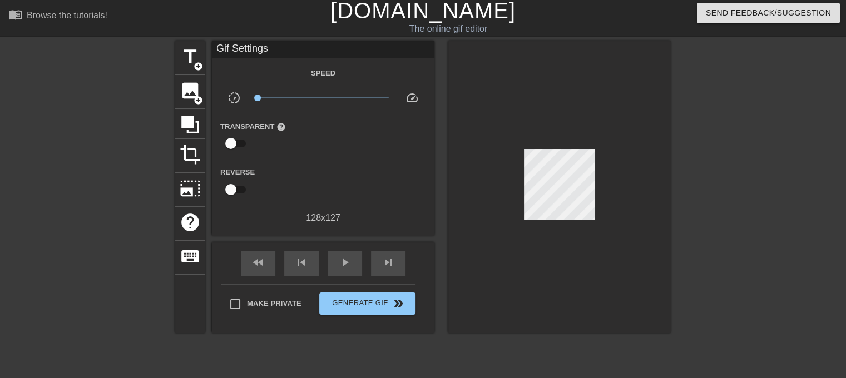
click at [721, 186] on div at bounding box center [767, 208] width 167 height 334
click at [345, 265] on span "play_arrow" at bounding box center [344, 262] width 13 height 13
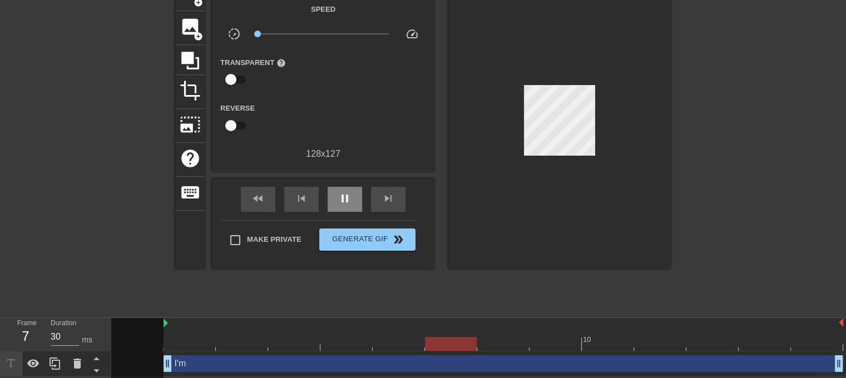
scroll to position [67, 0]
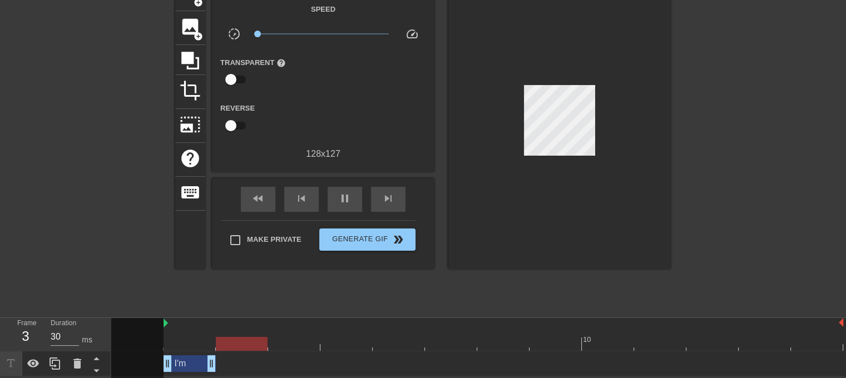
drag, startPoint x: 840, startPoint y: 362, endPoint x: 218, endPoint y: 364, distance: 622.0
click at [218, 364] on div "I'm drag_handle drag_handle" at bounding box center [477, 364] width 732 height 17
drag, startPoint x: 211, startPoint y: 362, endPoint x: 278, endPoint y: 362, distance: 66.2
click at [278, 362] on div "I'm drag_handle drag_handle" at bounding box center [477, 364] width 732 height 17
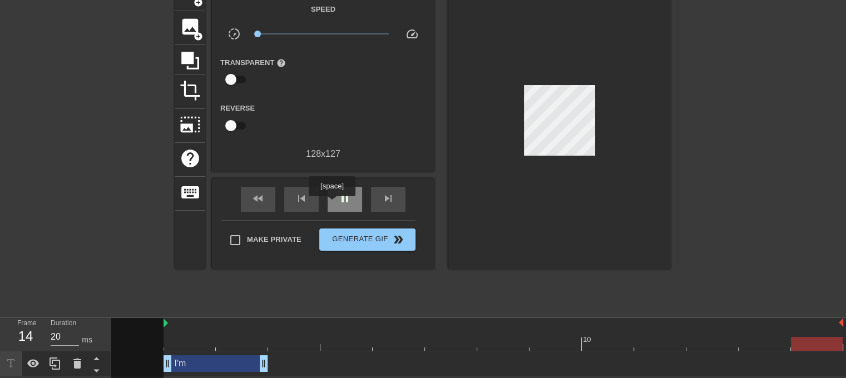
type input "30"
click at [343, 194] on span "pause" at bounding box center [344, 198] width 13 height 13
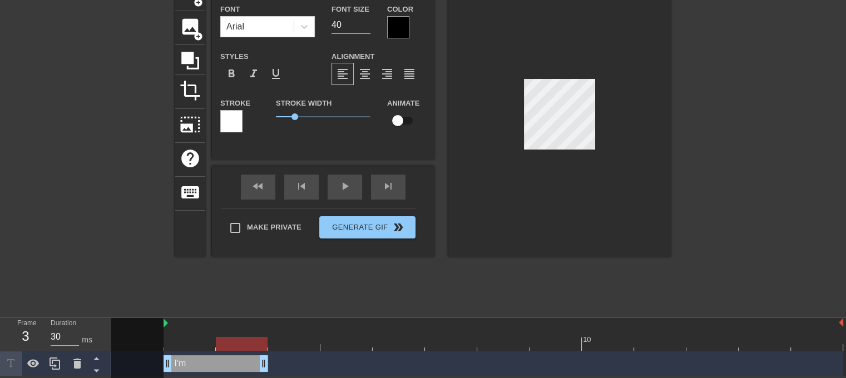
click at [236, 121] on div at bounding box center [231, 121] width 22 height 22
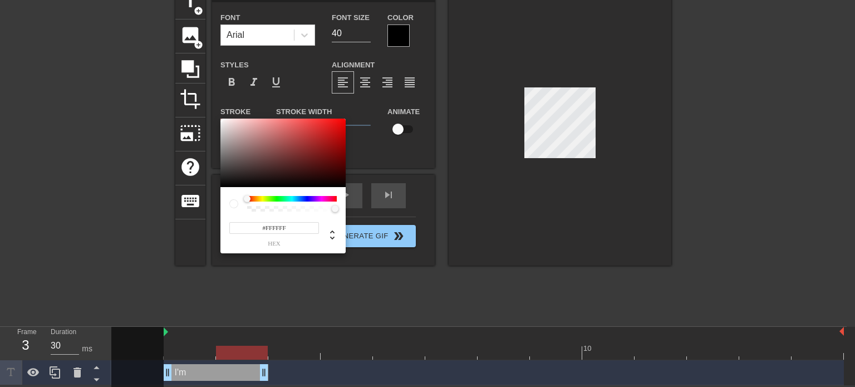
type input "255"
drag, startPoint x: 337, startPoint y: 211, endPoint x: 270, endPoint y: 211, distance: 66.8
click at [280, 216] on div "255 r 255 g 255 b 0.38 a" at bounding box center [282, 220] width 125 height 66
type input "0.36"
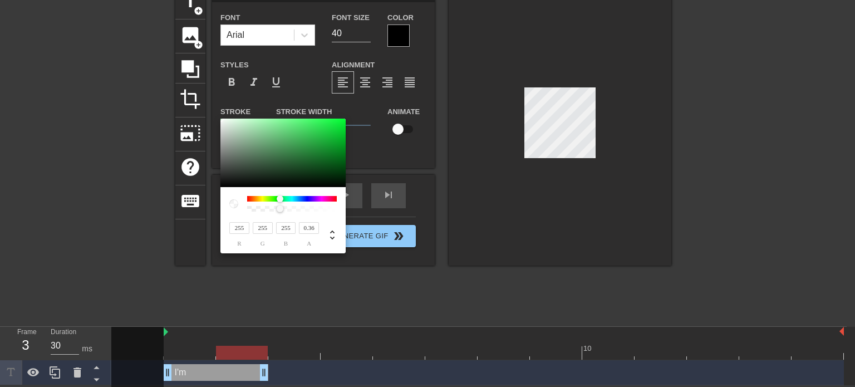
drag, startPoint x: 249, startPoint y: 197, endPoint x: 280, endPoint y: 201, distance: 31.4
click at [280, 201] on div at bounding box center [280, 198] width 7 height 7
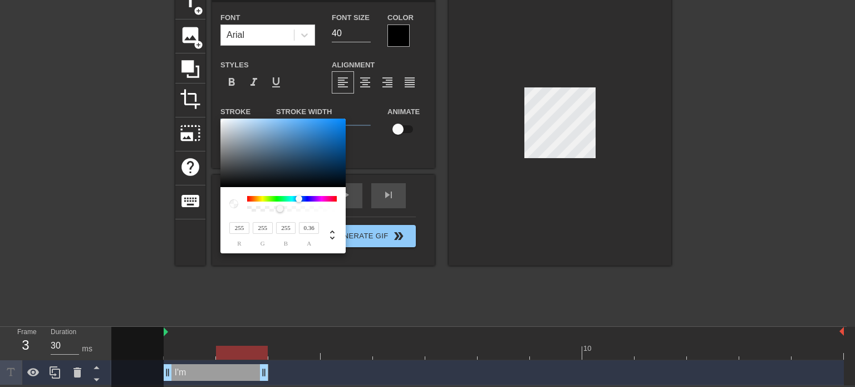
drag, startPoint x: 292, startPoint y: 201, endPoint x: 299, endPoint y: 201, distance: 7.2
click at [299, 201] on div at bounding box center [298, 198] width 7 height 7
type input "12"
type input "55"
type input "92"
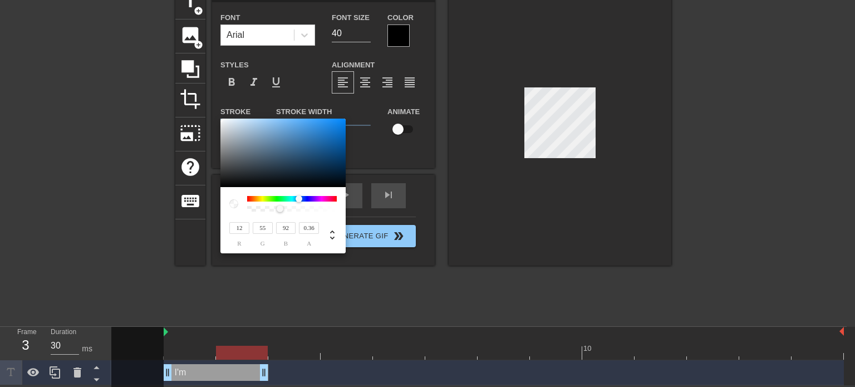
type input "13"
type input "57"
type input "94"
type input "15"
type input "78"
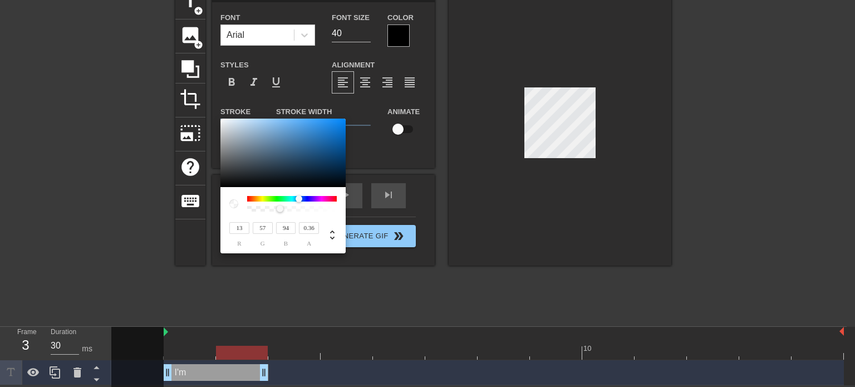
type input "132"
drag, startPoint x: 329, startPoint y: 162, endPoint x: 305, endPoint y: 175, distance: 27.4
click at [305, 175] on div at bounding box center [282, 153] width 125 height 69
drag, startPoint x: 278, startPoint y: 209, endPoint x: 333, endPoint y: 209, distance: 55.1
click at [333, 209] on div at bounding box center [333, 208] width 7 height 7
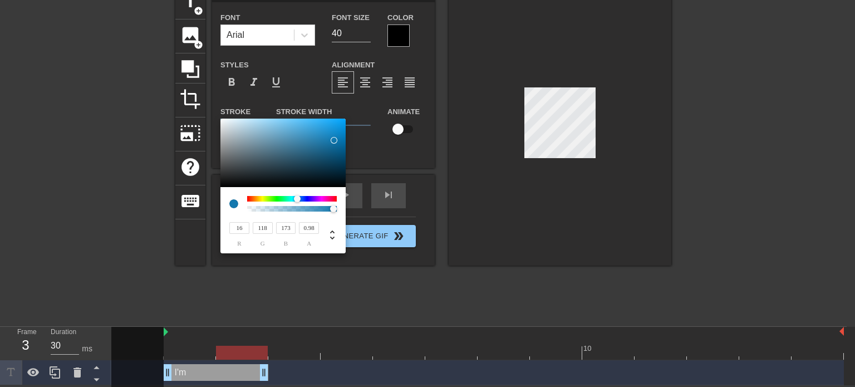
drag, startPoint x: 305, startPoint y: 174, endPoint x: 334, endPoint y: 140, distance: 44.6
click at [334, 140] on div at bounding box center [333, 140] width 7 height 7
drag, startPoint x: 334, startPoint y: 206, endPoint x: 323, endPoint y: 208, distance: 10.6
click at [323, 208] on div at bounding box center [322, 208] width 7 height 7
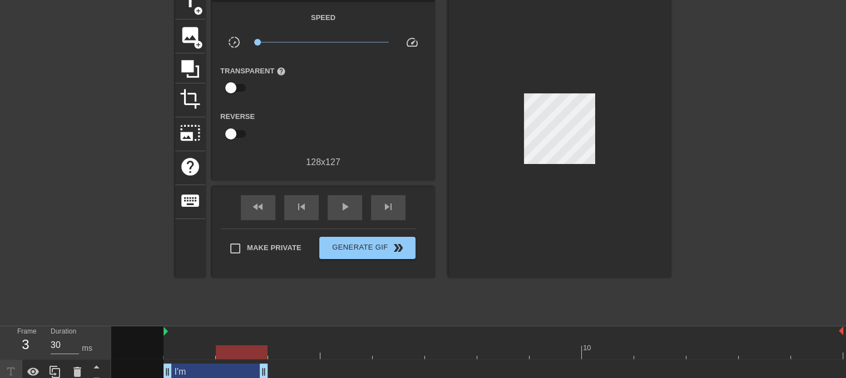
click at [214, 373] on div "I'm drag_handle drag_handle" at bounding box center [216, 372] width 105 height 17
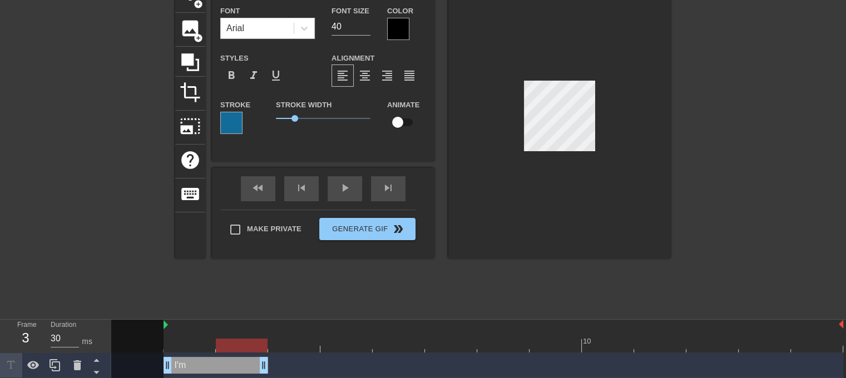
scroll to position [67, 0]
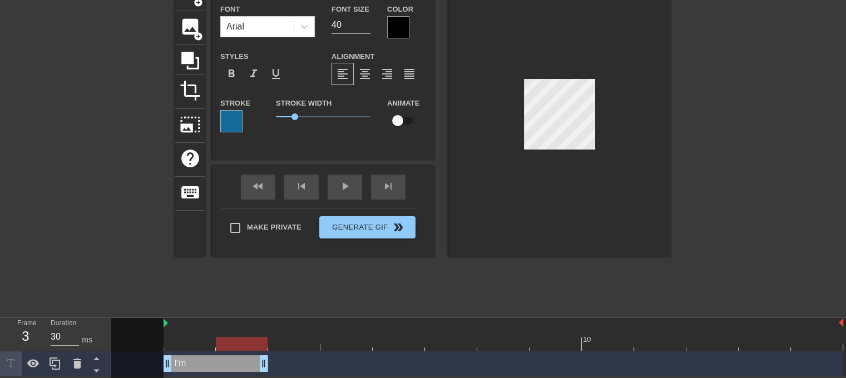
click at [196, 362] on div "I'm drag_handle drag_handle" at bounding box center [216, 364] width 105 height 17
click at [56, 366] on icon at bounding box center [55, 364] width 11 height 12
click at [101, 360] on icon at bounding box center [97, 359] width 14 height 14
click at [200, 364] on div "I'm drag_handle drag_handle" at bounding box center [216, 364] width 105 height 17
click at [83, 366] on icon at bounding box center [77, 363] width 13 height 13
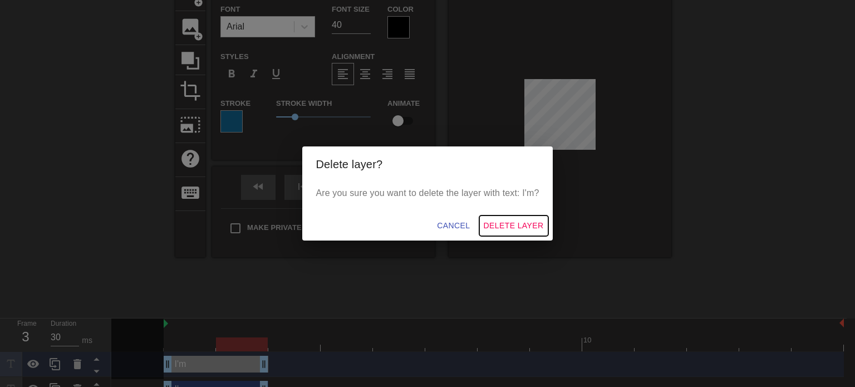
click at [507, 226] on span "Delete Layer" at bounding box center [513, 226] width 60 height 14
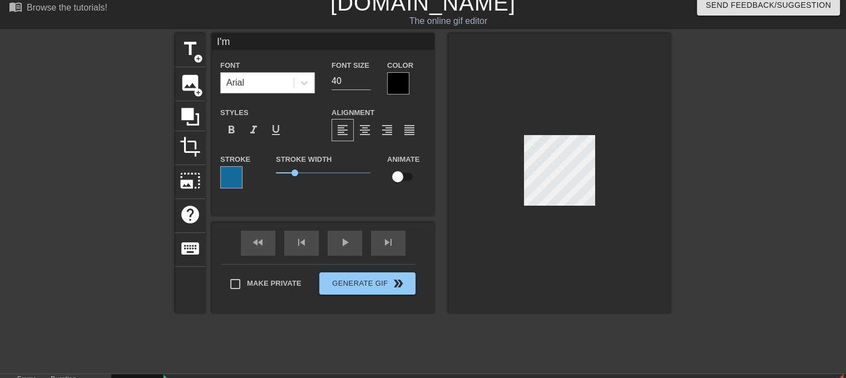
scroll to position [0, 0]
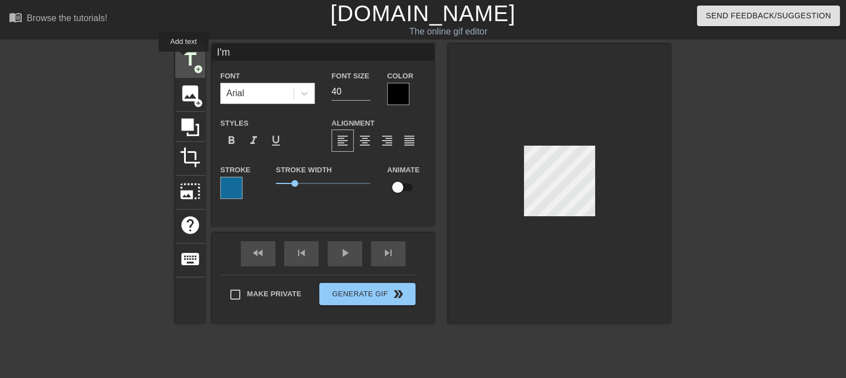
click at [194, 58] on span "title" at bounding box center [190, 59] width 21 height 21
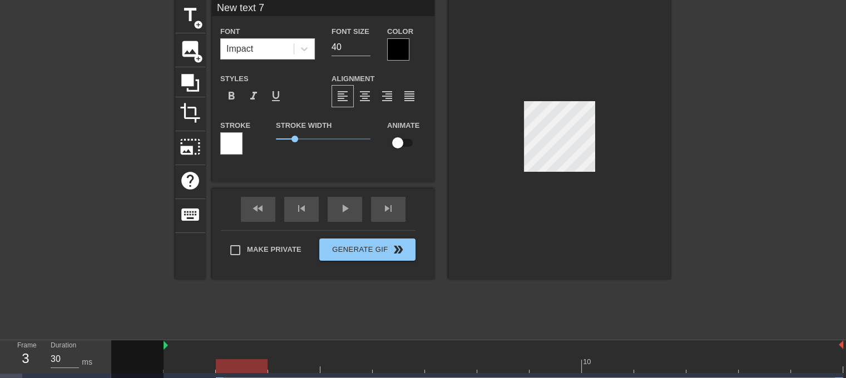
scroll to position [92, 0]
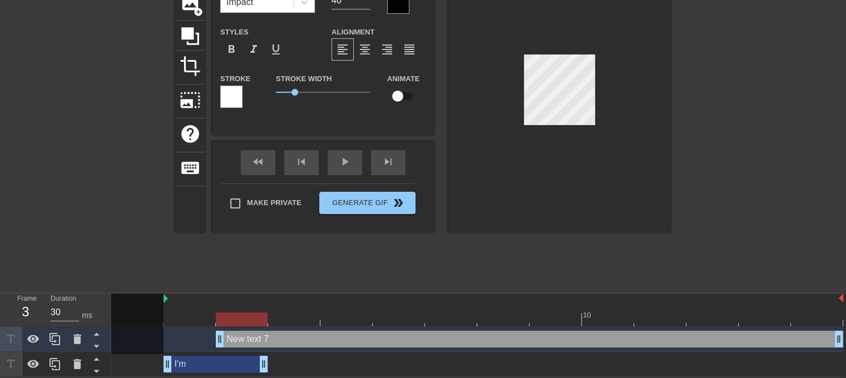
click at [251, 341] on div "New text 7 drag_handle drag_handle" at bounding box center [530, 339] width 628 height 17
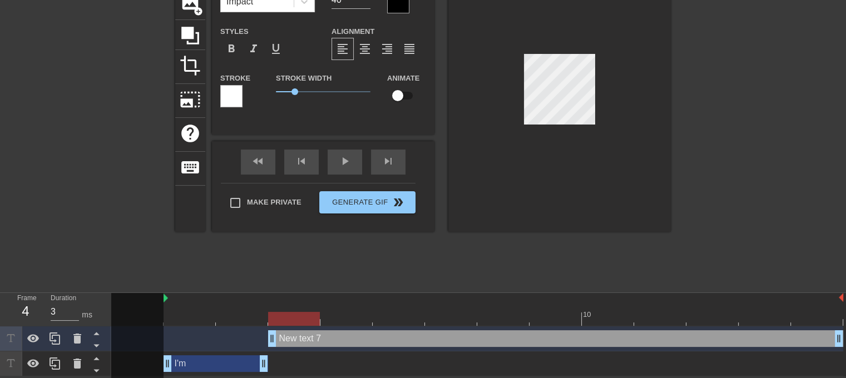
drag, startPoint x: 220, startPoint y: 339, endPoint x: 258, endPoint y: 341, distance: 37.3
click at [258, 341] on div "New text 7 drag_handle drag_handle" at bounding box center [477, 338] width 732 height 17
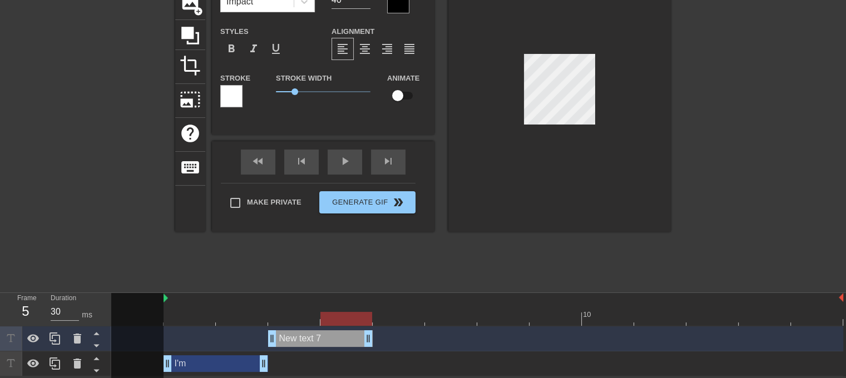
drag, startPoint x: 840, startPoint y: 338, endPoint x: 371, endPoint y: 337, distance: 469.0
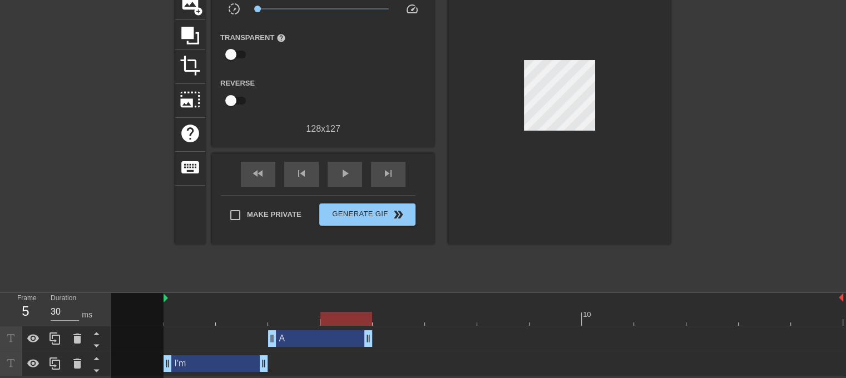
click at [784, 150] on div at bounding box center [767, 119] width 167 height 334
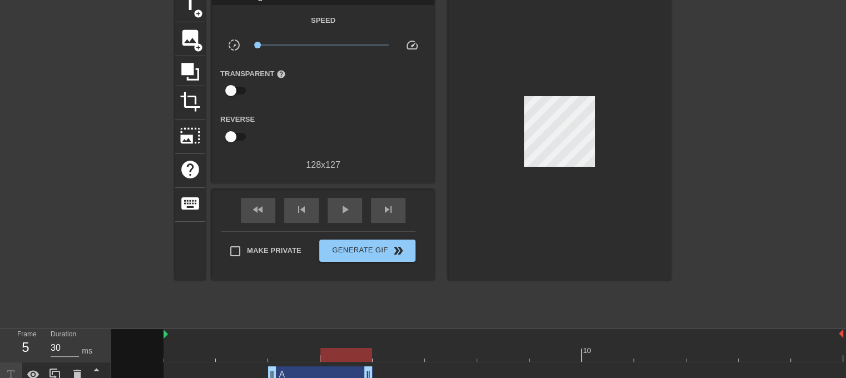
scroll to position [36, 0]
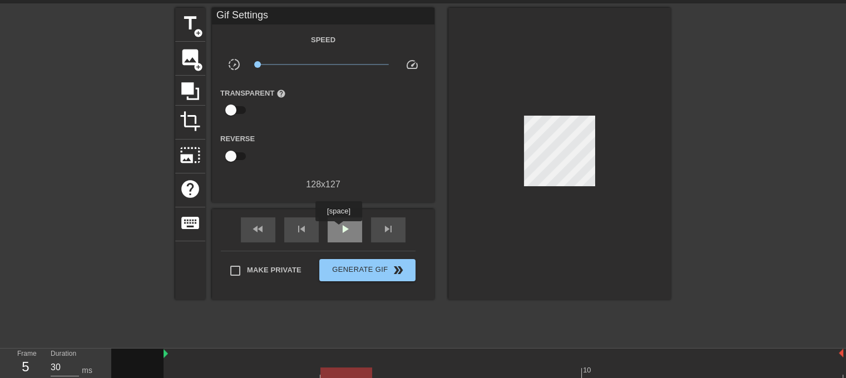
click at [338, 229] on span "play_arrow" at bounding box center [344, 229] width 13 height 13
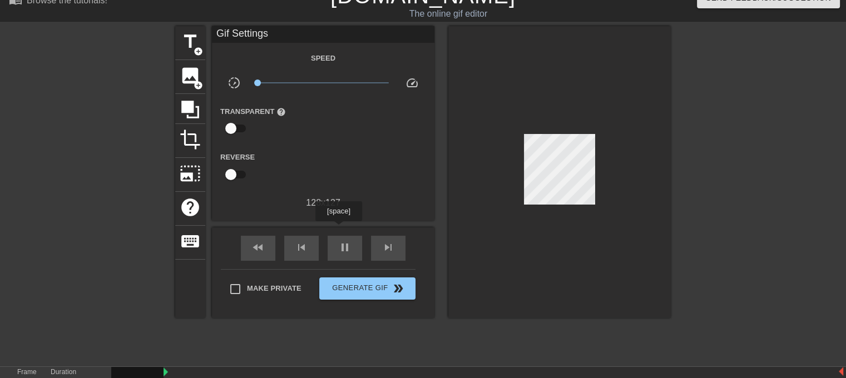
scroll to position [0, 0]
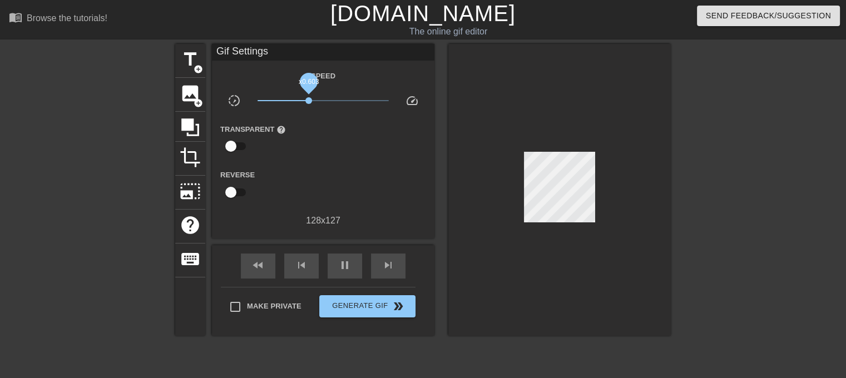
drag, startPoint x: 258, startPoint y: 95, endPoint x: 309, endPoint y: 102, distance: 51.1
click at [309, 102] on span "x0.603" at bounding box center [324, 100] width 132 height 13
drag, startPoint x: 309, startPoint y: 102, endPoint x: 278, endPoint y: 93, distance: 31.9
click at [278, 97] on span "x0.207" at bounding box center [278, 100] width 7 height 7
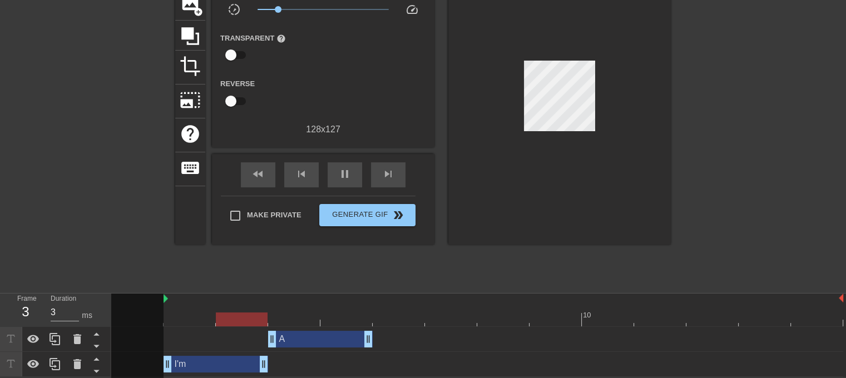
scroll to position [92, 0]
click at [80, 342] on icon at bounding box center [77, 339] width 8 height 10
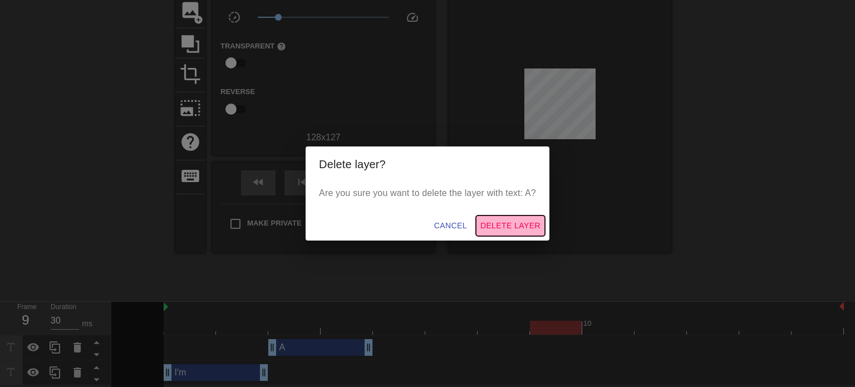
click at [512, 219] on span "Delete Layer" at bounding box center [510, 226] width 60 height 14
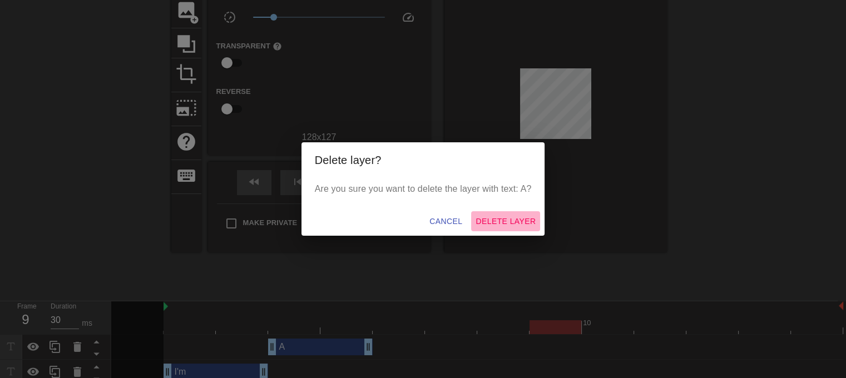
scroll to position [67, 0]
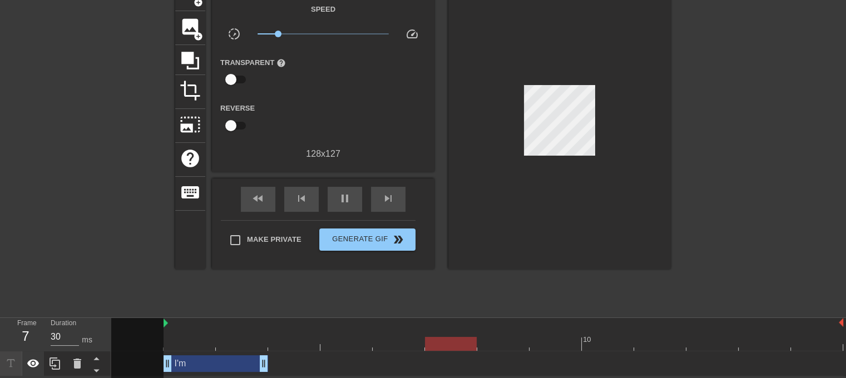
click at [35, 362] on icon at bounding box center [33, 363] width 12 height 8
click at [35, 362] on icon at bounding box center [33, 364] width 12 height 11
click at [71, 364] on icon at bounding box center [77, 363] width 13 height 13
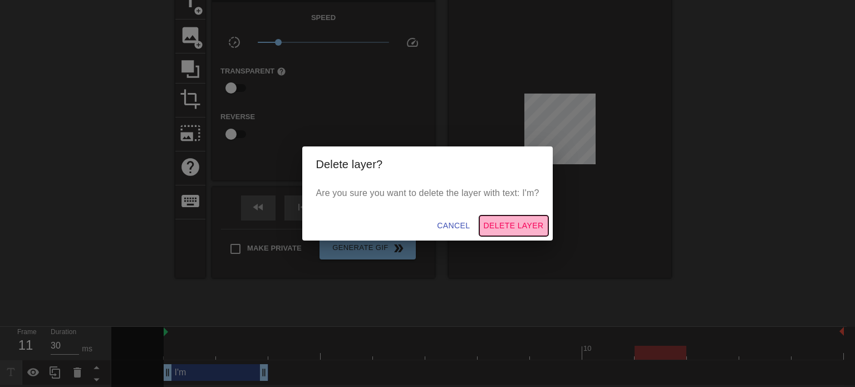
click at [527, 229] on span "Delete Layer" at bounding box center [513, 226] width 60 height 14
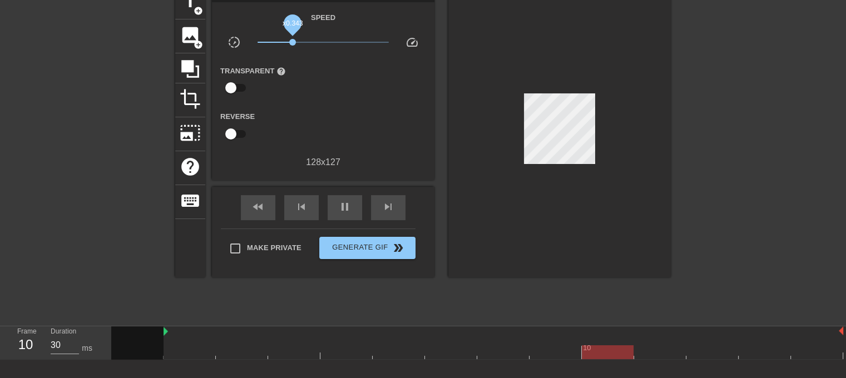
drag, startPoint x: 277, startPoint y: 40, endPoint x: 293, endPoint y: 41, distance: 16.2
click at [293, 41] on span "x0.343" at bounding box center [292, 42] width 7 height 7
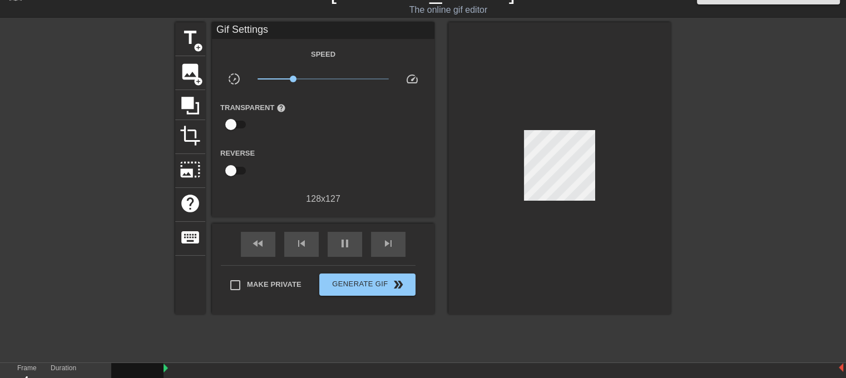
scroll to position [0, 0]
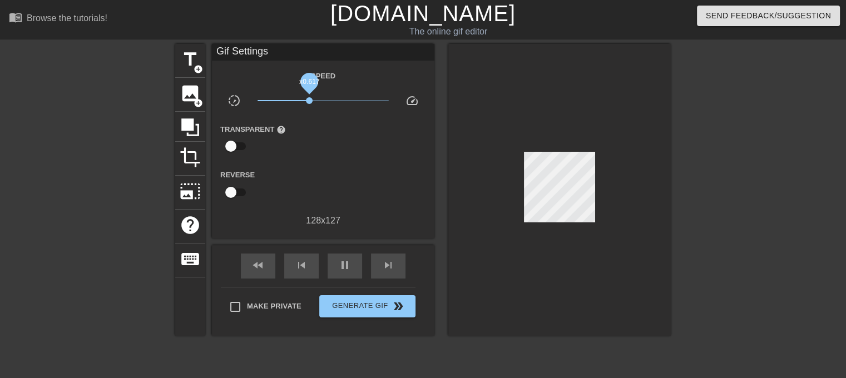
drag, startPoint x: 295, startPoint y: 98, endPoint x: 309, endPoint y: 98, distance: 13.9
click at [309, 98] on span "x0.617" at bounding box center [309, 100] width 7 height 7
drag, startPoint x: 309, startPoint y: 98, endPoint x: 300, endPoint y: 100, distance: 9.5
click at [300, 100] on span "x0.442" at bounding box center [300, 100] width 7 height 7
drag, startPoint x: 300, startPoint y: 100, endPoint x: 284, endPoint y: 102, distance: 16.3
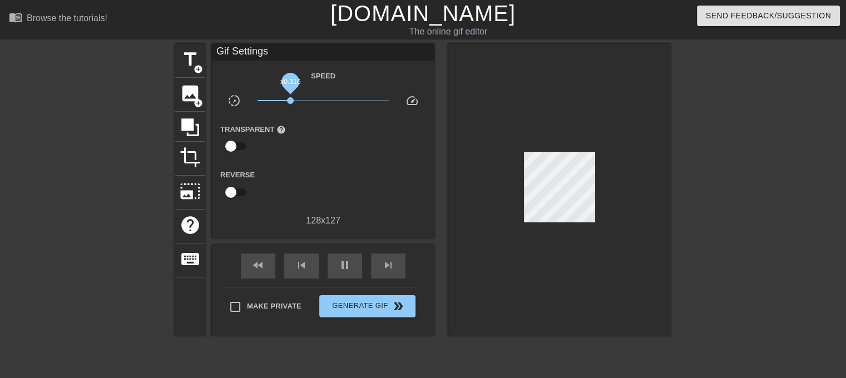
click at [287, 102] on span "x0.316" at bounding box center [290, 100] width 7 height 7
drag, startPoint x: 285, startPoint y: 102, endPoint x: 250, endPoint y: 104, distance: 35.7
click at [250, 104] on div "x0.195" at bounding box center [323, 102] width 149 height 17
click at [195, 130] on icon at bounding box center [190, 127] width 21 height 21
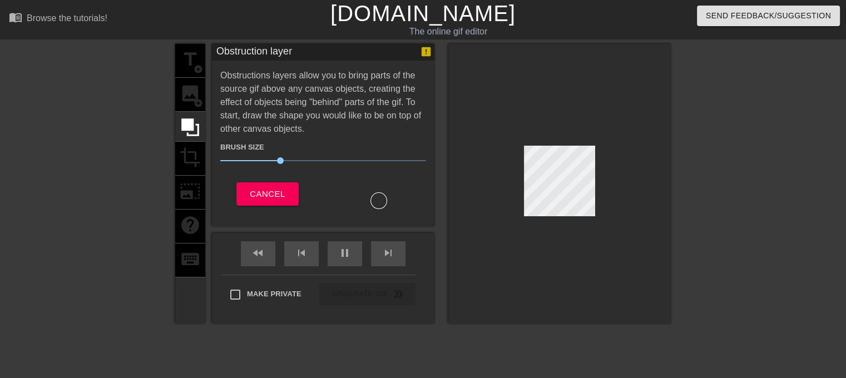
drag, startPoint x: 219, startPoint y: 73, endPoint x: 286, endPoint y: 126, distance: 85.9
click at [286, 126] on div "Obstruction layer Obstructions layers allow you to bring parts of the source gi…" at bounding box center [323, 135] width 223 height 182
click at [377, 198] on div at bounding box center [379, 201] width 17 height 17
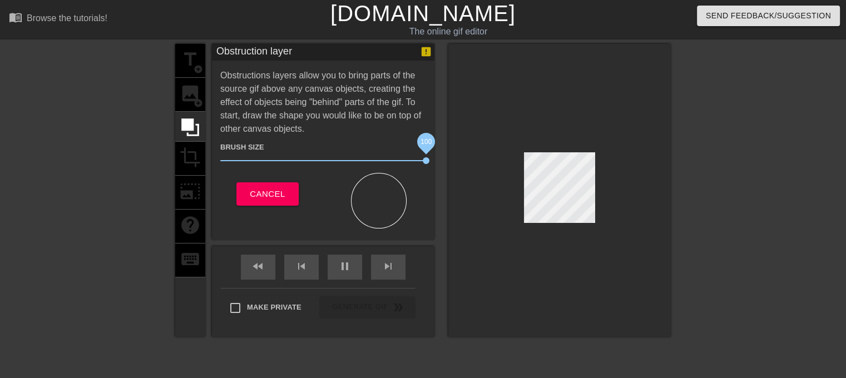
drag, startPoint x: 280, startPoint y: 160, endPoint x: 287, endPoint y: 194, distance: 34.6
click at [426, 161] on span "100" at bounding box center [426, 160] width 7 height 7
click at [274, 196] on span "Cancel" at bounding box center [267, 194] width 35 height 14
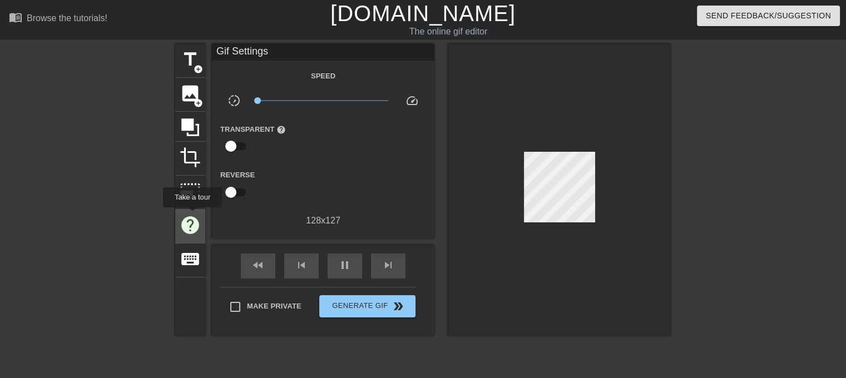
click at [192, 215] on span "help" at bounding box center [190, 225] width 21 height 21
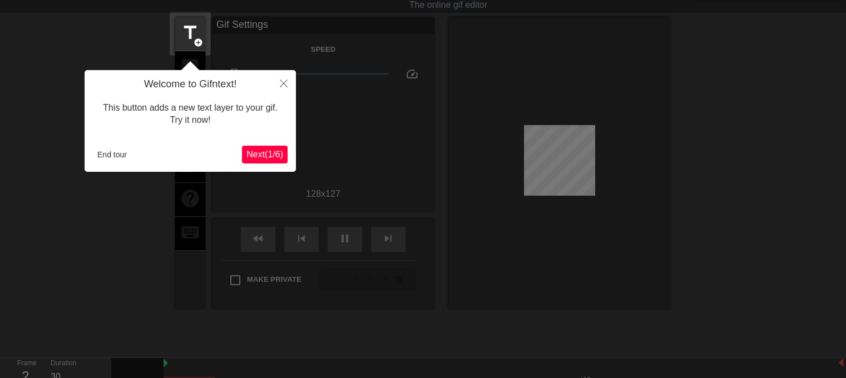
click at [260, 159] on span "Next ( 1 / 6 )" at bounding box center [264, 154] width 37 height 9
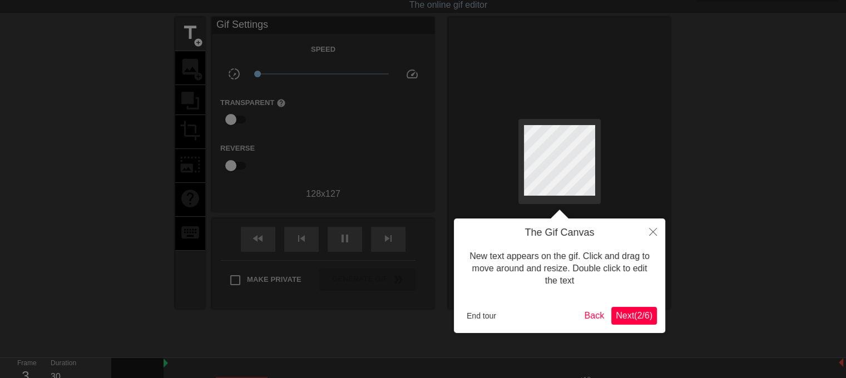
scroll to position [0, 0]
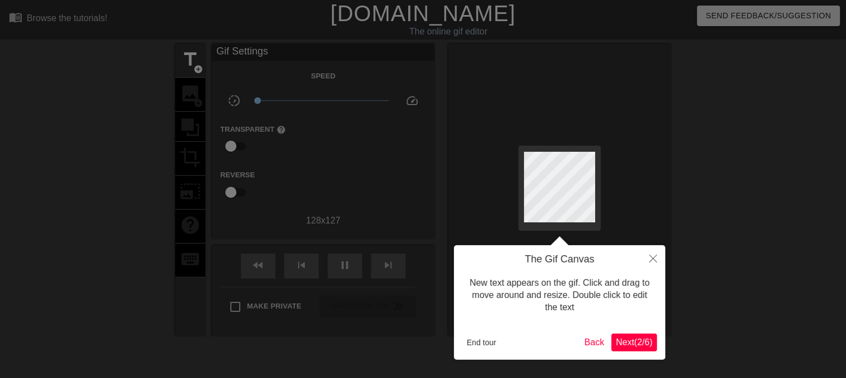
click at [630, 344] on span "Next ( 2 / 6 )" at bounding box center [634, 342] width 37 height 9
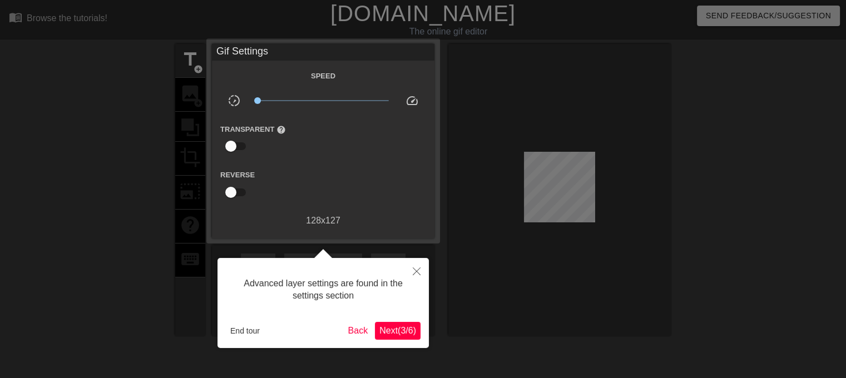
scroll to position [27, 0]
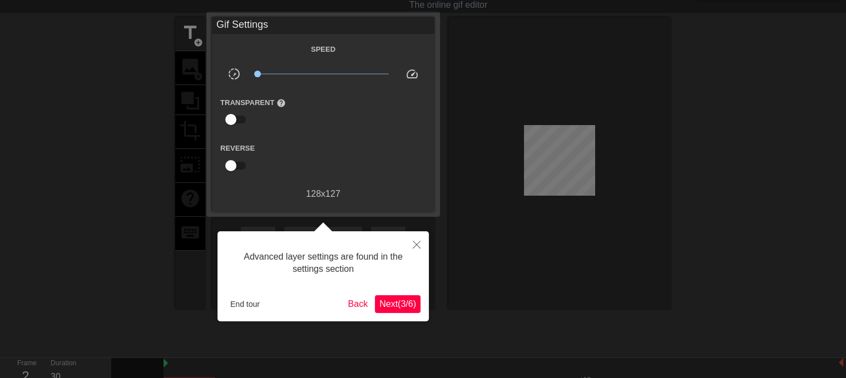
click at [397, 313] on div "Advanced layer settings are found in the settings section End tour Back Next ( …" at bounding box center [323, 276] width 211 height 90
click at [406, 307] on span "Next ( 3 / 6 )" at bounding box center [397, 303] width 37 height 9
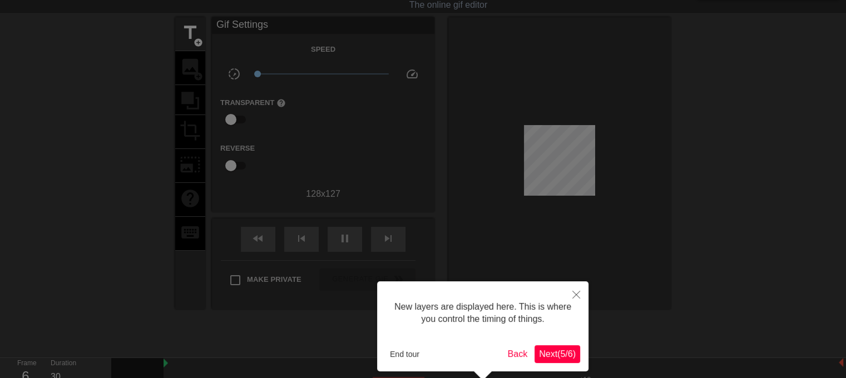
scroll to position [117, 0]
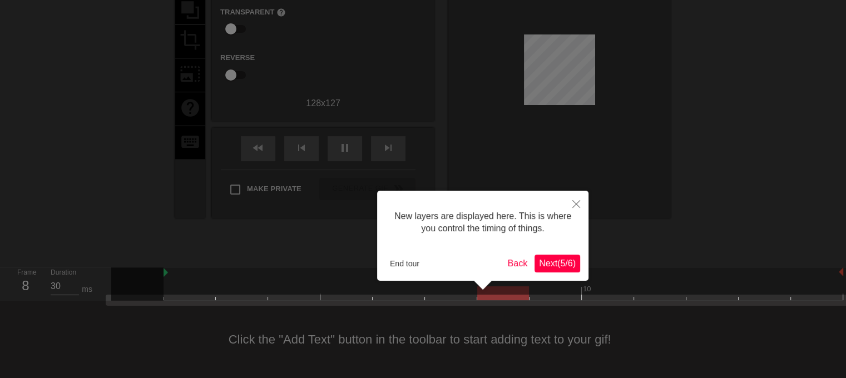
click at [557, 264] on span "Next ( 5 / 6 )" at bounding box center [557, 263] width 37 height 9
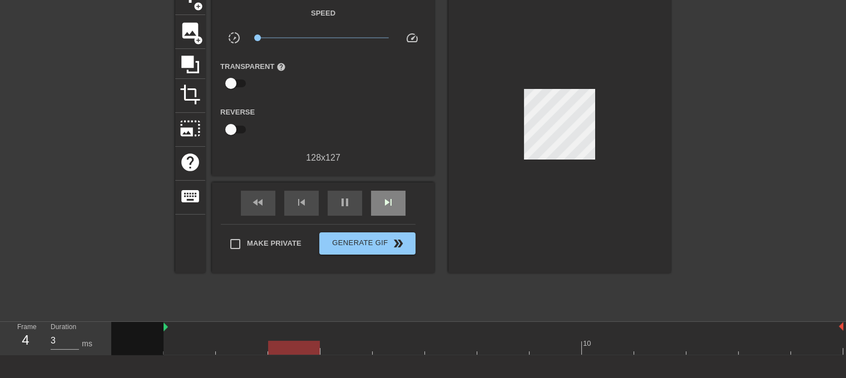
scroll to position [6, 0]
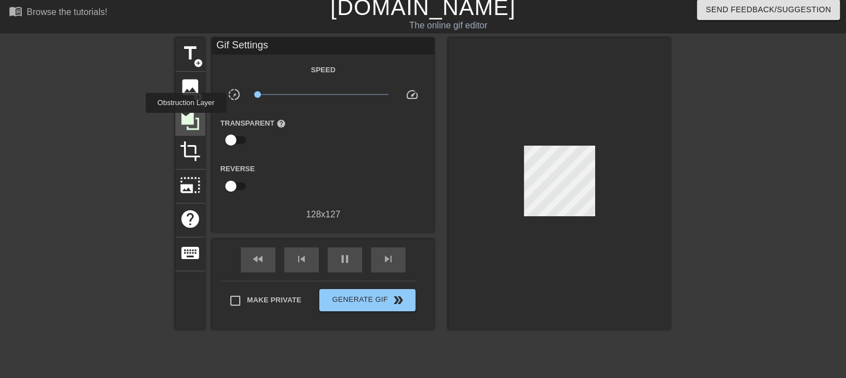
click at [186, 121] on icon at bounding box center [190, 121] width 18 height 18
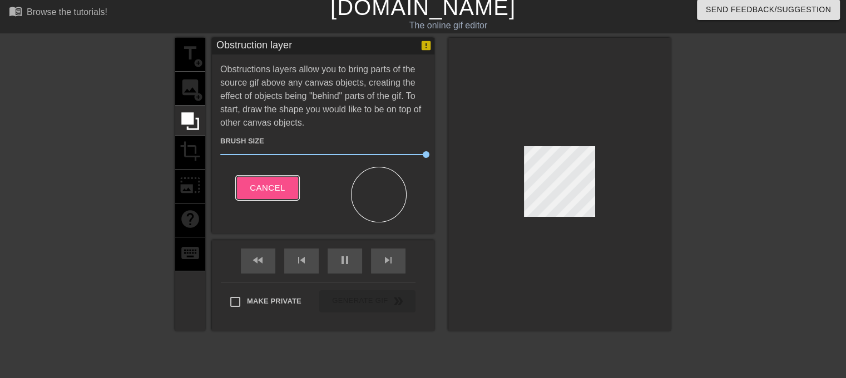
click at [269, 182] on span "Cancel" at bounding box center [267, 188] width 35 height 14
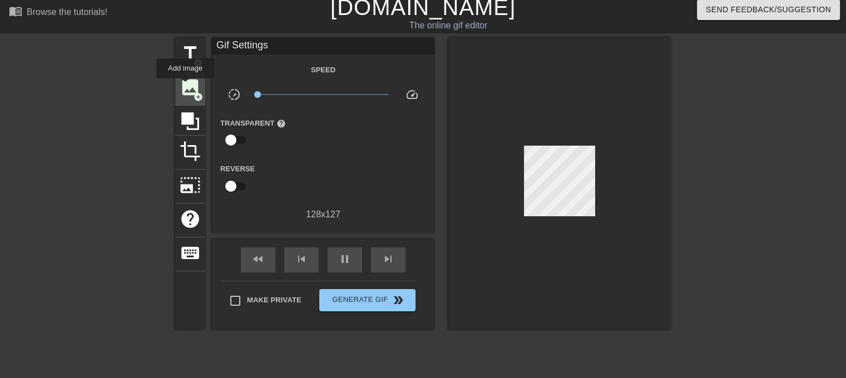
click at [185, 86] on span "image" at bounding box center [190, 87] width 21 height 21
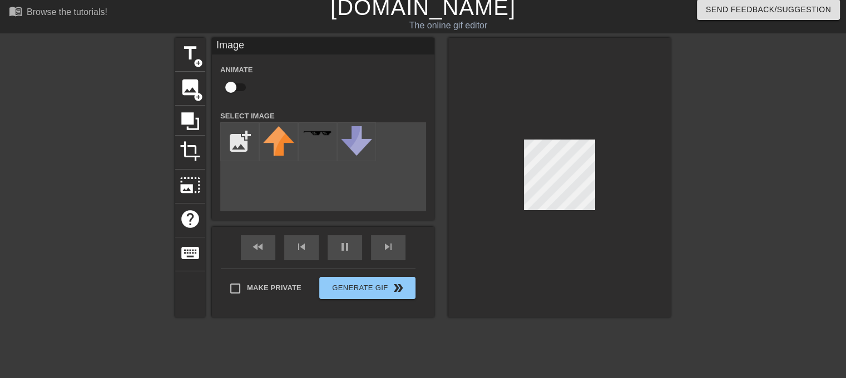
click at [302, 196] on div "add_photo_alternate" at bounding box center [323, 166] width 206 height 89
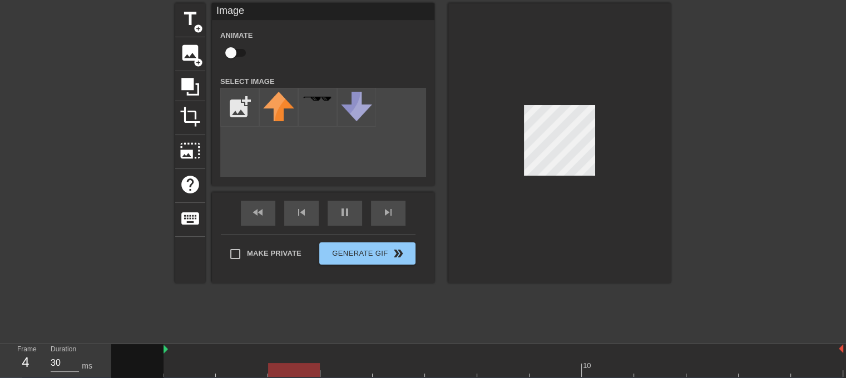
scroll to position [0, 0]
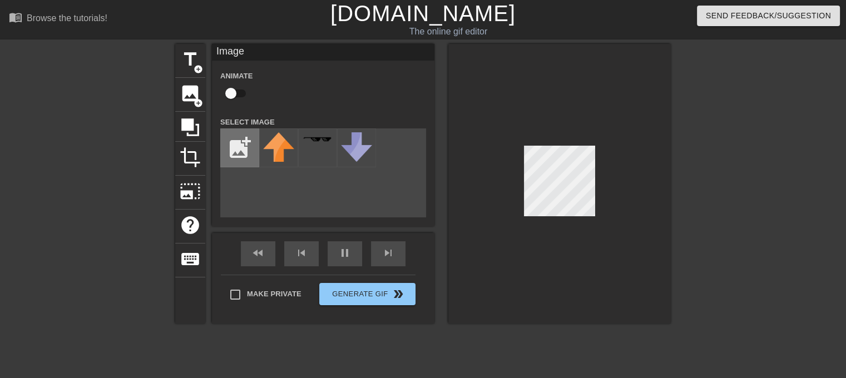
click at [241, 151] on input "file" at bounding box center [240, 148] width 38 height 38
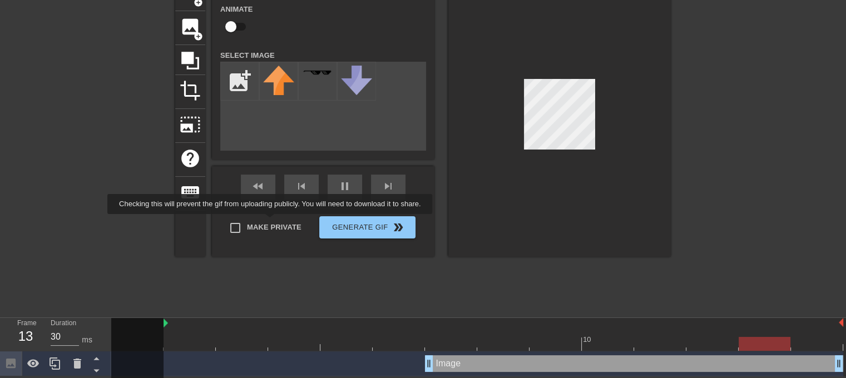
scroll to position [67, 0]
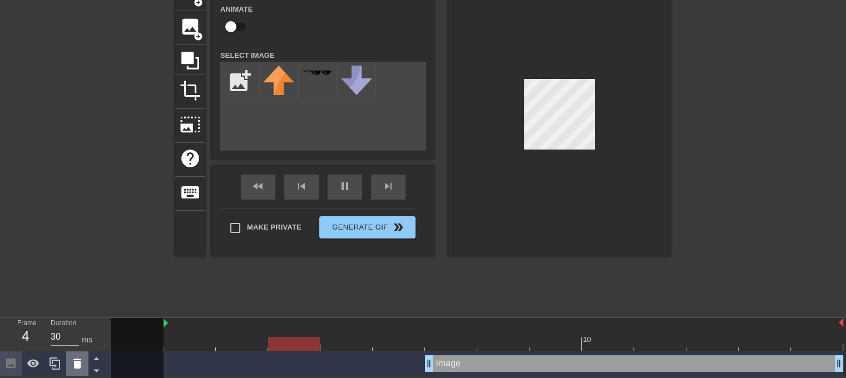
click at [79, 367] on icon at bounding box center [77, 364] width 8 height 10
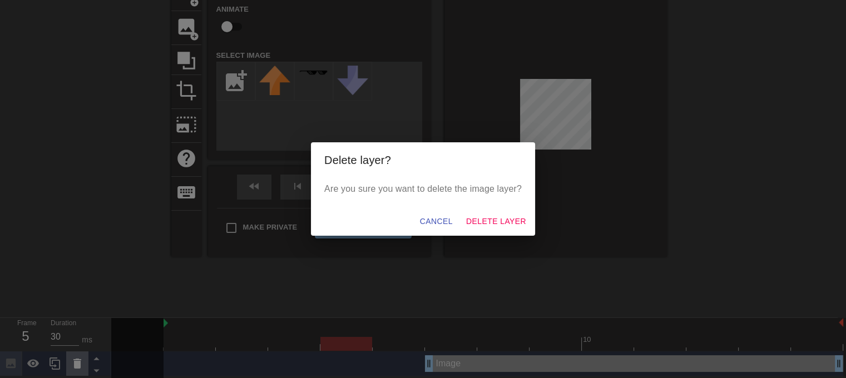
scroll to position [58, 0]
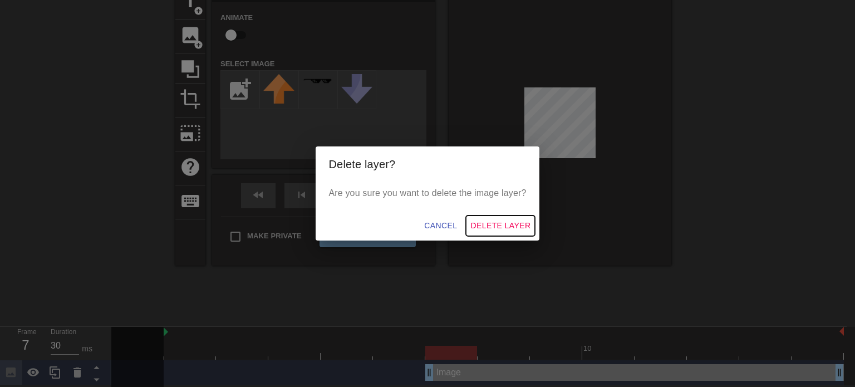
click at [501, 222] on span "Delete Layer" at bounding box center [500, 226] width 60 height 14
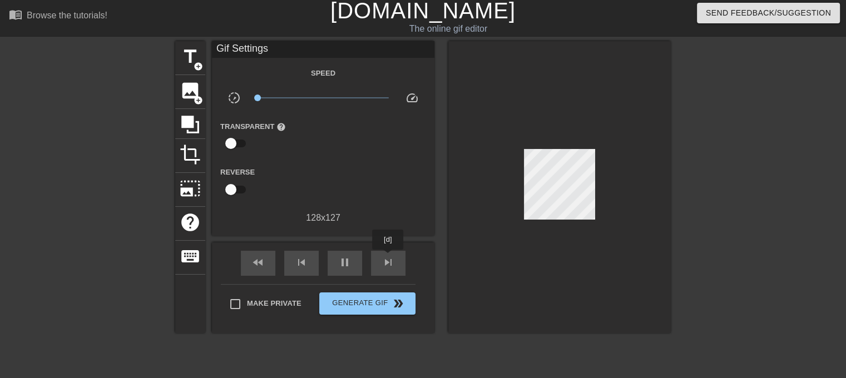
scroll to position [0, 0]
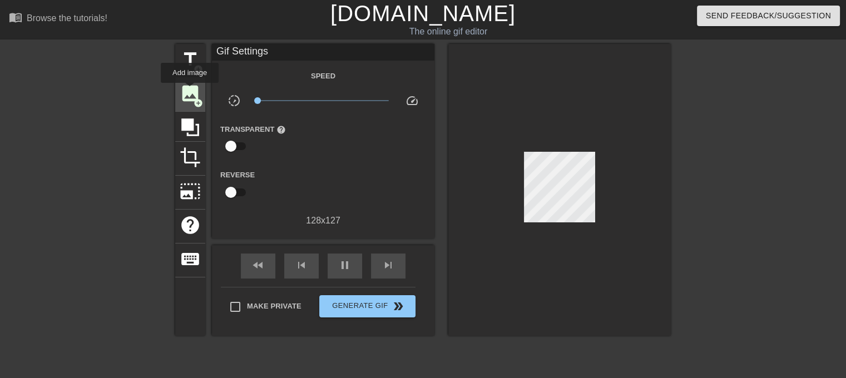
click at [190, 91] on span "image" at bounding box center [190, 93] width 21 height 21
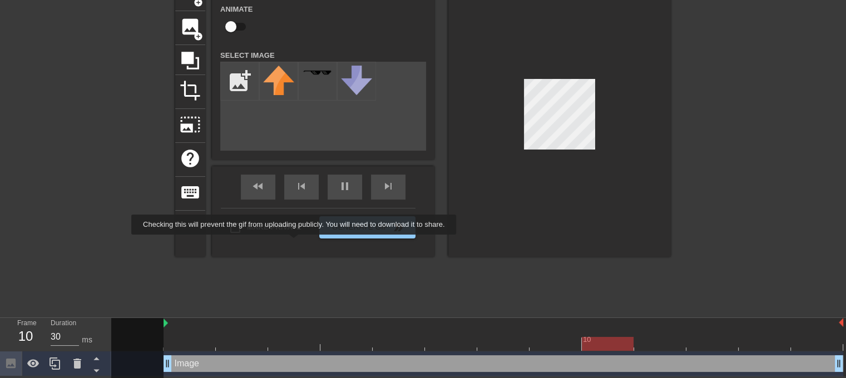
scroll to position [67, 0]
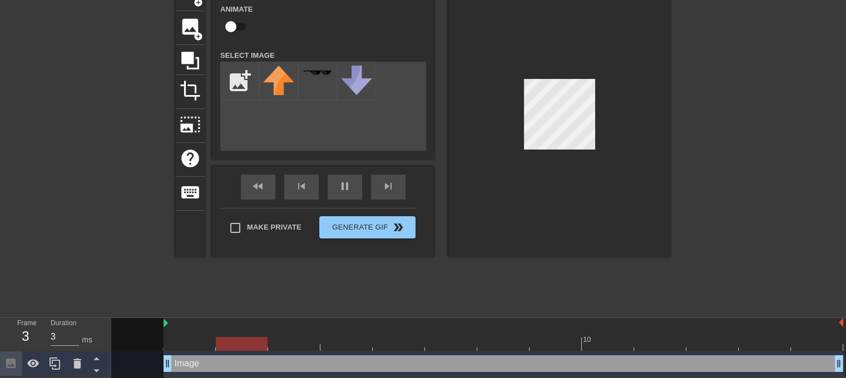
click at [199, 363] on div "Image drag_handle drag_handle" at bounding box center [504, 364] width 680 height 17
click at [74, 363] on icon at bounding box center [77, 364] width 8 height 10
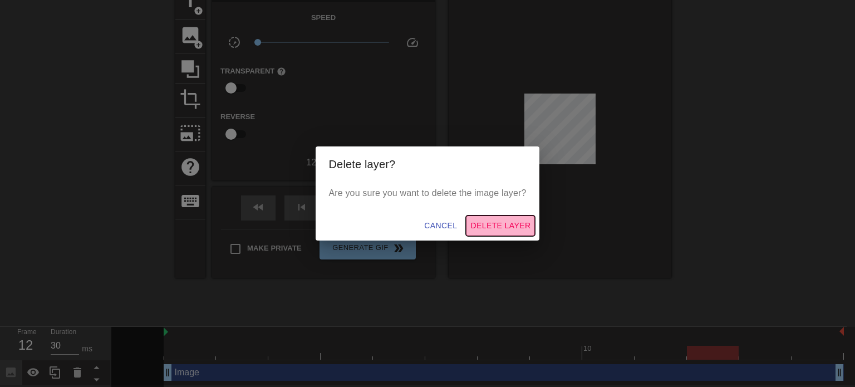
click at [482, 222] on span "Delete Layer" at bounding box center [500, 226] width 60 height 14
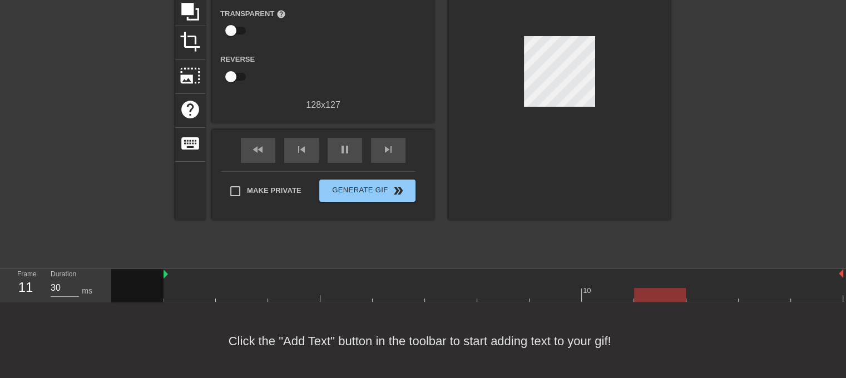
scroll to position [117, 0]
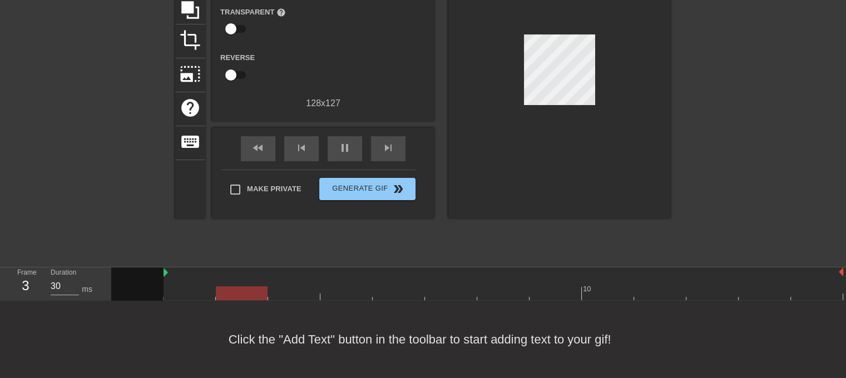
click at [141, 280] on div at bounding box center [137, 284] width 52 height 33
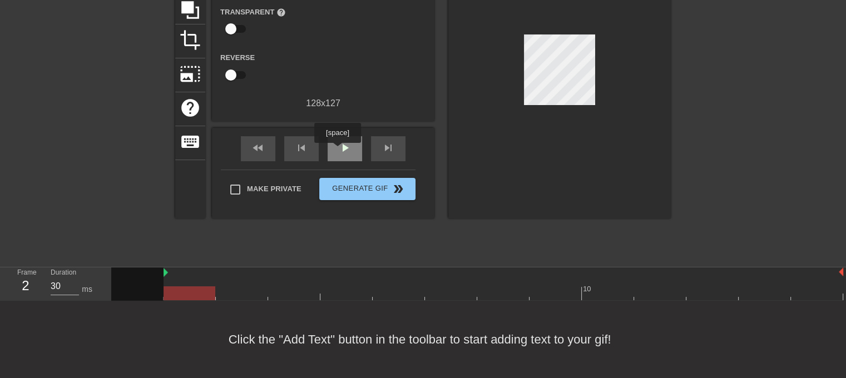
click at [337, 151] on div "play_arrow" at bounding box center [345, 148] width 34 height 25
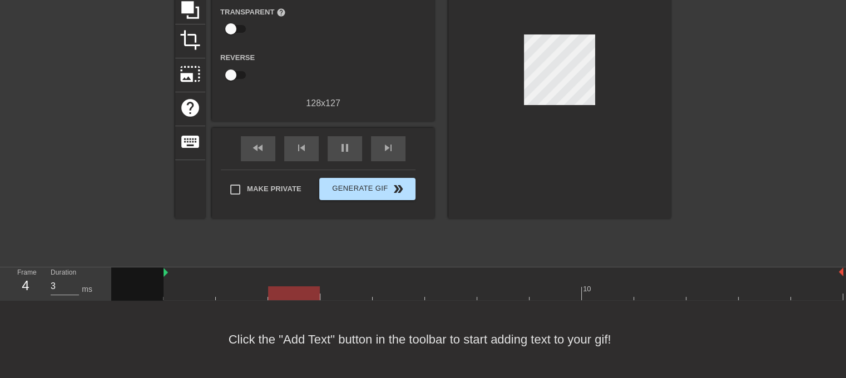
scroll to position [6, 0]
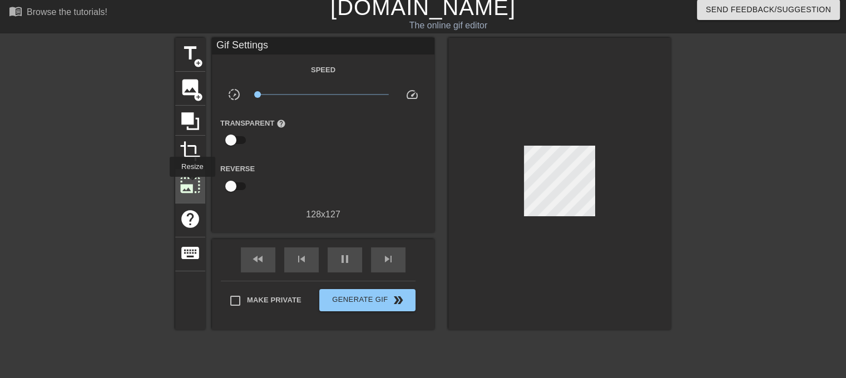
click at [191, 185] on span "photo_size_select_large" at bounding box center [190, 185] width 21 height 21
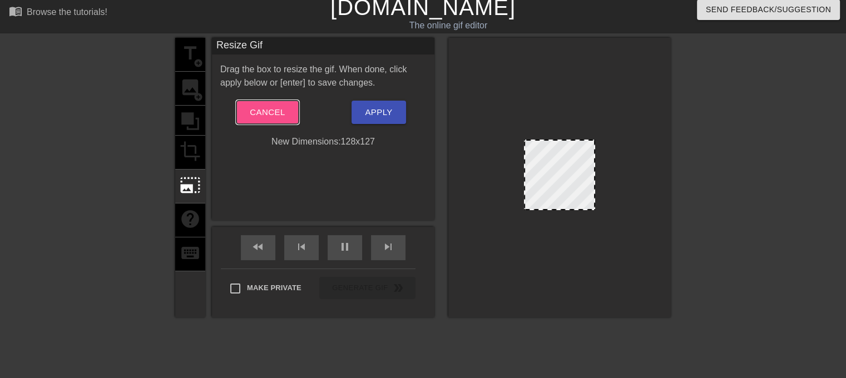
click at [267, 116] on span "Cancel" at bounding box center [267, 112] width 35 height 14
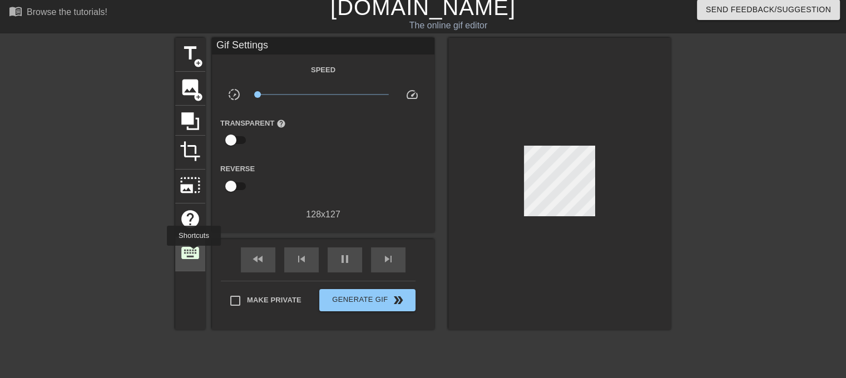
click at [194, 254] on span "keyboard" at bounding box center [190, 253] width 21 height 21
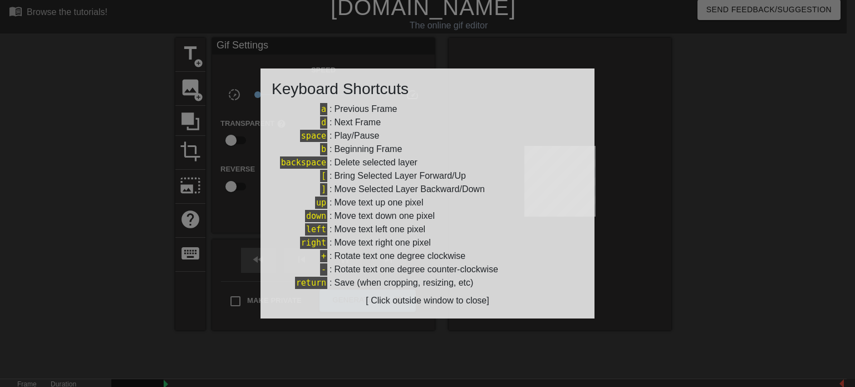
click at [686, 177] on div at bounding box center [427, 193] width 855 height 387
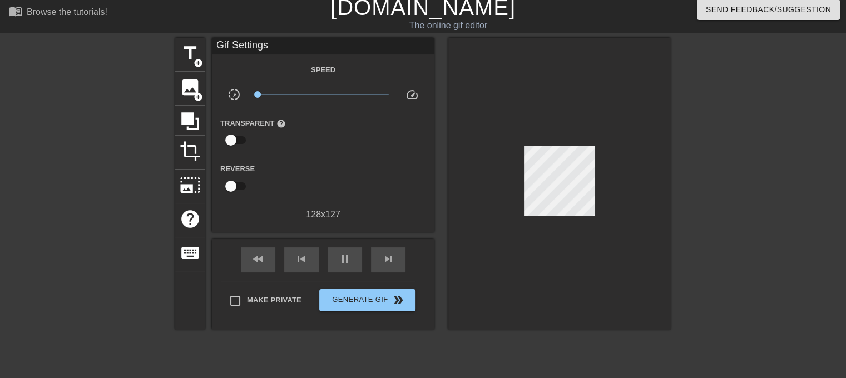
scroll to position [0, 0]
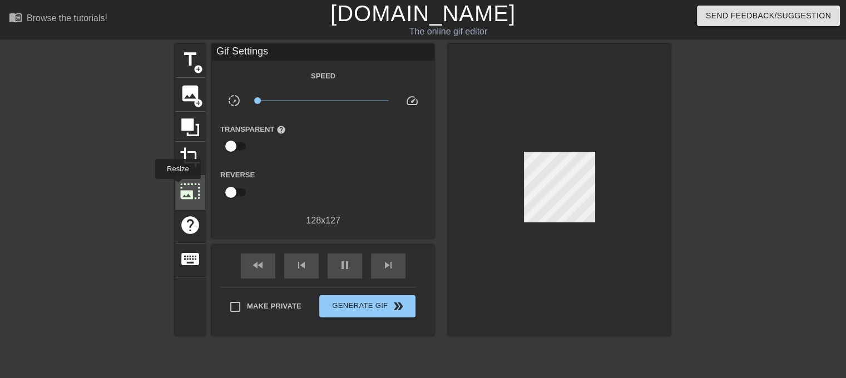
click at [177, 187] on div "photo_size_select_large" at bounding box center [190, 193] width 30 height 34
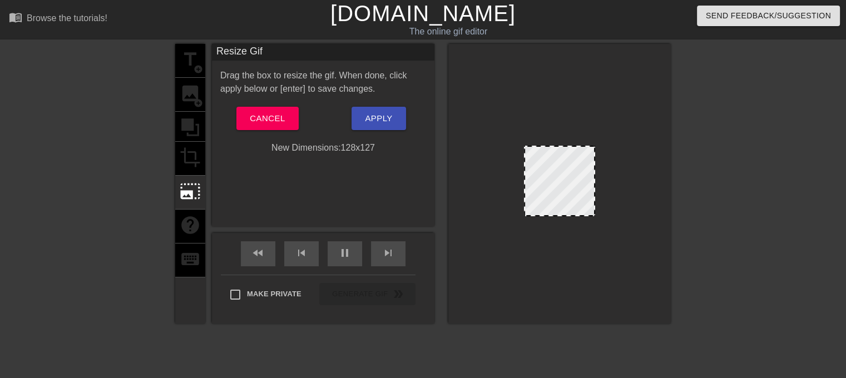
drag, startPoint x: 594, startPoint y: 149, endPoint x: 621, endPoint y: 124, distance: 36.6
click at [621, 124] on div at bounding box center [559, 184] width 223 height 280
click at [375, 121] on span "Apply" at bounding box center [378, 118] width 27 height 14
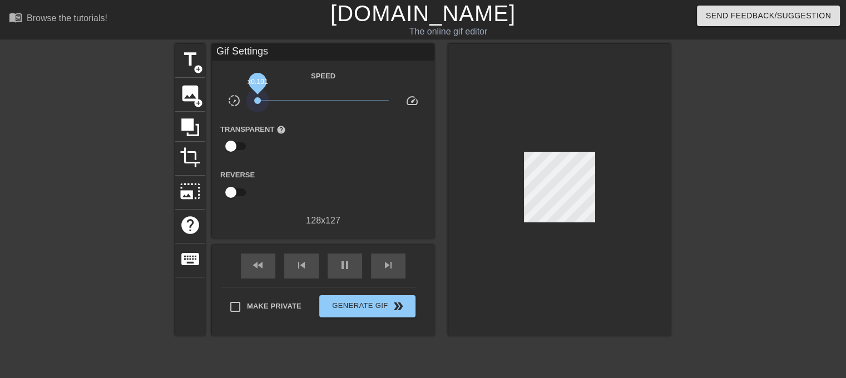
drag, startPoint x: 257, startPoint y: 97, endPoint x: 221, endPoint y: 124, distance: 44.6
click at [229, 117] on div "Speed slow_motion_video x0.101 speed Transparent help Reverse 128 x 127" at bounding box center [323, 148] width 206 height 159
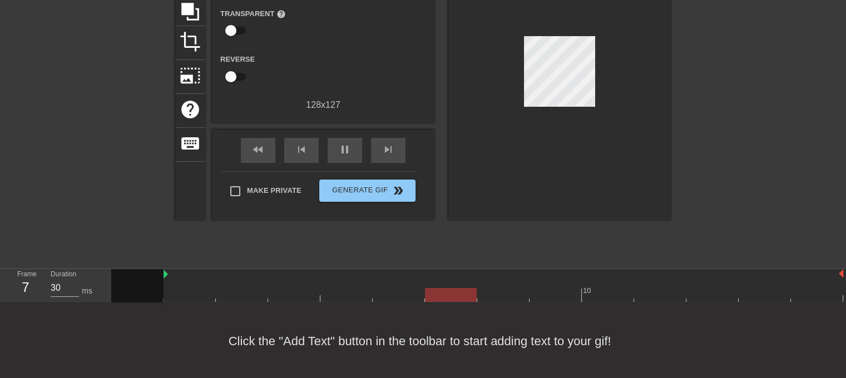
scroll to position [117, 0]
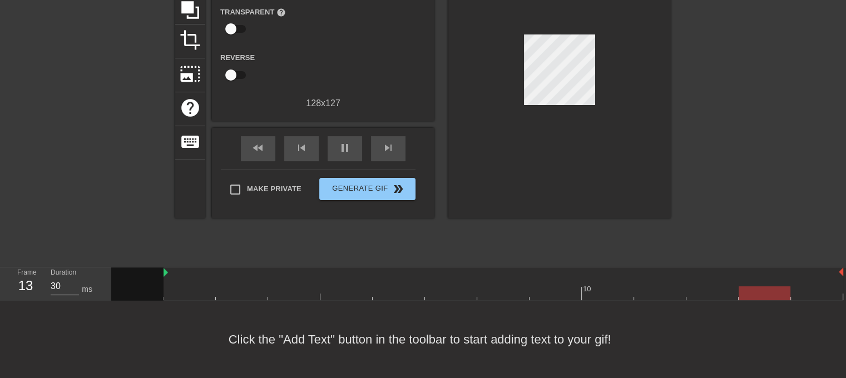
click at [146, 291] on div at bounding box center [137, 284] width 52 height 33
click at [228, 297] on div at bounding box center [477, 294] width 732 height 14
drag, startPoint x: 502, startPoint y: 288, endPoint x: 352, endPoint y: 293, distance: 149.7
click at [437, 293] on div at bounding box center [477, 294] width 732 height 14
click at [24, 286] on div "7" at bounding box center [25, 286] width 17 height 20
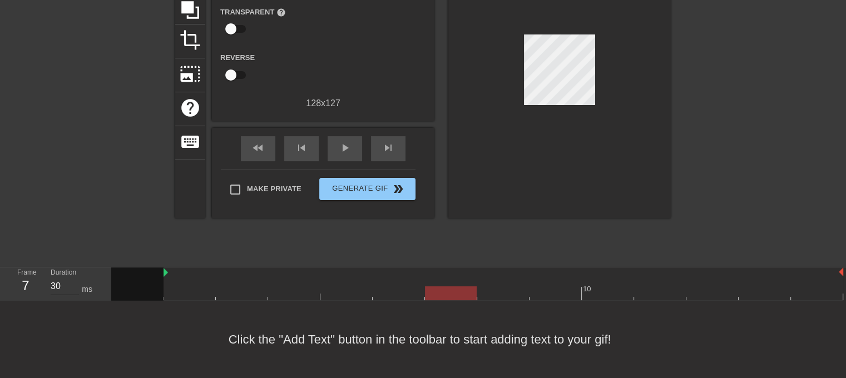
click at [64, 284] on input "30" at bounding box center [65, 287] width 28 height 18
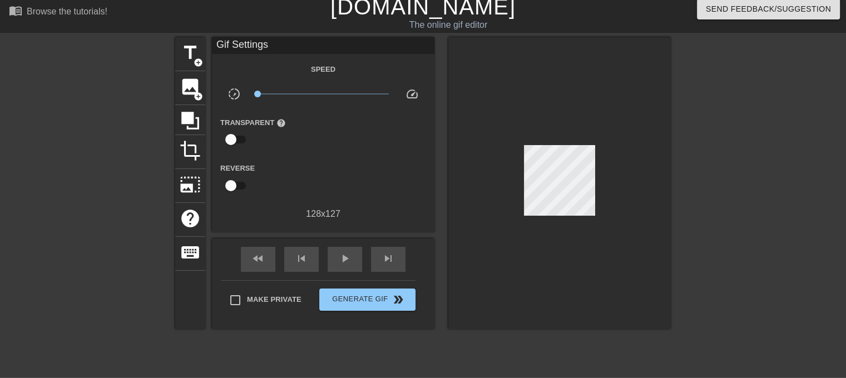
scroll to position [6, 0]
click at [191, 189] on span "photo_size_select_large" at bounding box center [190, 185] width 21 height 21
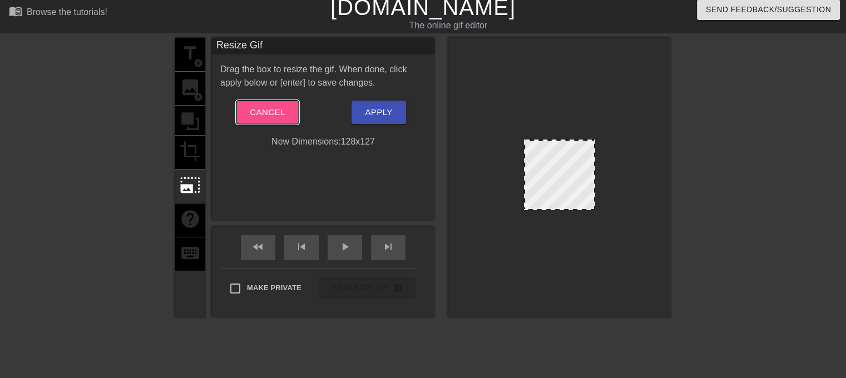
click at [283, 119] on span "Cancel" at bounding box center [267, 112] width 35 height 14
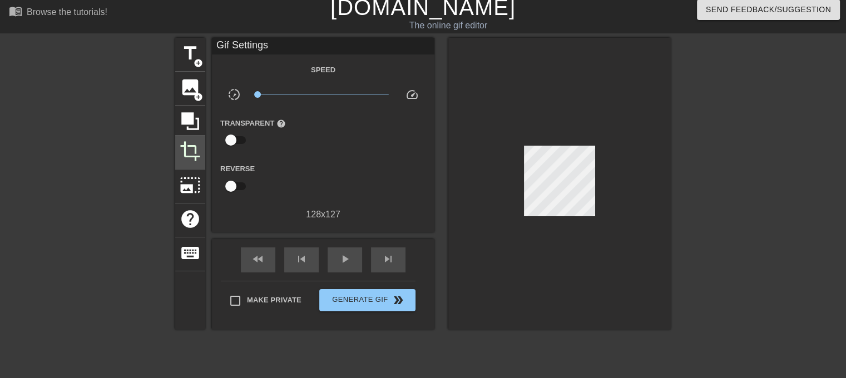
click at [200, 151] on span "crop" at bounding box center [190, 151] width 21 height 21
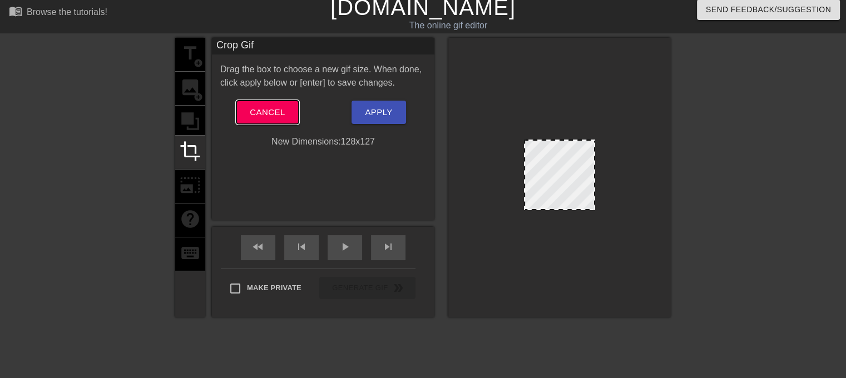
click at [292, 102] on button "Cancel" at bounding box center [267, 112] width 62 height 23
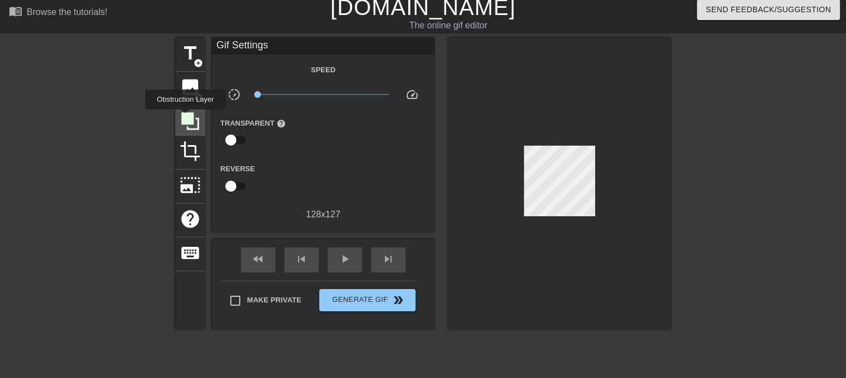
click at [185, 117] on icon at bounding box center [190, 121] width 18 height 18
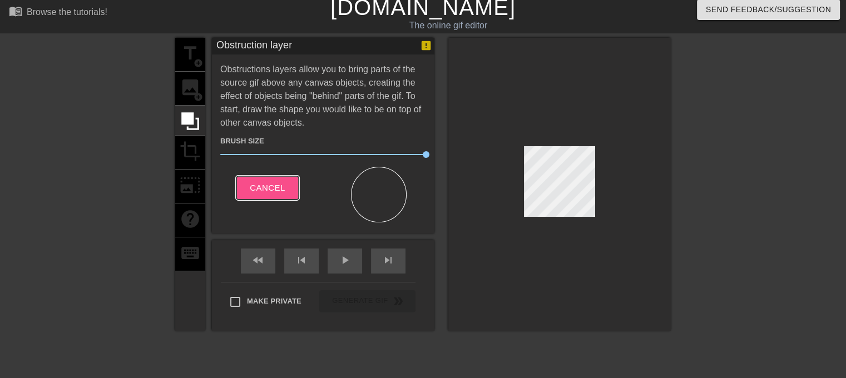
click at [272, 189] on span "Cancel" at bounding box center [267, 188] width 35 height 14
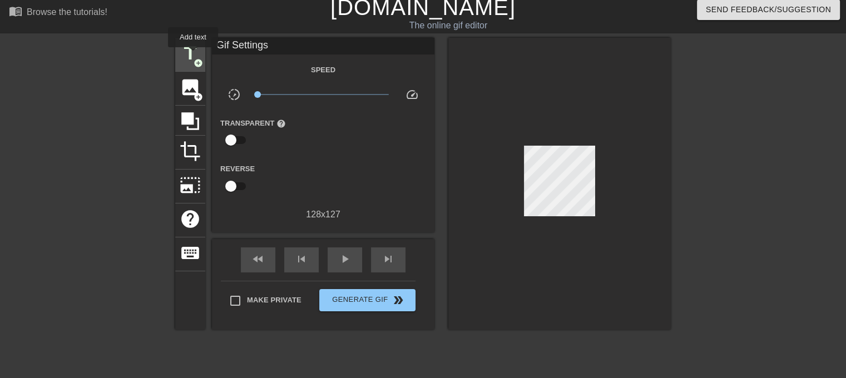
click at [193, 55] on span "title" at bounding box center [190, 53] width 21 height 21
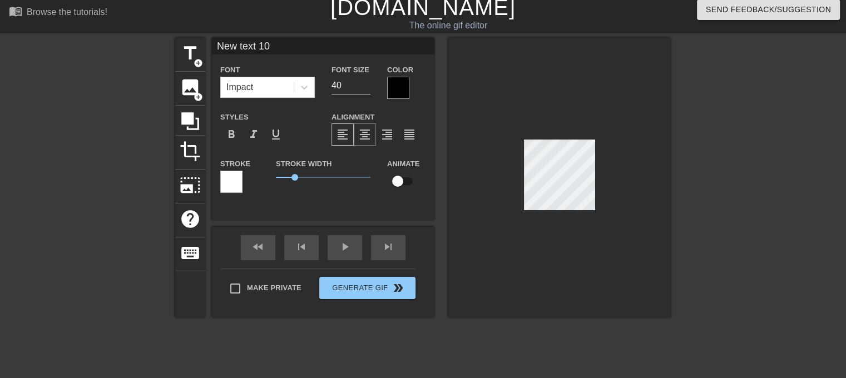
click at [364, 131] on span "format_align_center" at bounding box center [364, 134] width 13 height 13
click at [263, 83] on div "Impact" at bounding box center [257, 87] width 73 height 20
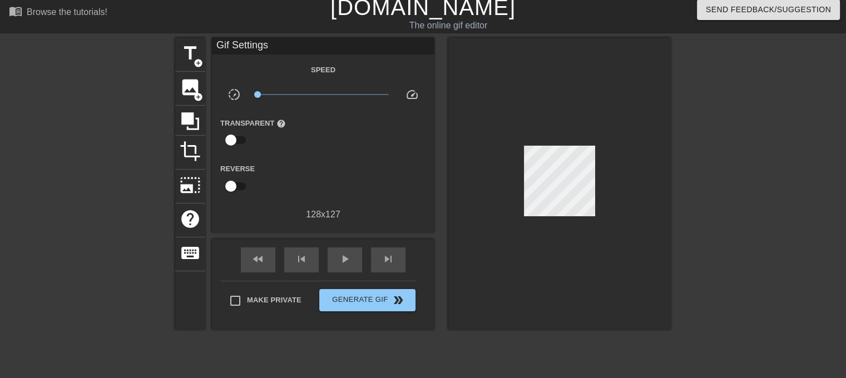
click at [663, 175] on div at bounding box center [559, 184] width 223 height 292
click at [345, 253] on span "play_arrow" at bounding box center [344, 259] width 13 height 13
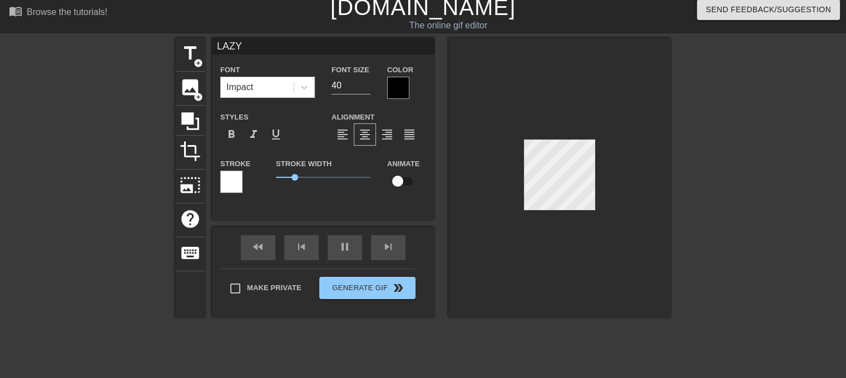
click at [806, 196] on div at bounding box center [767, 205] width 167 height 334
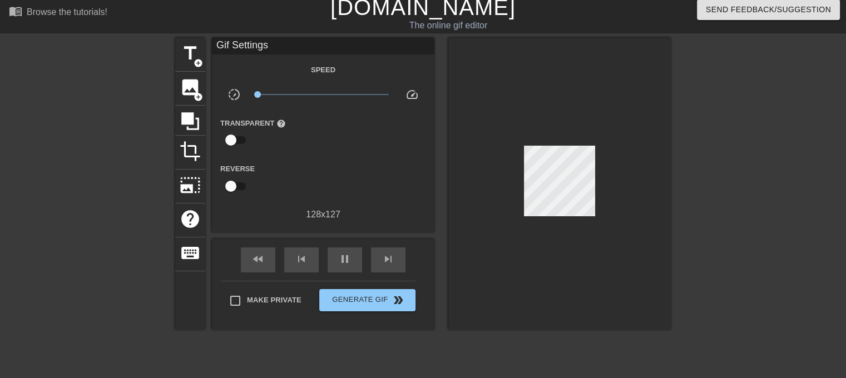
click at [767, 178] on div at bounding box center [767, 205] width 167 height 334
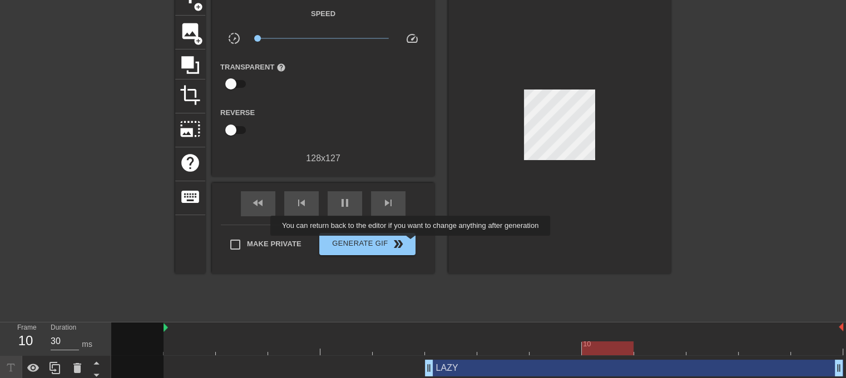
scroll to position [67, 0]
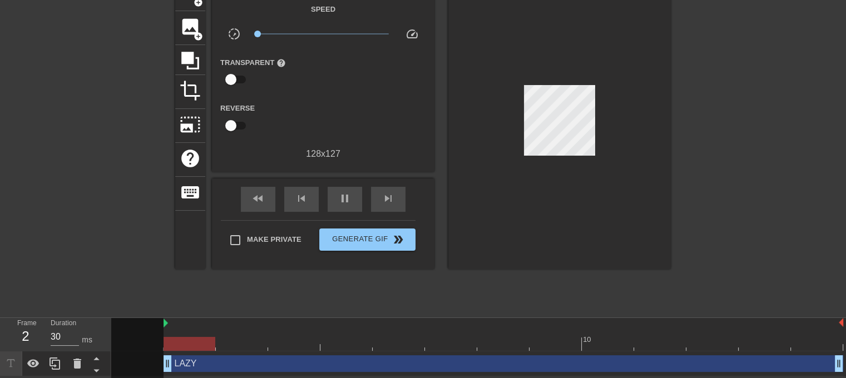
drag, startPoint x: 427, startPoint y: 367, endPoint x: 163, endPoint y: 369, distance: 264.3
click at [163, 369] on div "10 LAZY drag_handle drag_handle" at bounding box center [478, 347] width 735 height 58
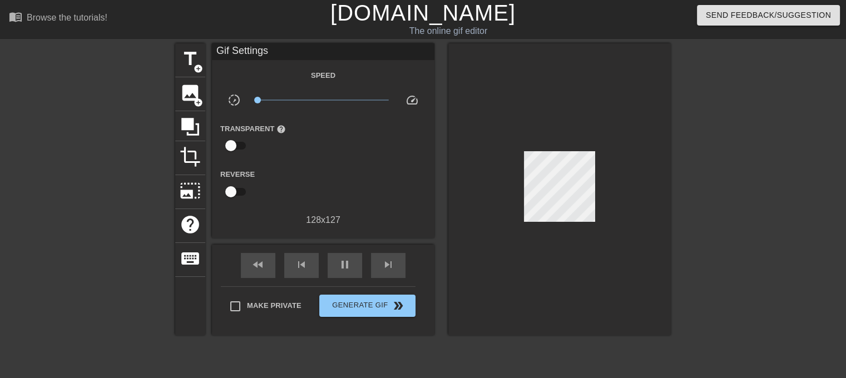
scroll to position [0, 0]
click at [344, 263] on span "pause" at bounding box center [344, 265] width 13 height 13
click at [344, 263] on span "play_arrow" at bounding box center [344, 265] width 13 height 13
click at [254, 96] on div "x0.100" at bounding box center [323, 102] width 149 height 17
drag, startPoint x: 260, startPoint y: 99, endPoint x: 312, endPoint y: 100, distance: 51.2
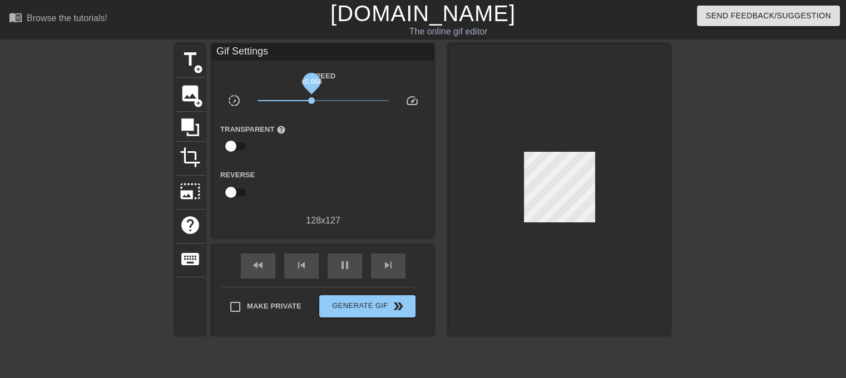
click at [312, 100] on span "x0.668" at bounding box center [324, 100] width 132 height 13
click at [312, 100] on span "x0.668" at bounding box center [311, 100] width 7 height 7
drag, startPoint x: 312, startPoint y: 100, endPoint x: 269, endPoint y: 103, distance: 42.4
click at [269, 103] on span "x0.151" at bounding box center [269, 100] width 7 height 7
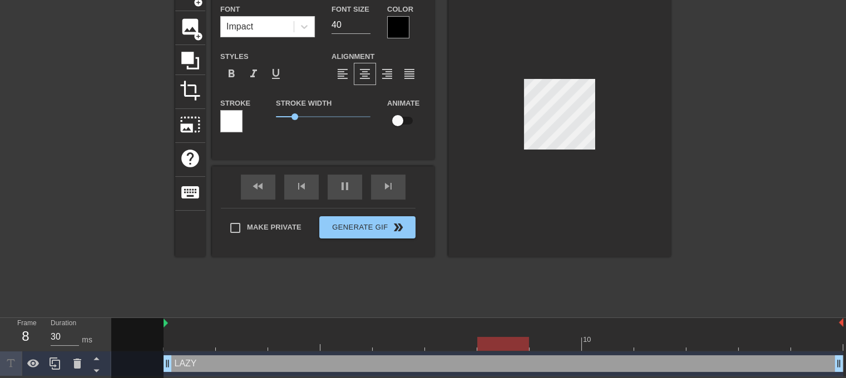
scroll to position [1, 1]
click at [744, 145] on div at bounding box center [767, 144] width 167 height 334
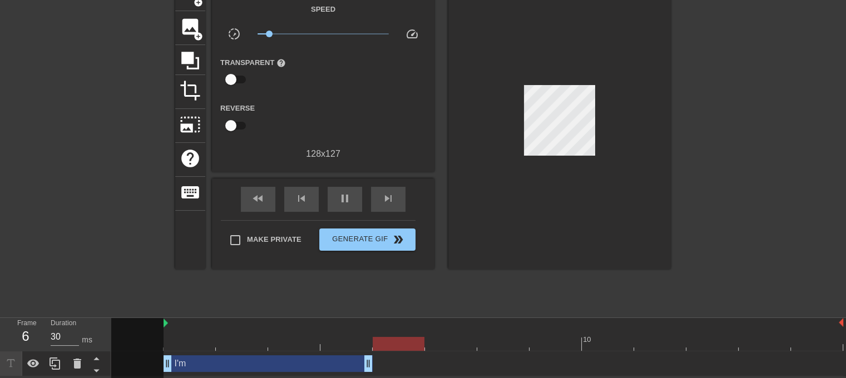
drag, startPoint x: 841, startPoint y: 364, endPoint x: 367, endPoint y: 363, distance: 474.0
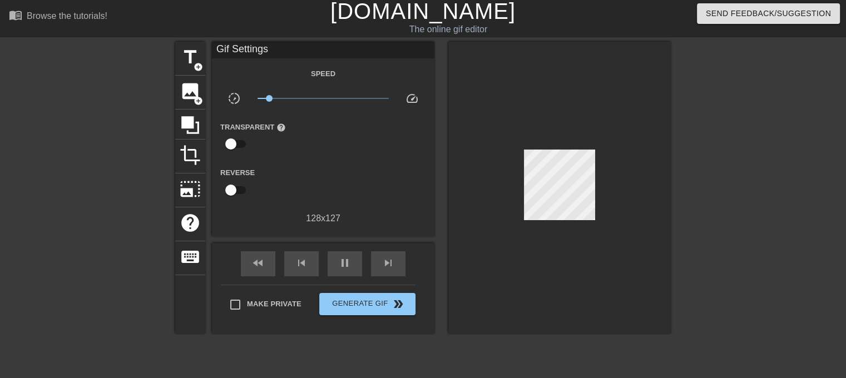
scroll to position [0, 0]
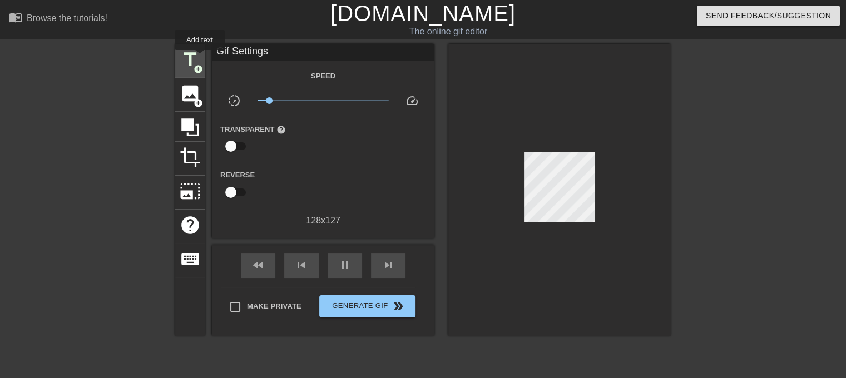
click at [200, 58] on span "title" at bounding box center [190, 59] width 21 height 21
click at [346, 251] on div "fast_rewind skip_previous pause skip_next" at bounding box center [323, 266] width 181 height 42
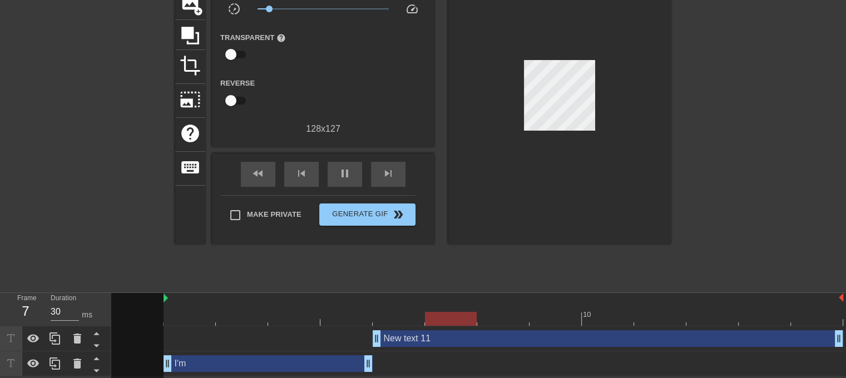
drag, startPoint x: 640, startPoint y: 338, endPoint x: 376, endPoint y: 343, distance: 264.3
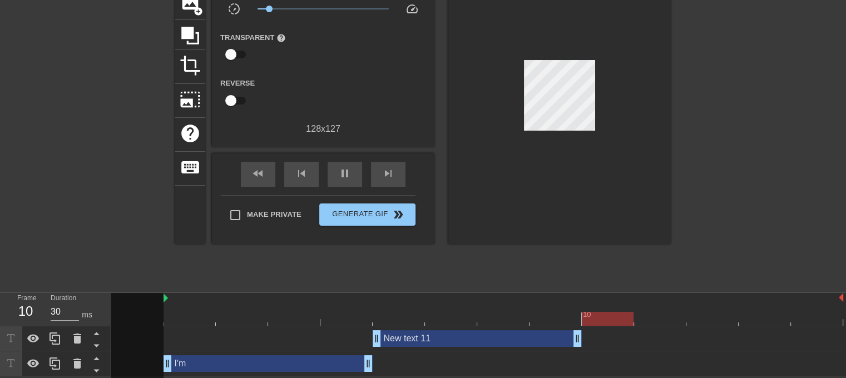
drag, startPoint x: 836, startPoint y: 335, endPoint x: 590, endPoint y: 339, distance: 246.5
click at [590, 339] on div "New text 11 drag_handle drag_handle" at bounding box center [477, 338] width 732 height 17
click at [431, 340] on div "New text 11 drag_handle drag_handle" at bounding box center [477, 338] width 209 height 17
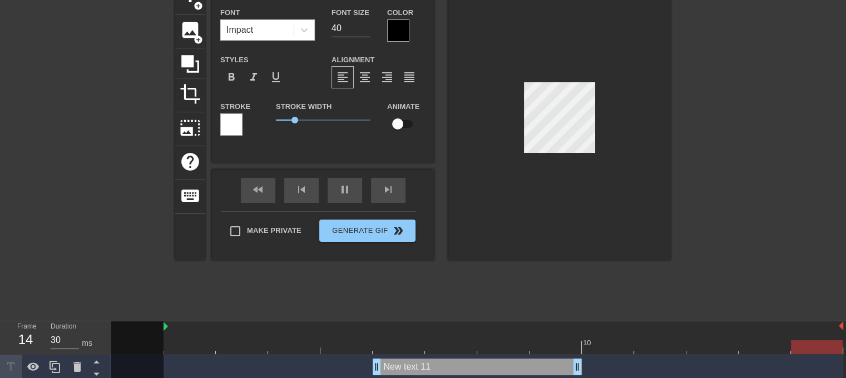
scroll to position [36, 0]
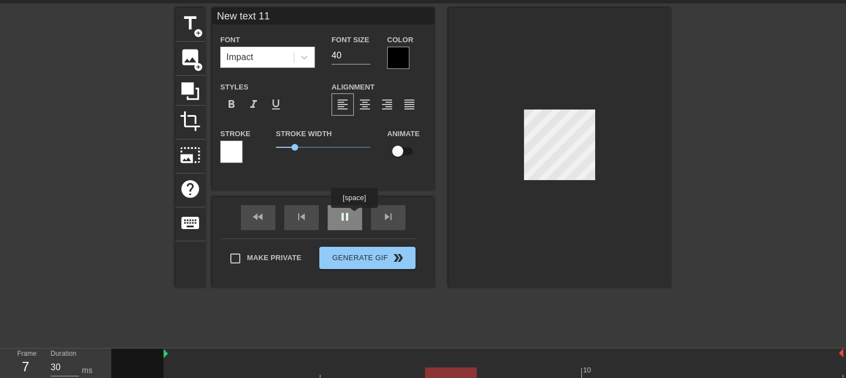
click at [354, 216] on div "pause" at bounding box center [345, 217] width 34 height 25
click at [746, 155] on div at bounding box center [767, 175] width 167 height 334
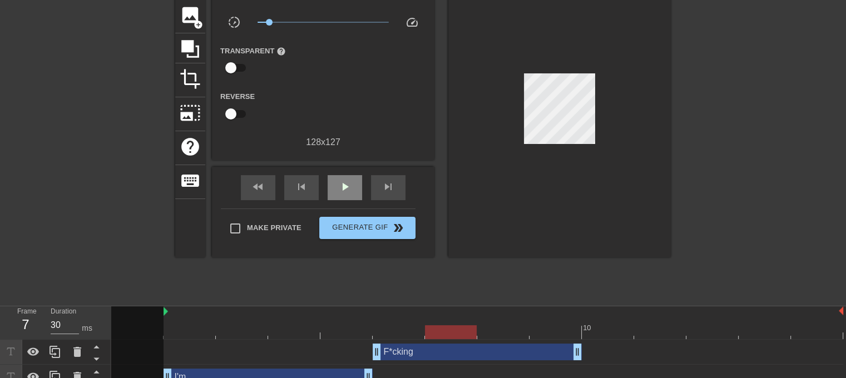
scroll to position [0, 0]
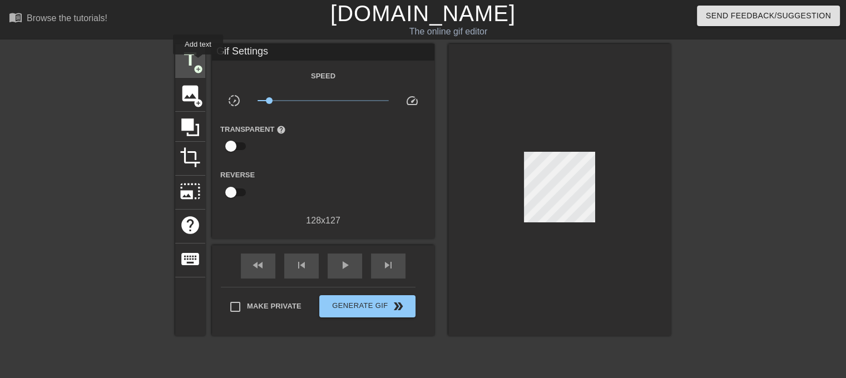
click at [194, 60] on span "title" at bounding box center [190, 59] width 21 height 21
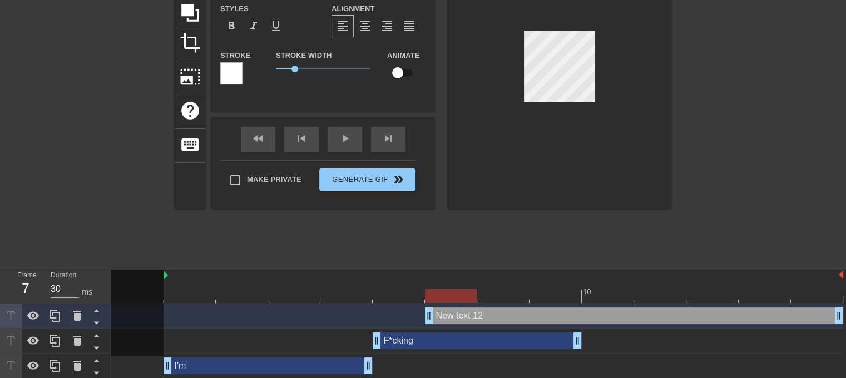
scroll to position [117, 0]
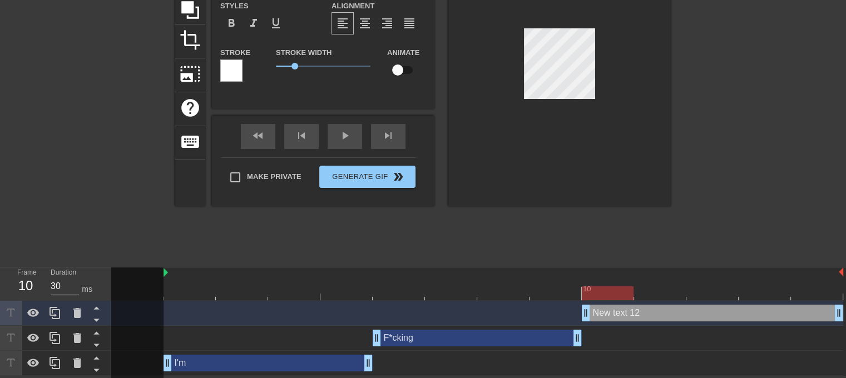
drag, startPoint x: 432, startPoint y: 315, endPoint x: 684, endPoint y: 317, distance: 251.5
click at [579, 324] on div "New text 12 drag_handle drag_handle" at bounding box center [477, 313] width 732 height 25
click at [761, 135] on div at bounding box center [767, 94] width 167 height 334
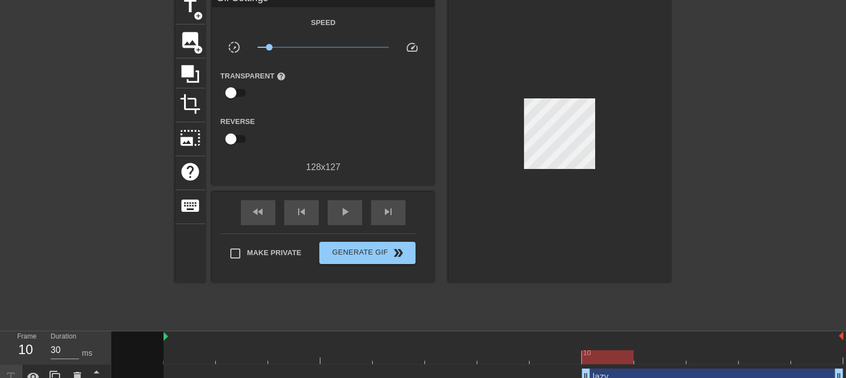
scroll to position [6, 0]
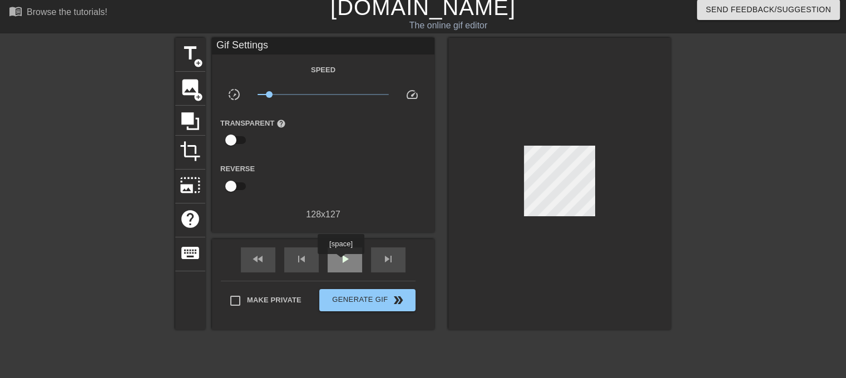
click at [341, 262] on span "play_arrow" at bounding box center [344, 259] width 13 height 13
drag, startPoint x: 268, startPoint y: 90, endPoint x: 246, endPoint y: 96, distance: 22.9
click at [246, 96] on div "slow_motion_video x0.116 speed" at bounding box center [323, 96] width 223 height 17
